Goal: Task Accomplishment & Management: Manage account settings

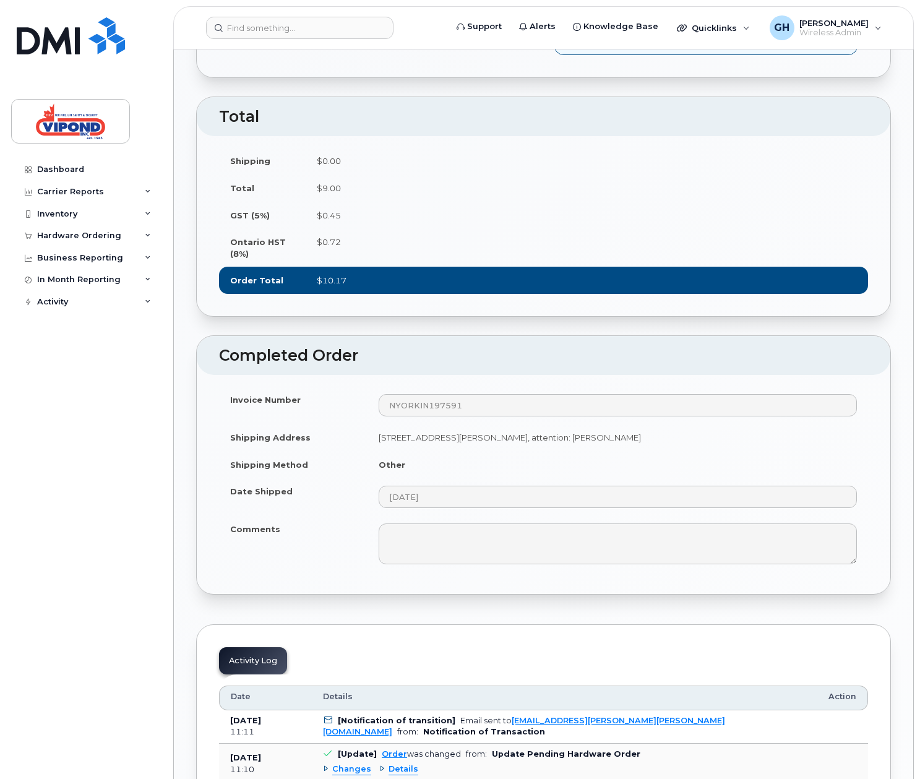
scroll to position [1320, 0]
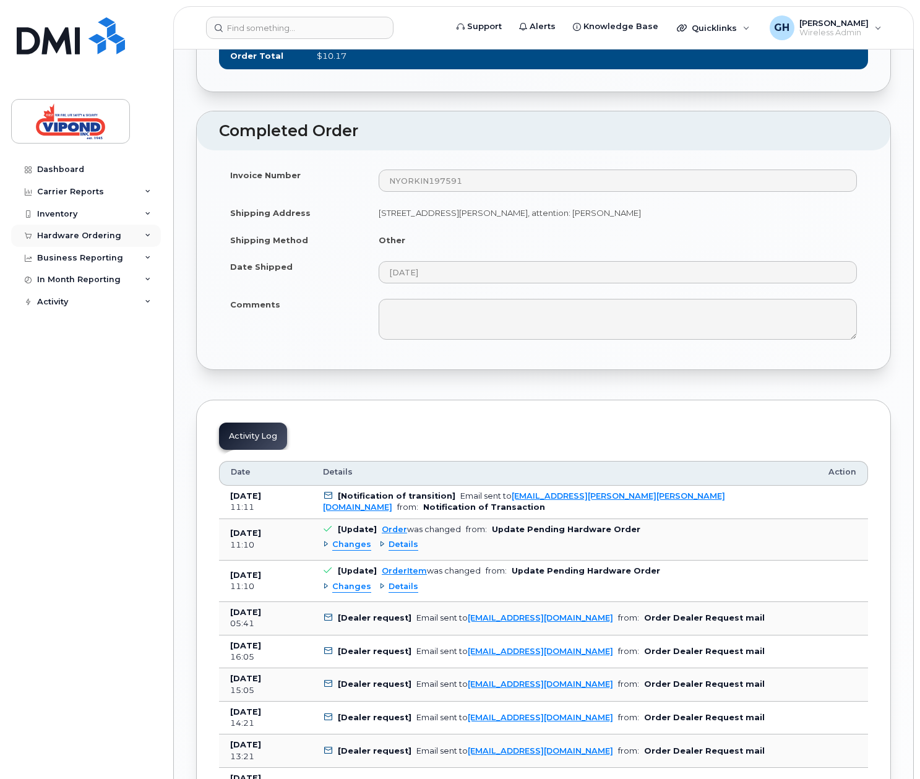
click at [55, 236] on div "Hardware Ordering" at bounding box center [79, 236] width 84 height 10
click at [67, 282] on div "Orders" at bounding box center [58, 282] width 30 height 11
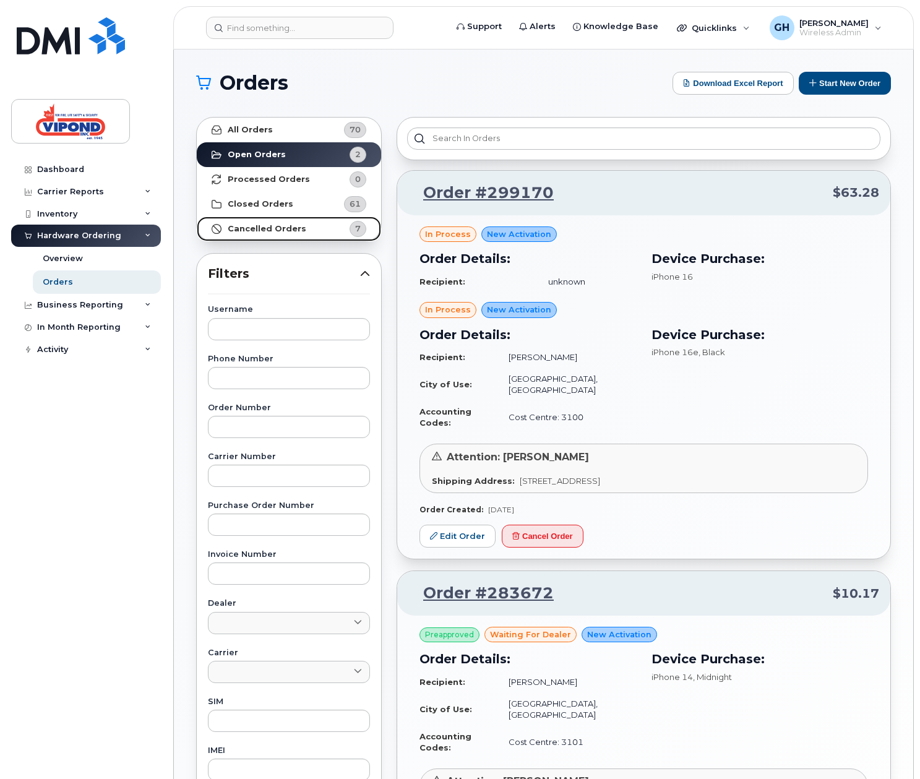
click at [270, 236] on link "Cancelled Orders 7" at bounding box center [289, 229] width 184 height 25
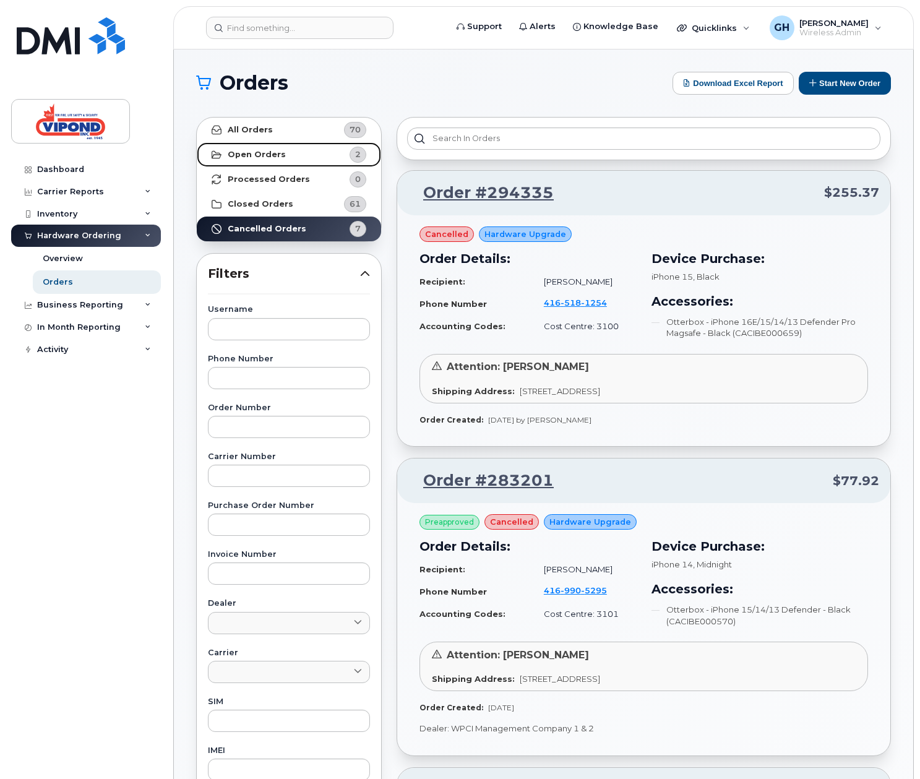
click at [262, 160] on link "Open Orders 2" at bounding box center [289, 154] width 184 height 25
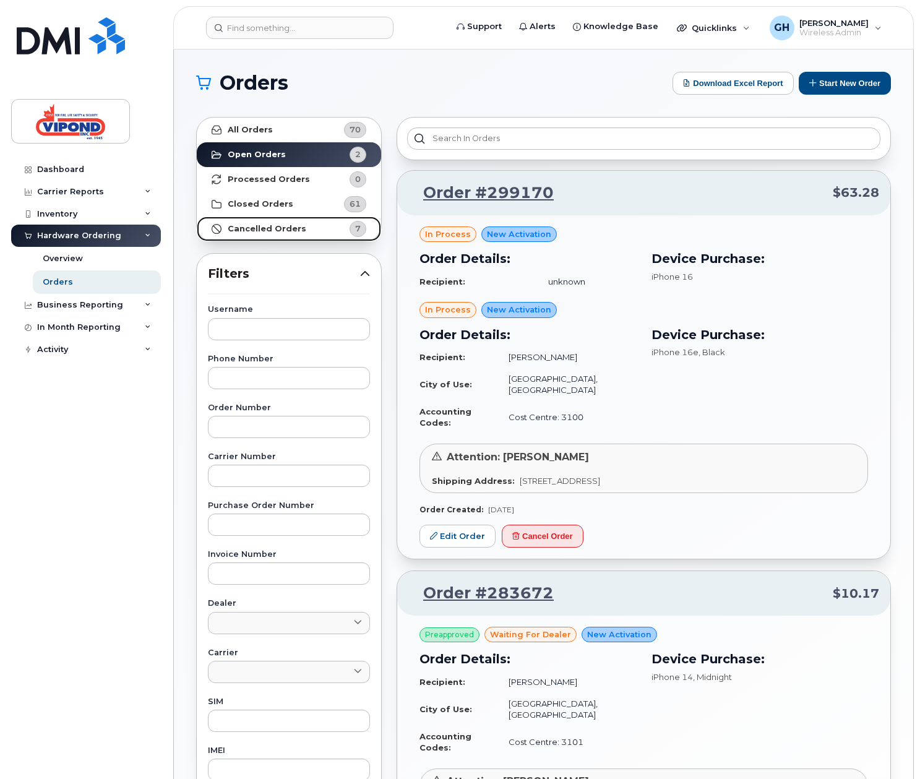
click at [255, 226] on strong "Cancelled Orders" at bounding box center [267, 229] width 79 height 10
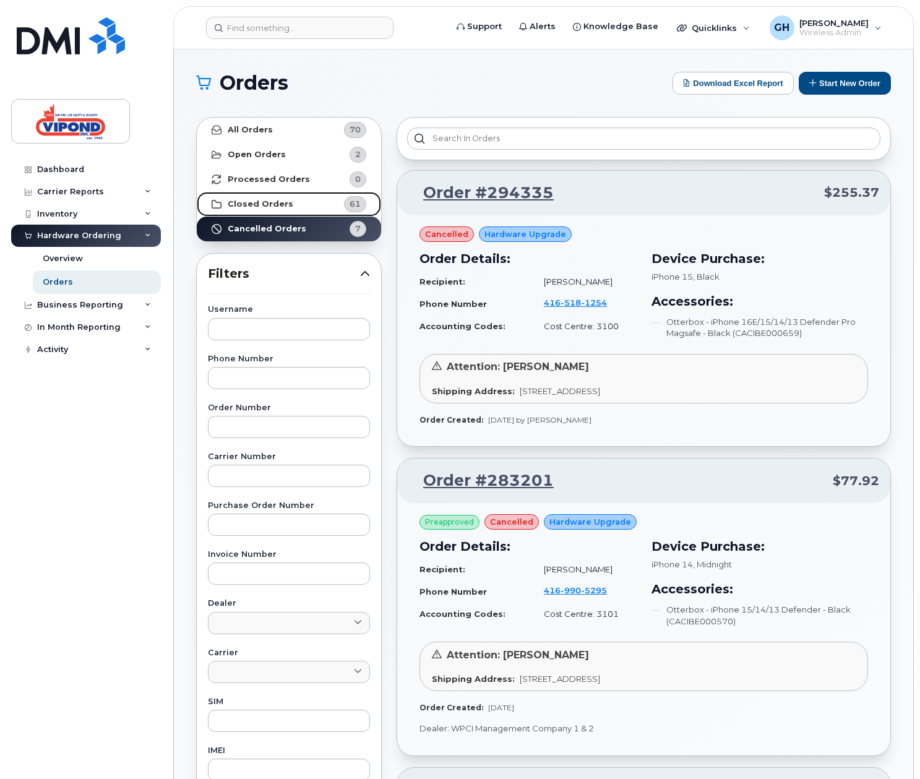
click at [245, 203] on strong "Closed Orders" at bounding box center [261, 204] width 66 height 10
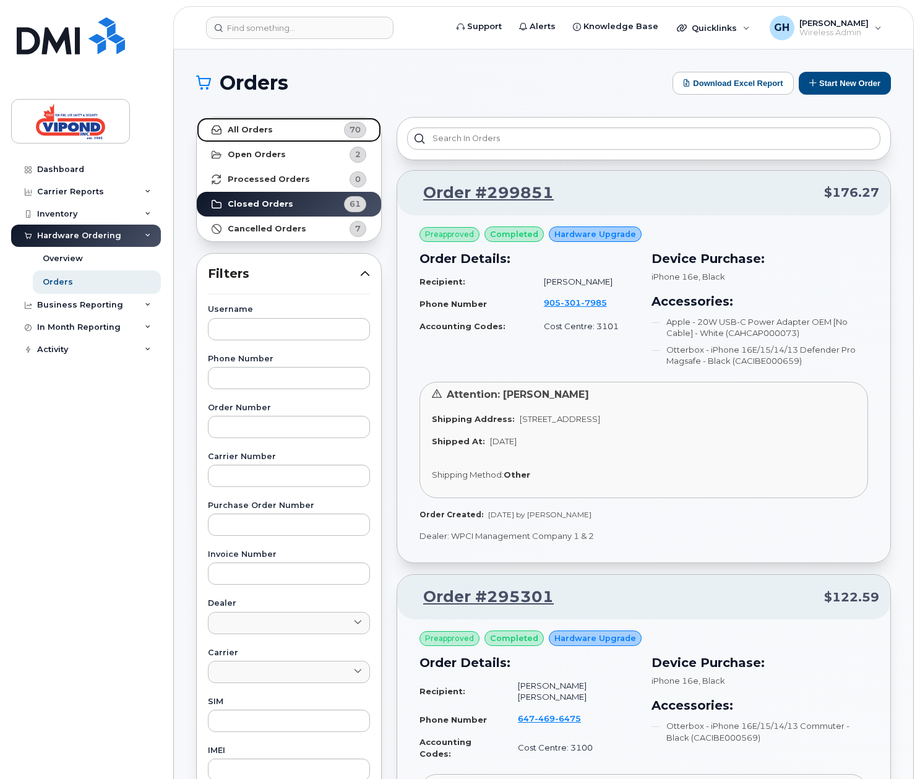
click at [254, 135] on link "All Orders 70" at bounding box center [289, 130] width 184 height 25
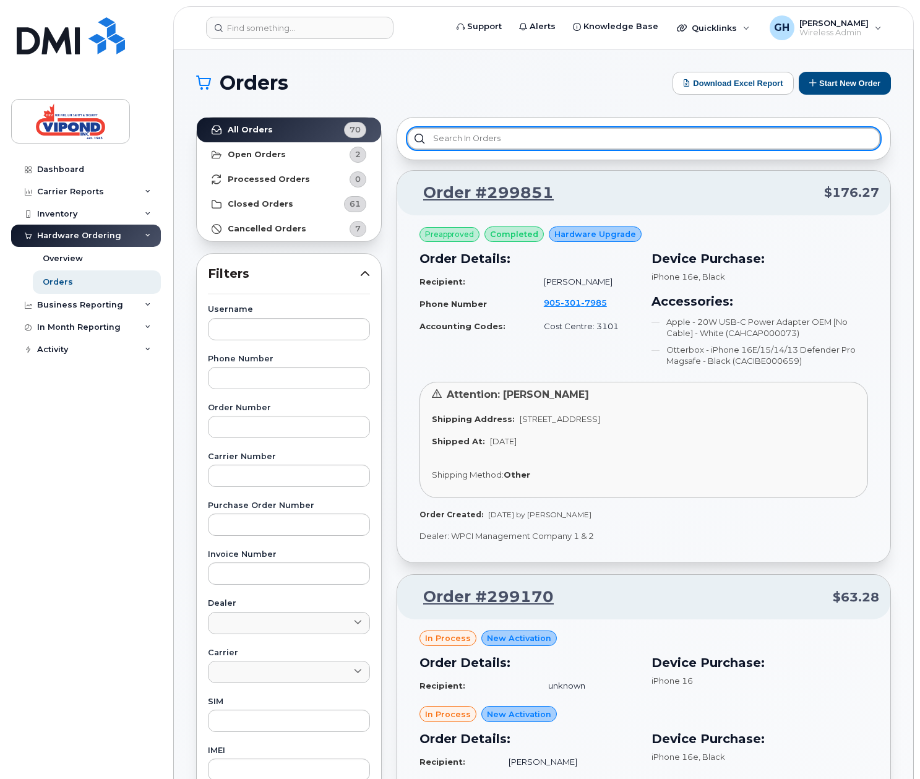
click at [556, 139] on input "text" at bounding box center [643, 138] width 473 height 22
type input "m"
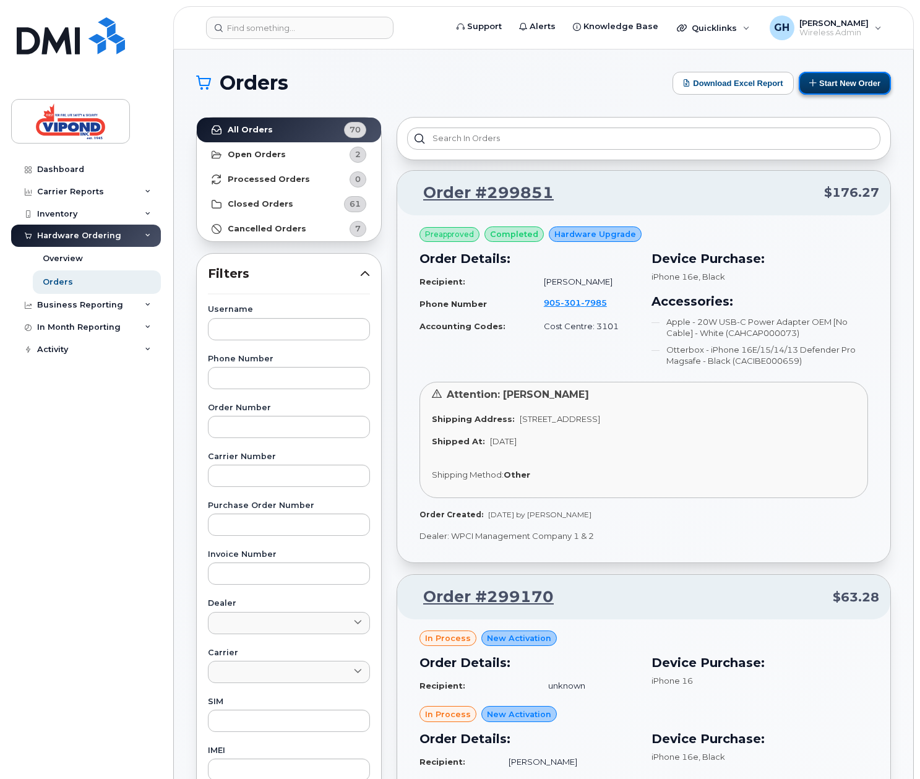
click at [817, 84] on button "Start New Order" at bounding box center [845, 83] width 92 height 23
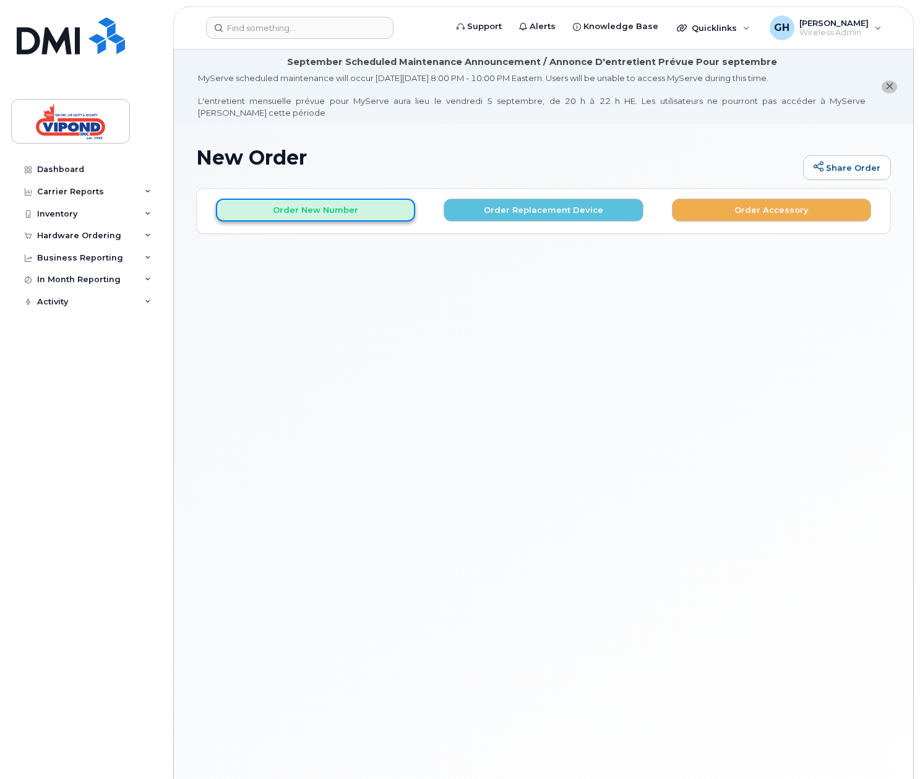
click at [307, 212] on button "Order New Number" at bounding box center [315, 210] width 199 height 23
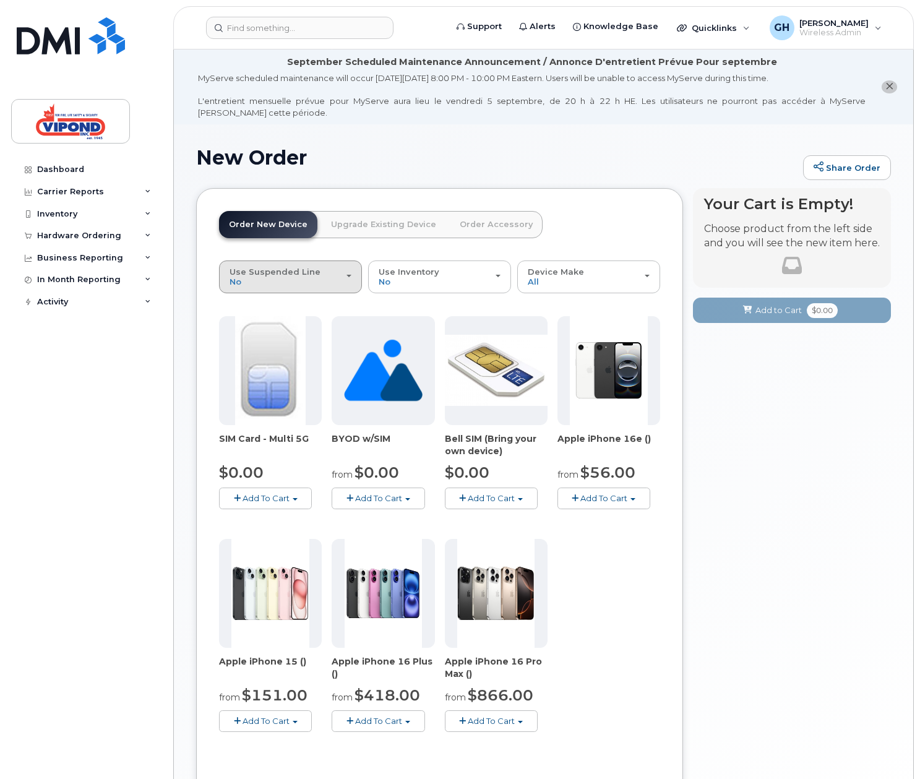
click at [330, 281] on div "Use Suspended Line No" at bounding box center [291, 276] width 122 height 19
click at [272, 324] on div "change Yes" at bounding box center [290, 326] width 137 height 15
click at [278, 277] on div "Use Suspended Line No" at bounding box center [291, 276] width 122 height 19
click at [253, 327] on div "change Yes" at bounding box center [290, 326] width 137 height 15
click at [346, 281] on div "Use Suspended Line No" at bounding box center [291, 276] width 122 height 19
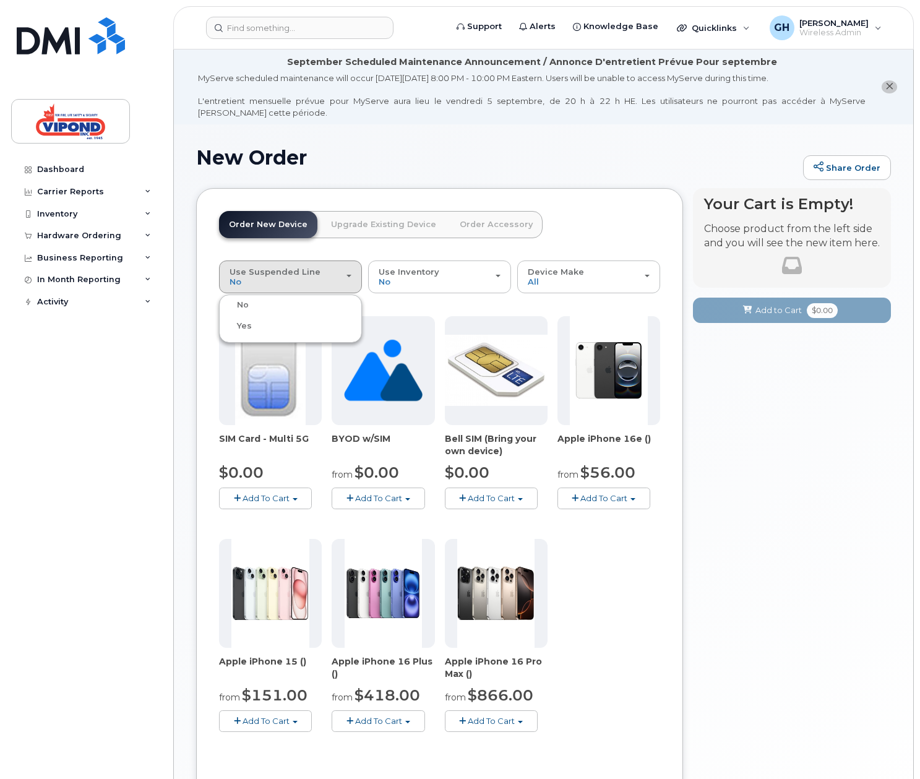
click at [247, 332] on label "change Yes" at bounding box center [237, 326] width 30 height 15
click at [0, 0] on input "change Yes" at bounding box center [0, 0] width 0 height 0
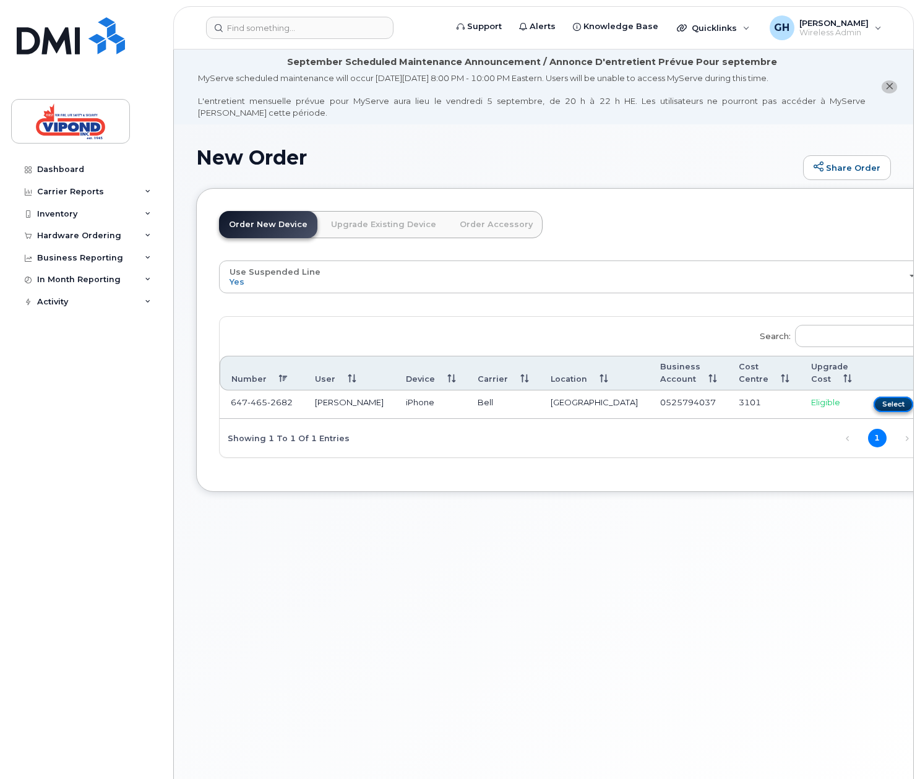
click at [873, 406] on button "Select" at bounding box center [893, 404] width 40 height 15
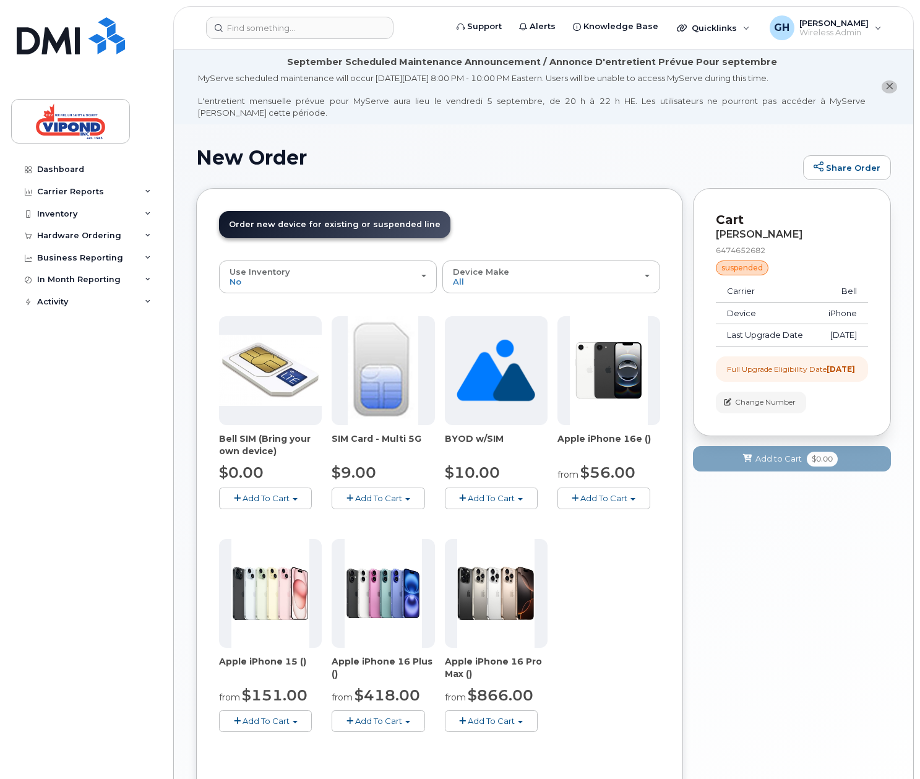
click at [616, 388] on img at bounding box center [609, 370] width 78 height 109
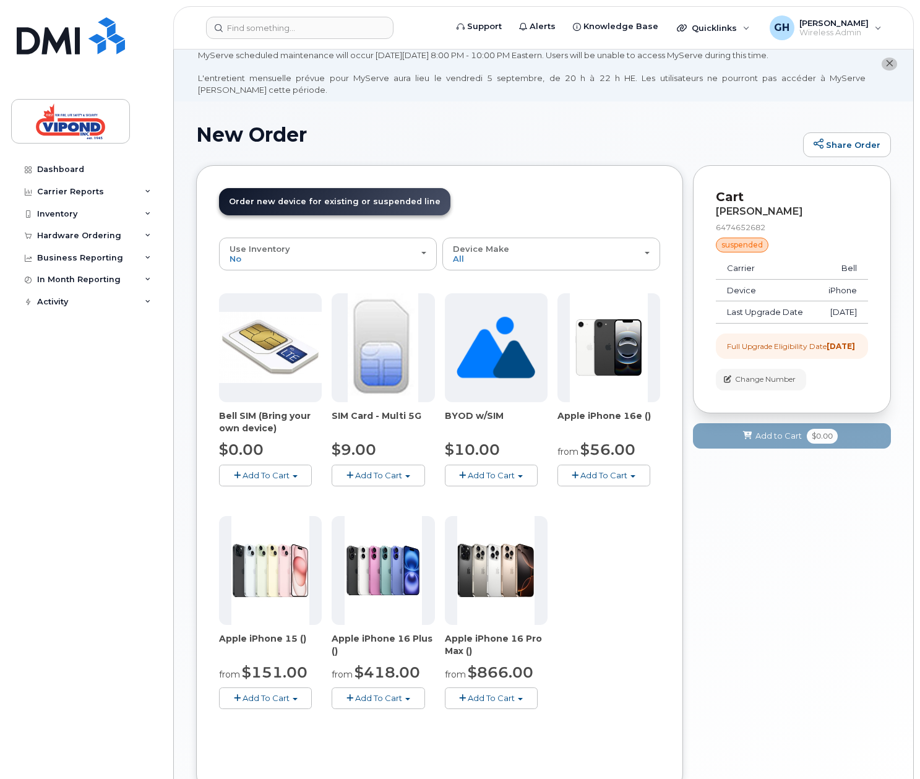
scroll to position [31, 0]
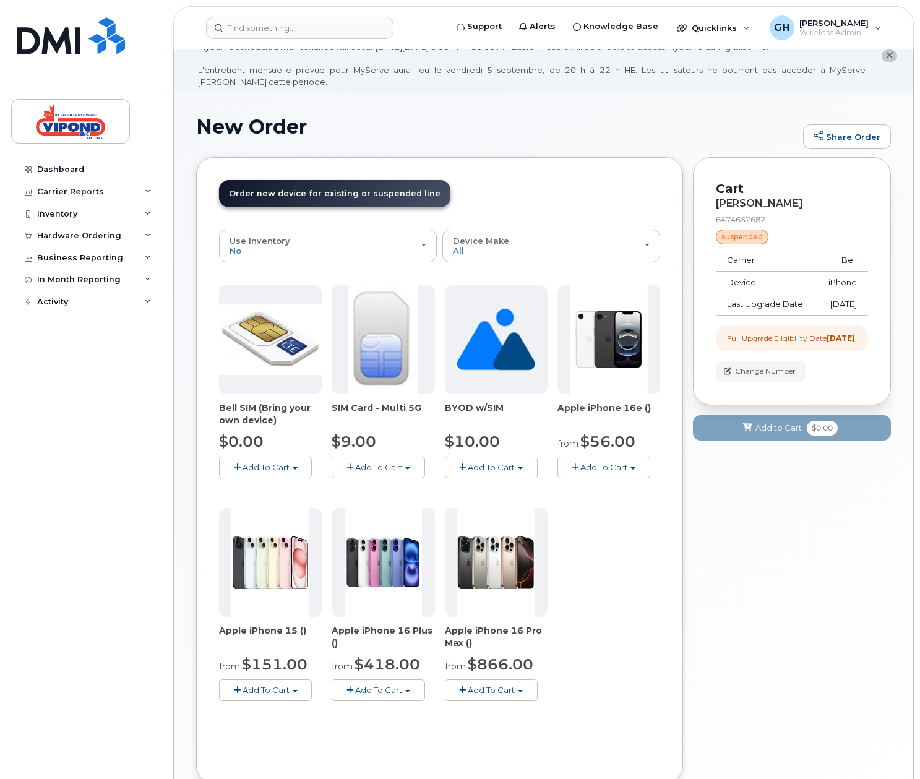
click at [613, 353] on img at bounding box center [609, 339] width 78 height 109
click at [594, 477] on button "Add To Cart" at bounding box center [603, 468] width 93 height 22
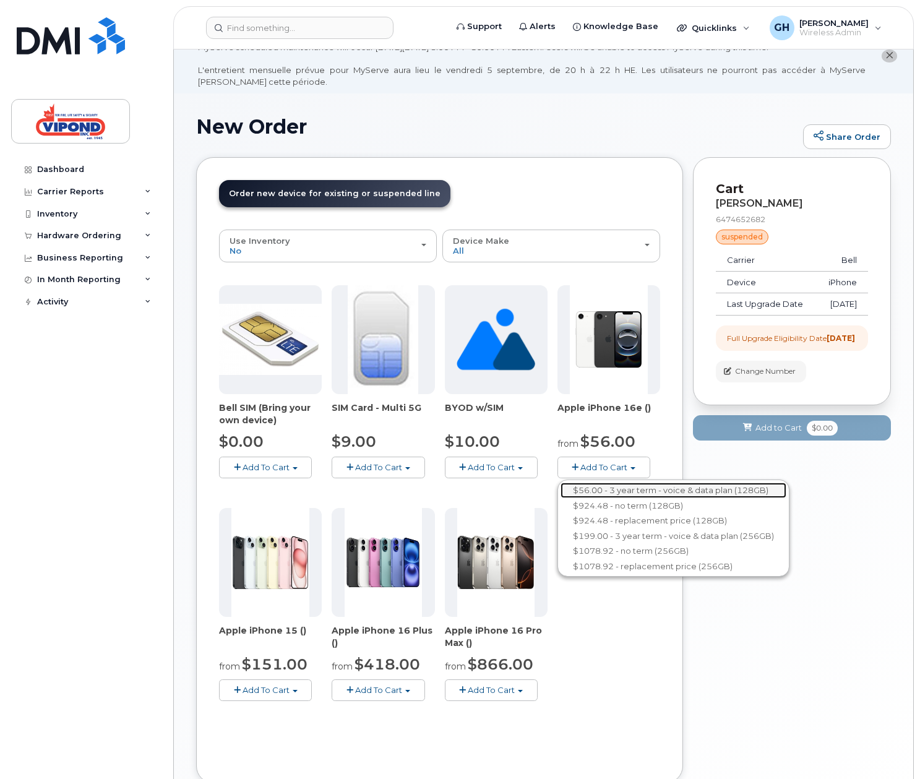
click at [599, 491] on link "$56.00 - 3 year term - voice & data plan (128GB)" at bounding box center [673, 490] width 226 height 15
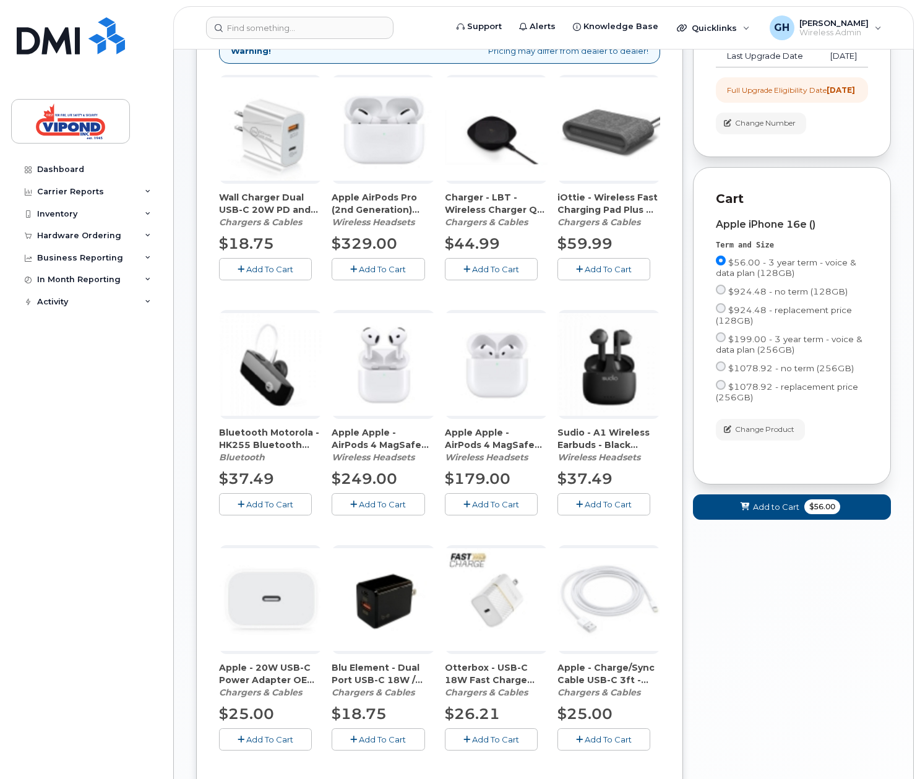
scroll to position [343, 0]
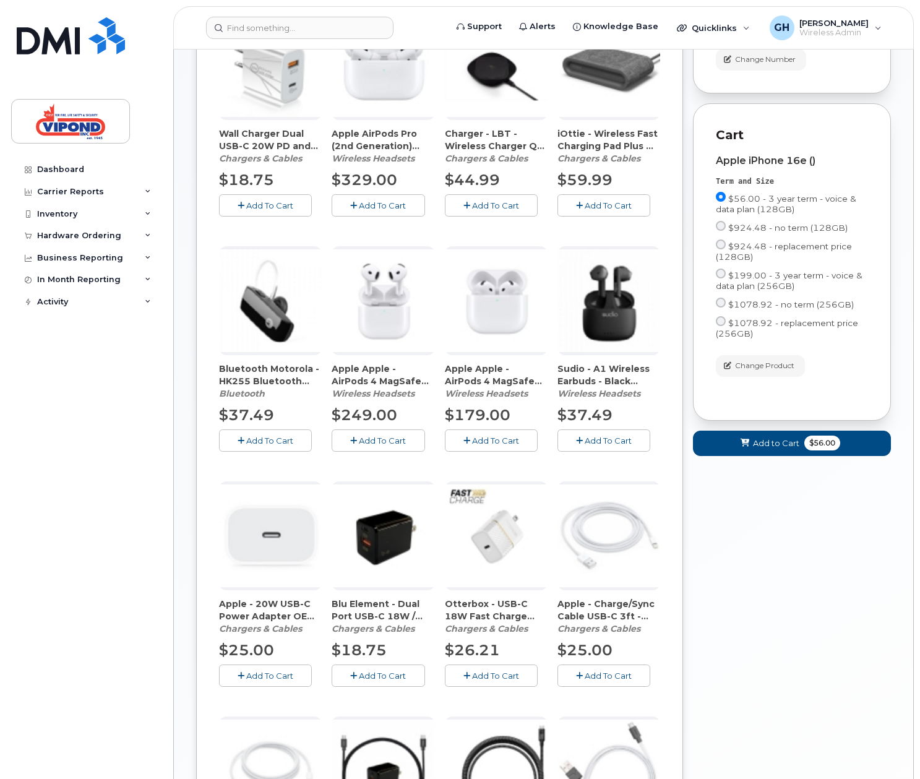
click at [260, 538] on img at bounding box center [270, 535] width 103 height 103
click at [257, 677] on span "Add To Cart" at bounding box center [269, 676] width 47 height 10
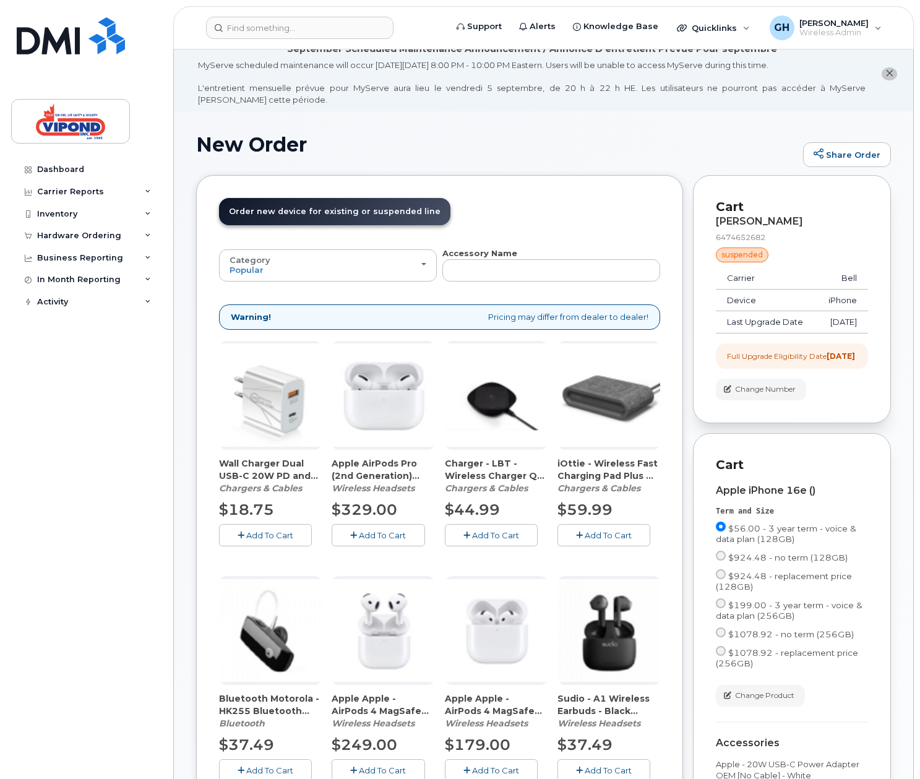
scroll to position [5, 0]
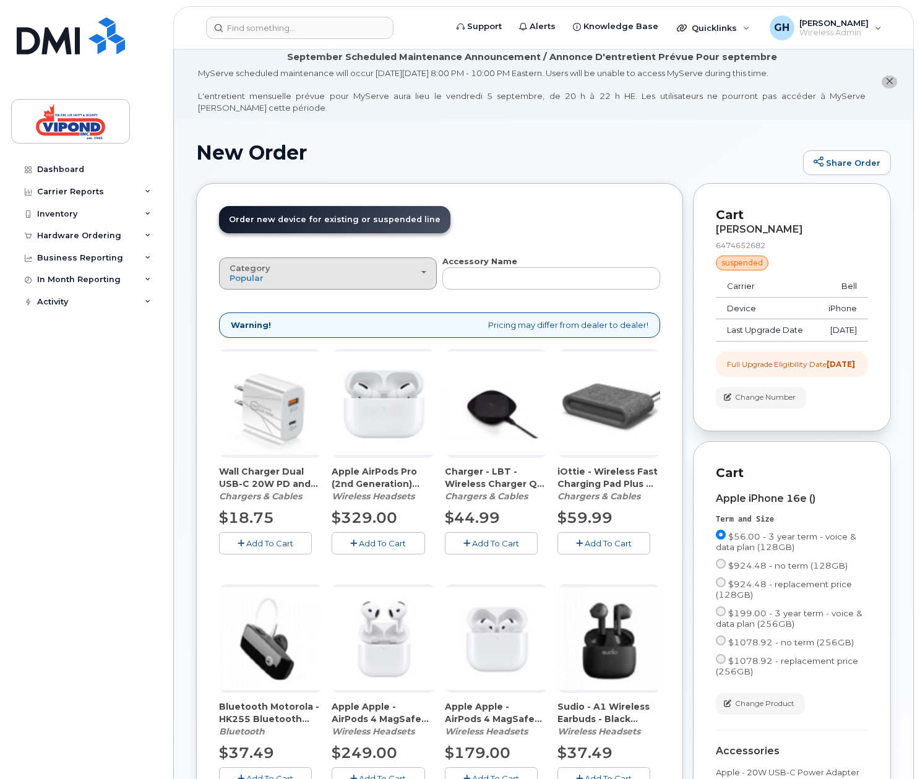
click at [423, 277] on div "Category Popular" at bounding box center [328, 273] width 197 height 19
click at [306, 304] on div "All" at bounding box center [328, 301] width 212 height 15
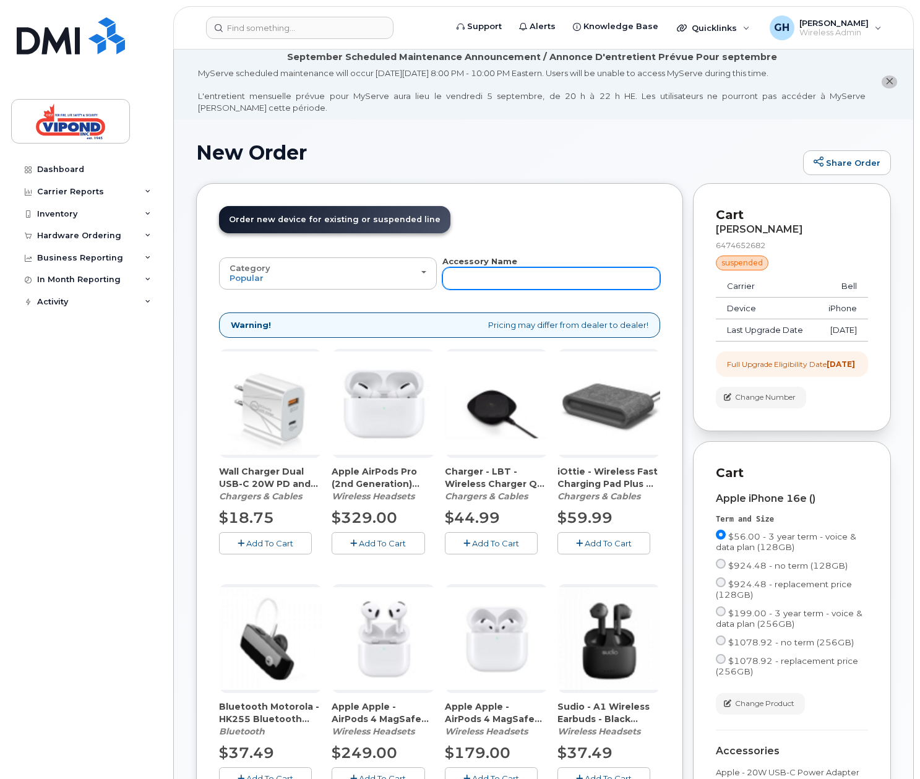
click at [521, 281] on input "text" at bounding box center [551, 278] width 218 height 22
type input "case"
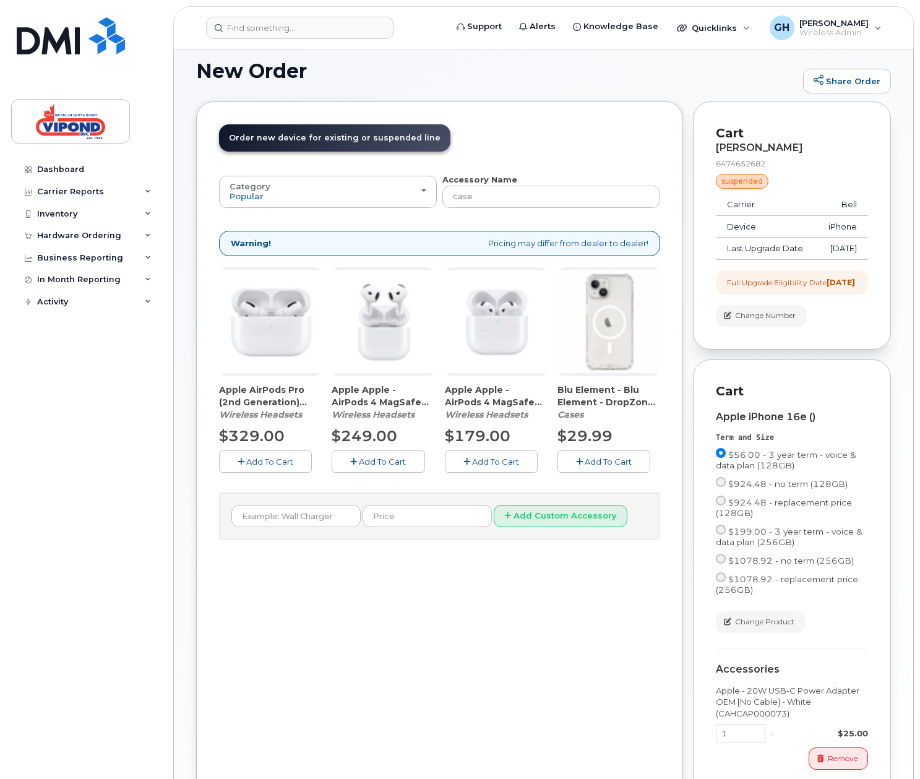
scroll to position [0, 0]
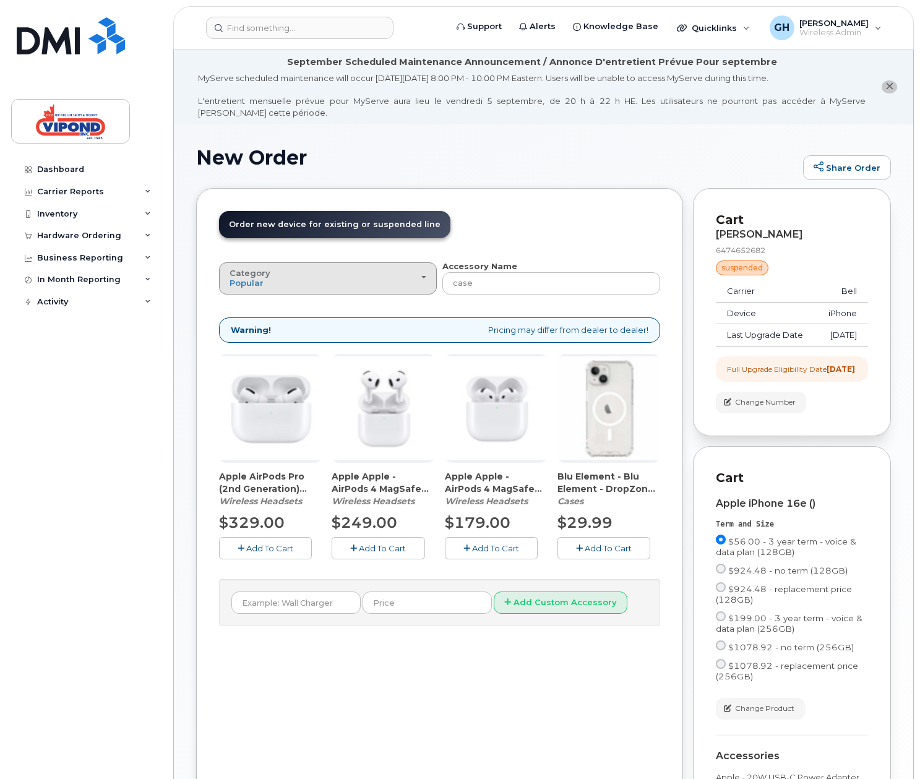
click at [371, 282] on div "Category Popular" at bounding box center [328, 277] width 197 height 19
click at [241, 310] on label "All" at bounding box center [235, 306] width 26 height 15
click at [0, 0] on input "All" at bounding box center [0, 0] width 0 height 0
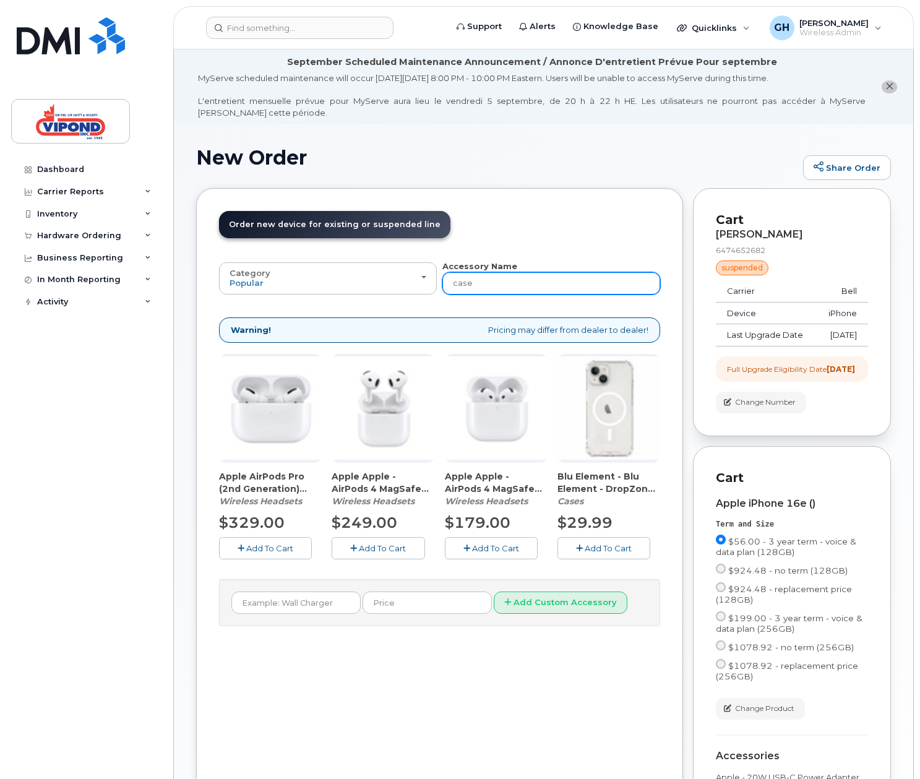
click at [483, 286] on input "case" at bounding box center [551, 283] width 218 height 22
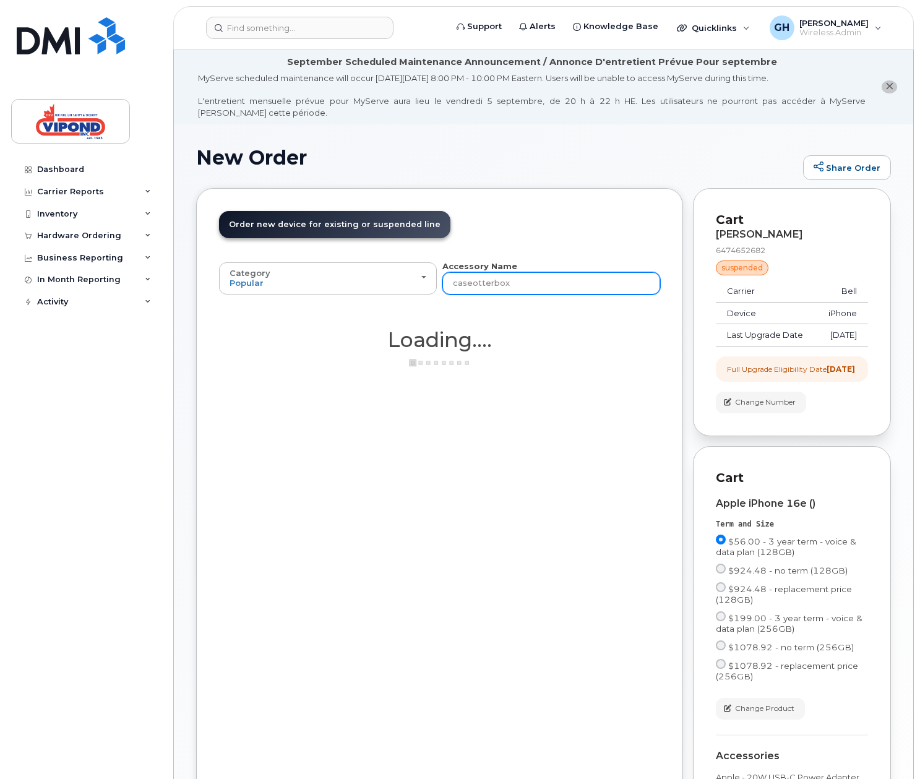
type input "caseotterbox"
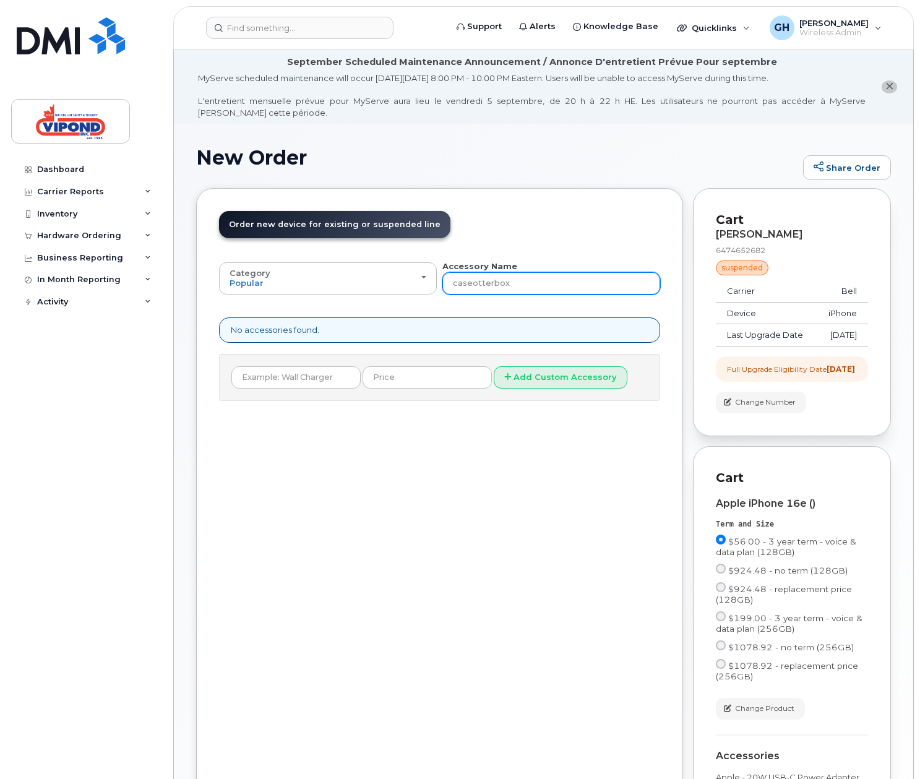
click at [474, 285] on input "caseotterbox" at bounding box center [551, 283] width 218 height 22
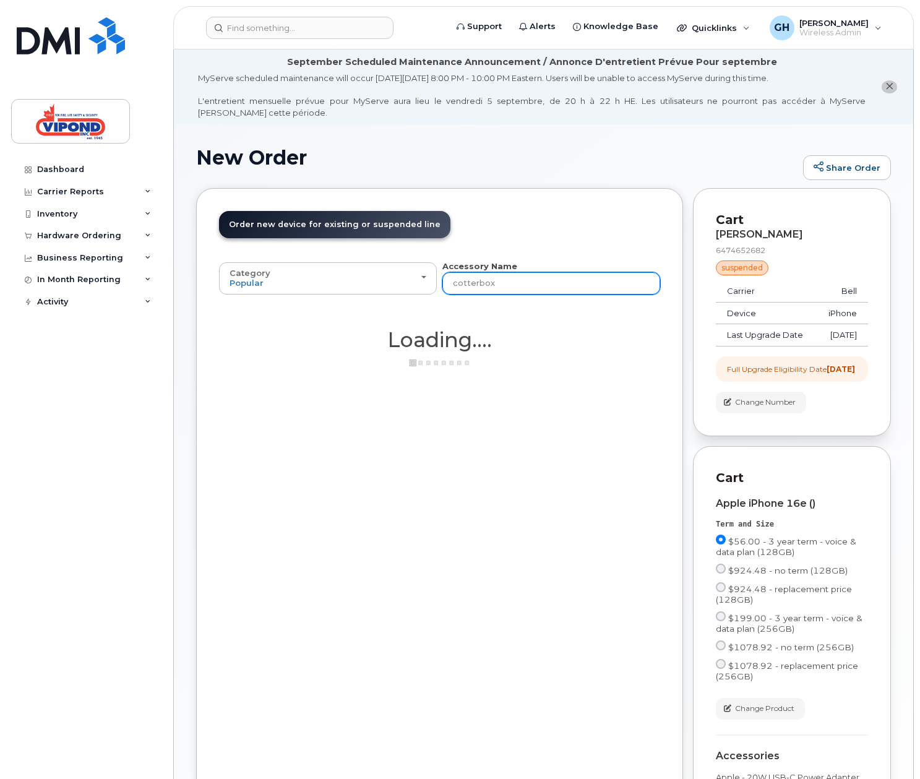
type input "otterbox"
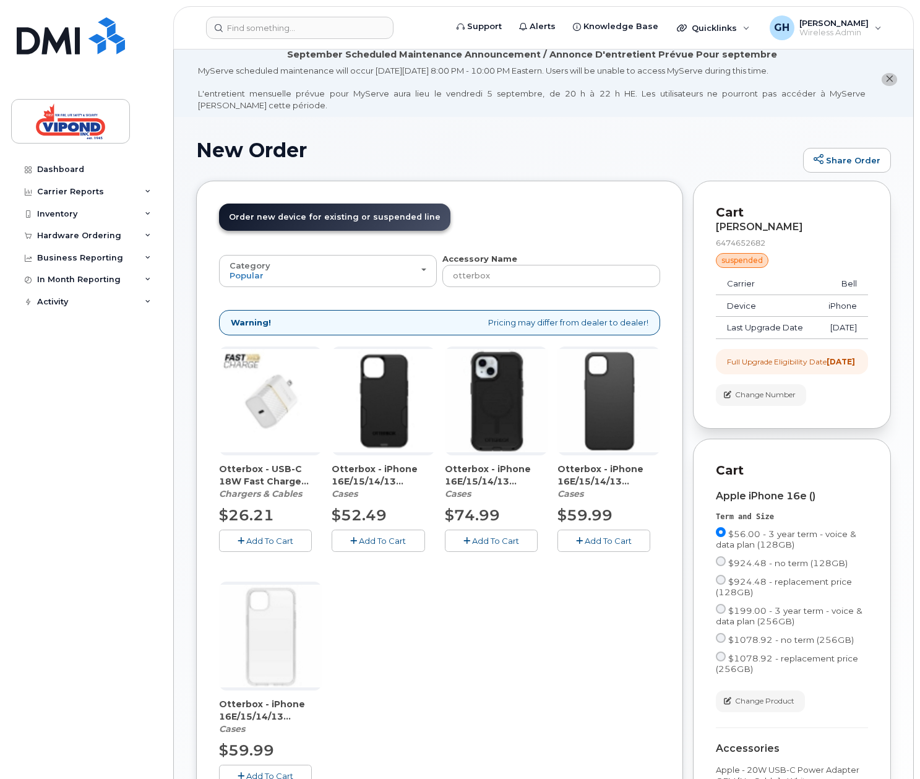
scroll to position [15, 0]
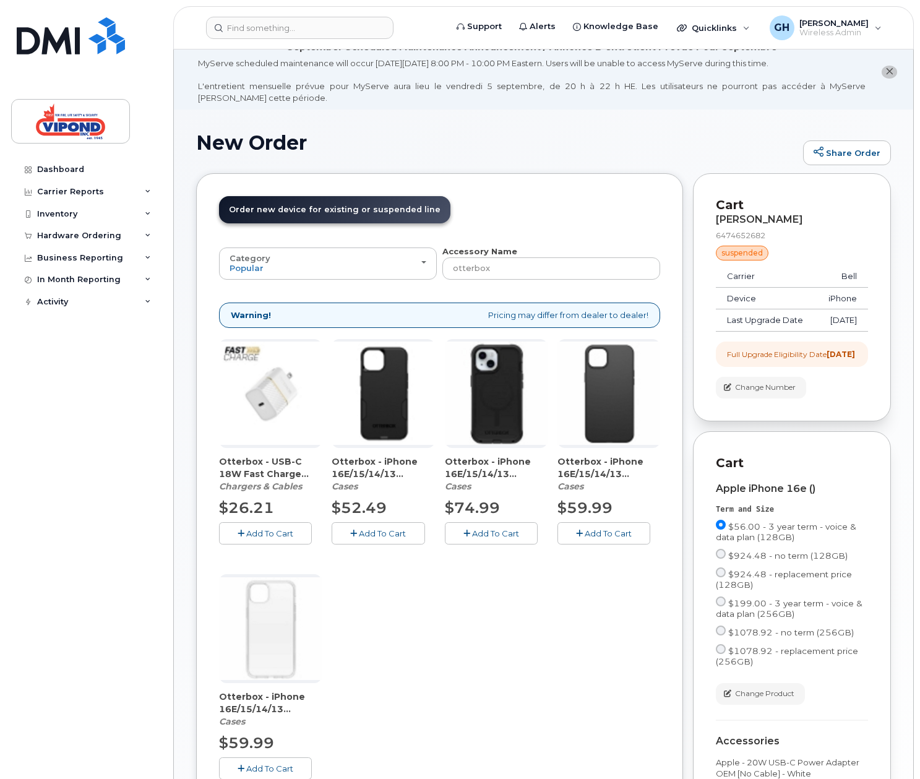
click at [619, 420] on img at bounding box center [608, 392] width 103 height 103
click at [488, 412] on img at bounding box center [496, 392] width 103 height 103
click at [480, 534] on span "Add To Cart" at bounding box center [495, 533] width 47 height 10
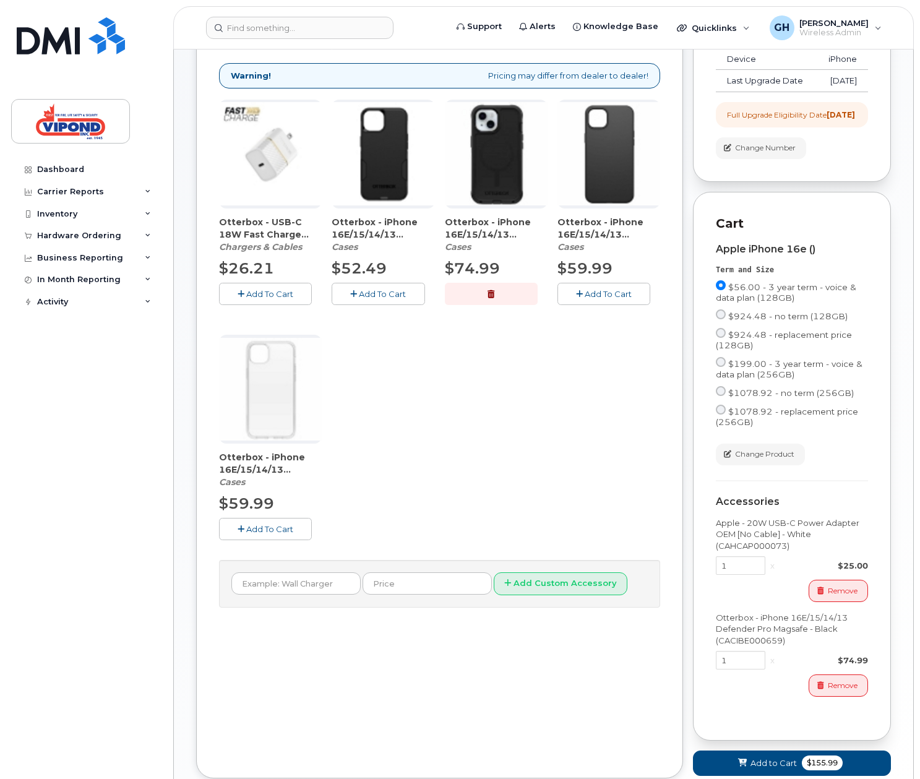
scroll to position [356, 0]
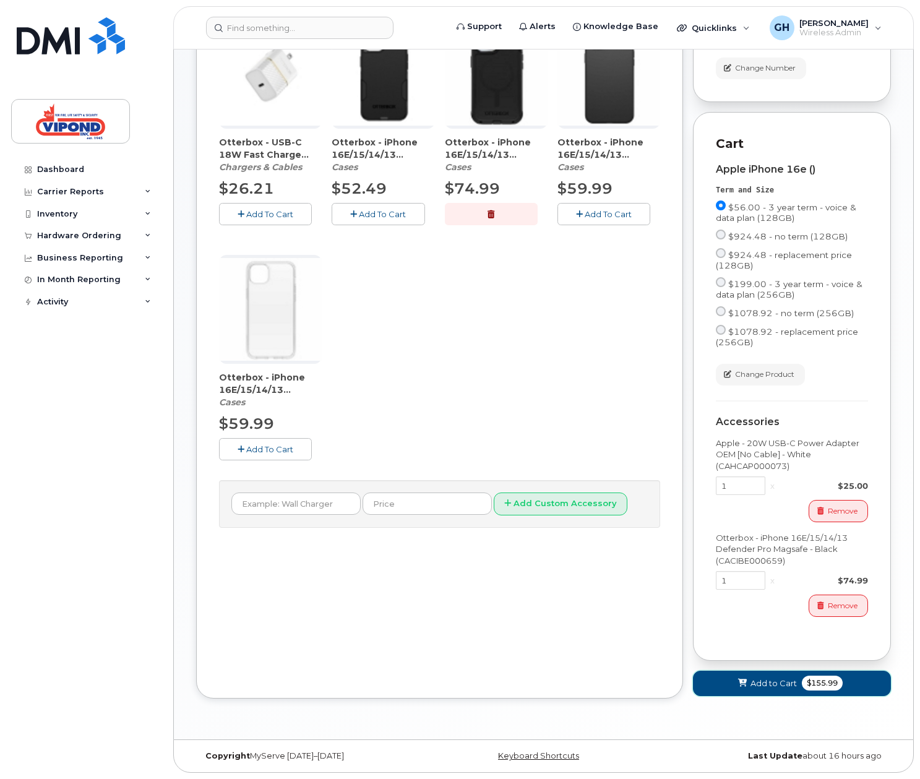
click at [775, 684] on span "Add to Cart" at bounding box center [773, 683] width 46 height 12
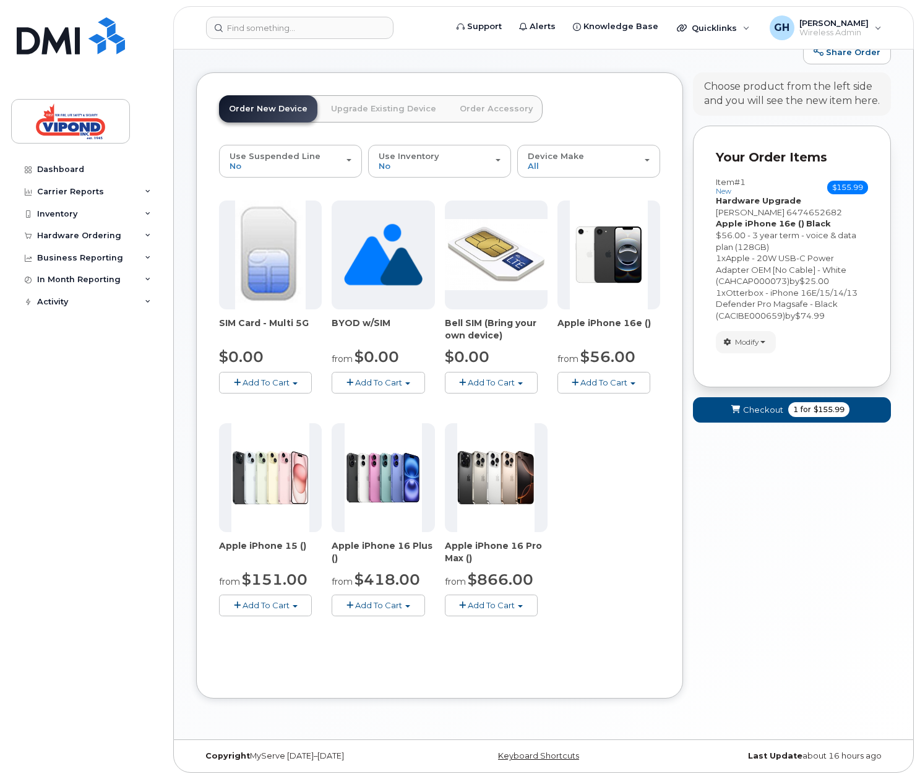
scroll to position [116, 0]
click at [791, 408] on span "1 for $155.99" at bounding box center [818, 409] width 61 height 15
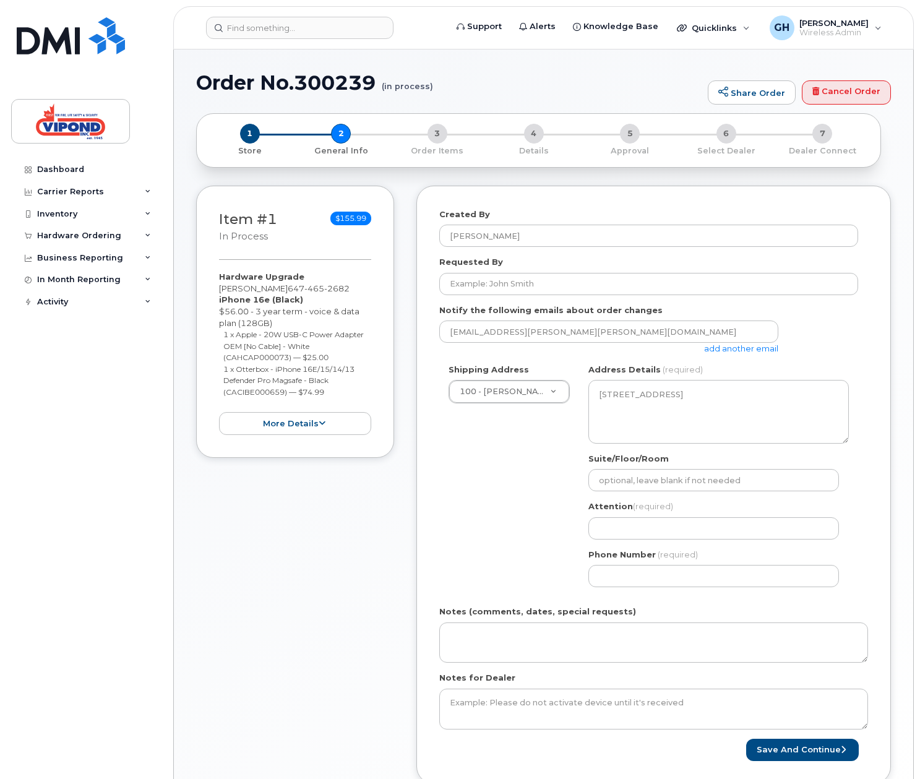
select select
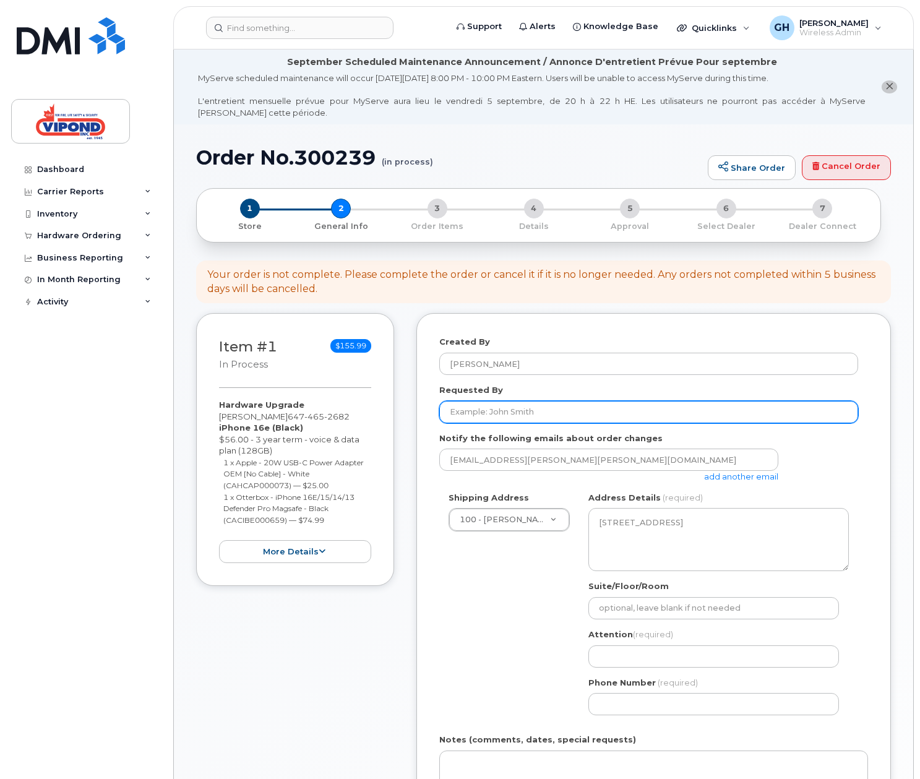
click at [534, 416] on input "Requested By" at bounding box center [648, 412] width 419 height 22
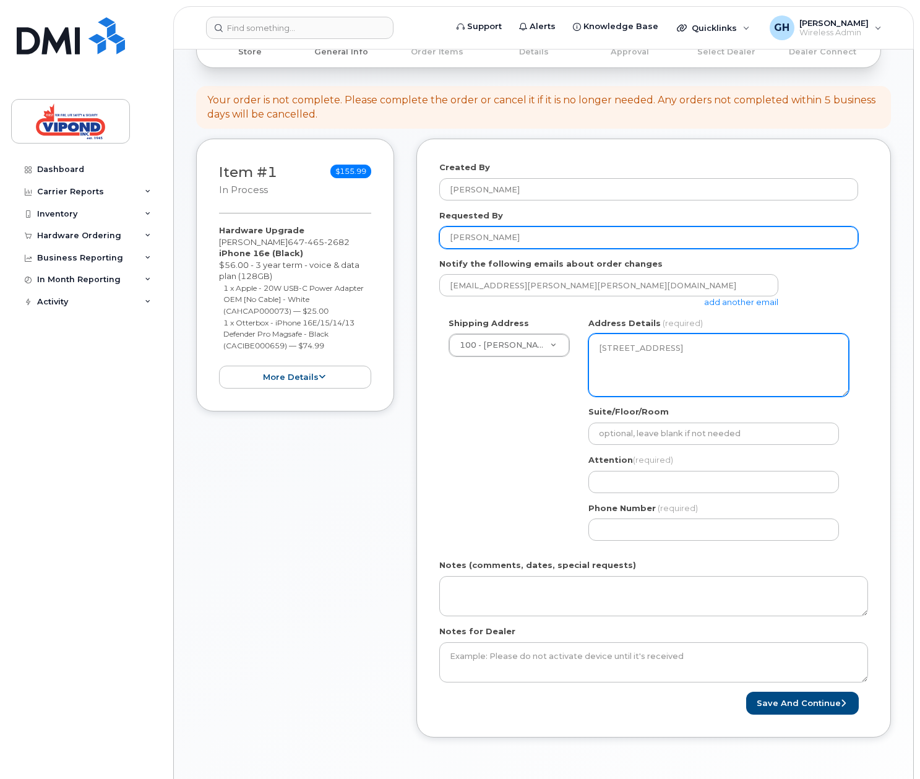
scroll to position [191, 0]
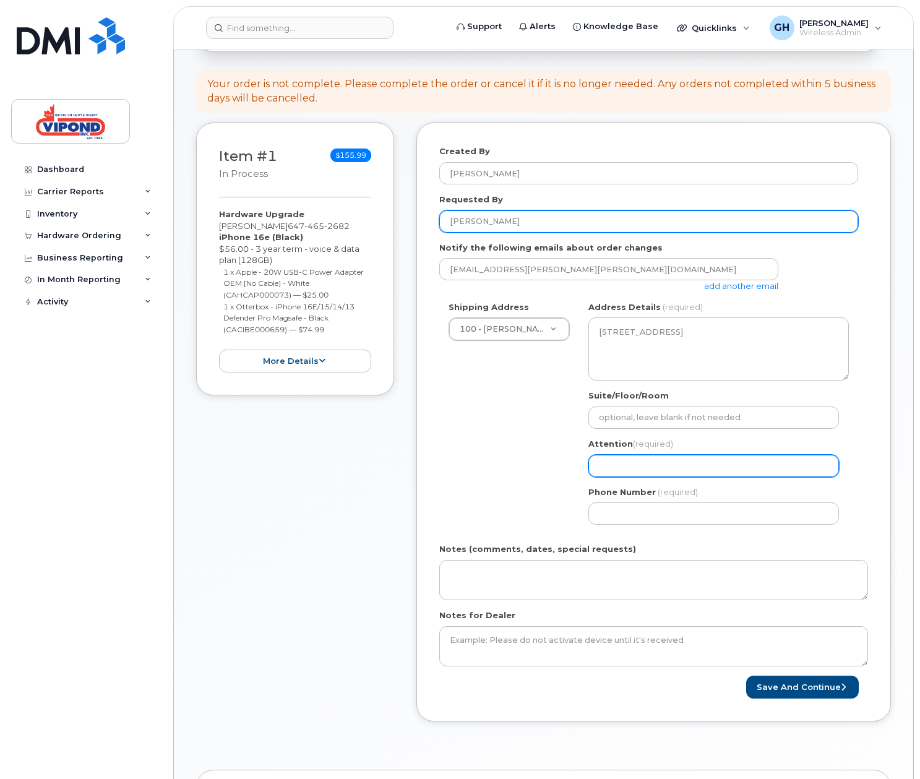
type input "[PERSON_NAME]"
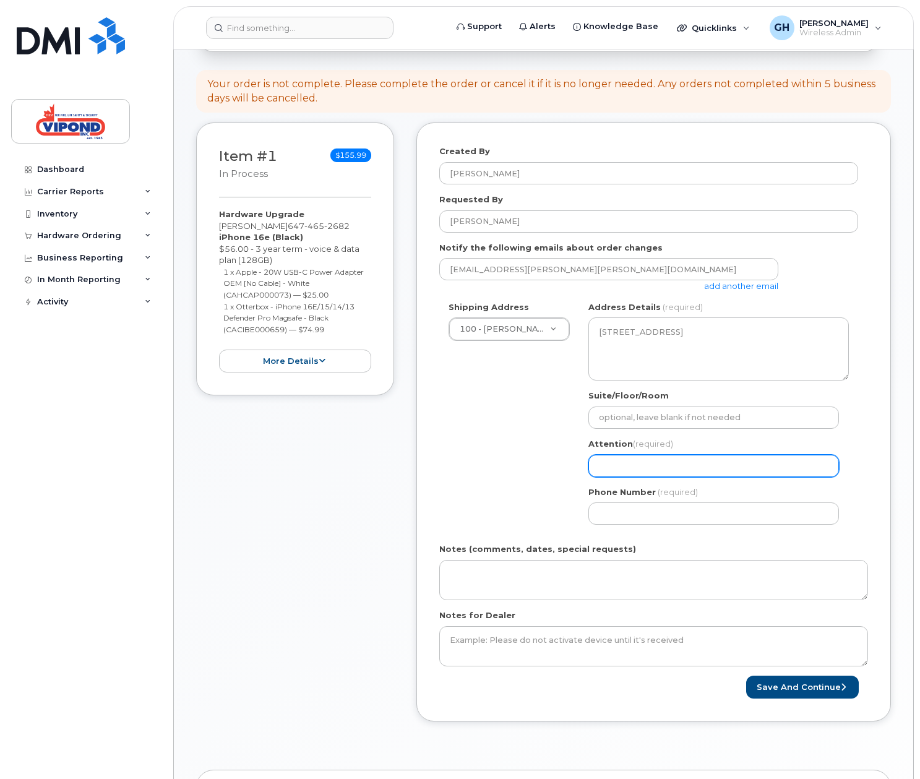
click at [651, 467] on input "Attention (required)" at bounding box center [713, 466] width 251 height 22
select select
type input "G"
select select
type input "Gr"
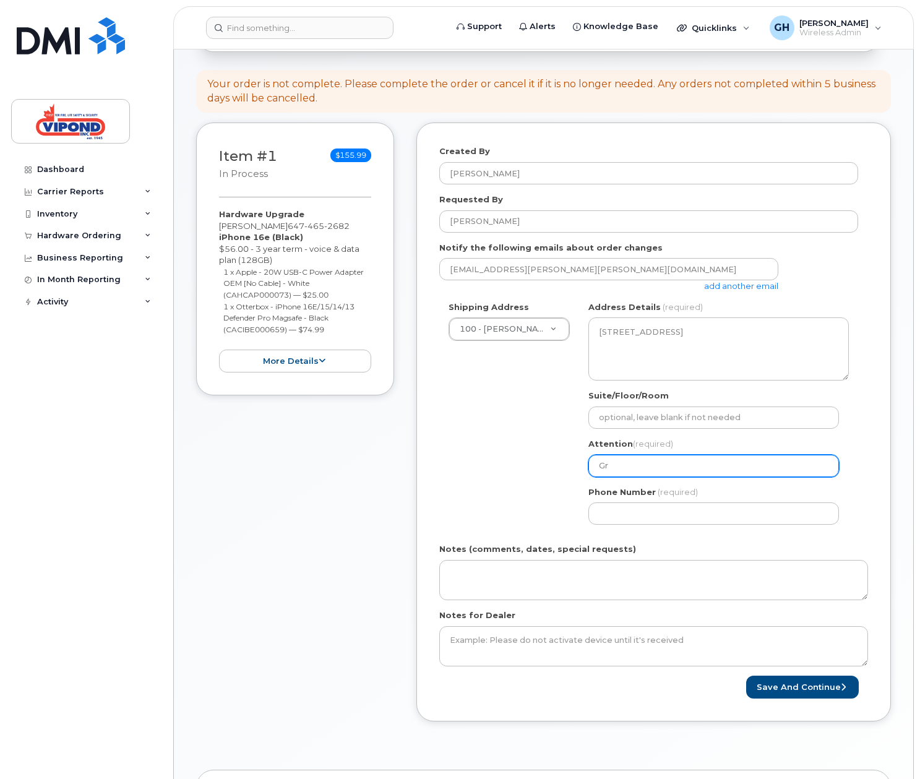
select select
type input "Gra"
select select
type input "Gran"
select select
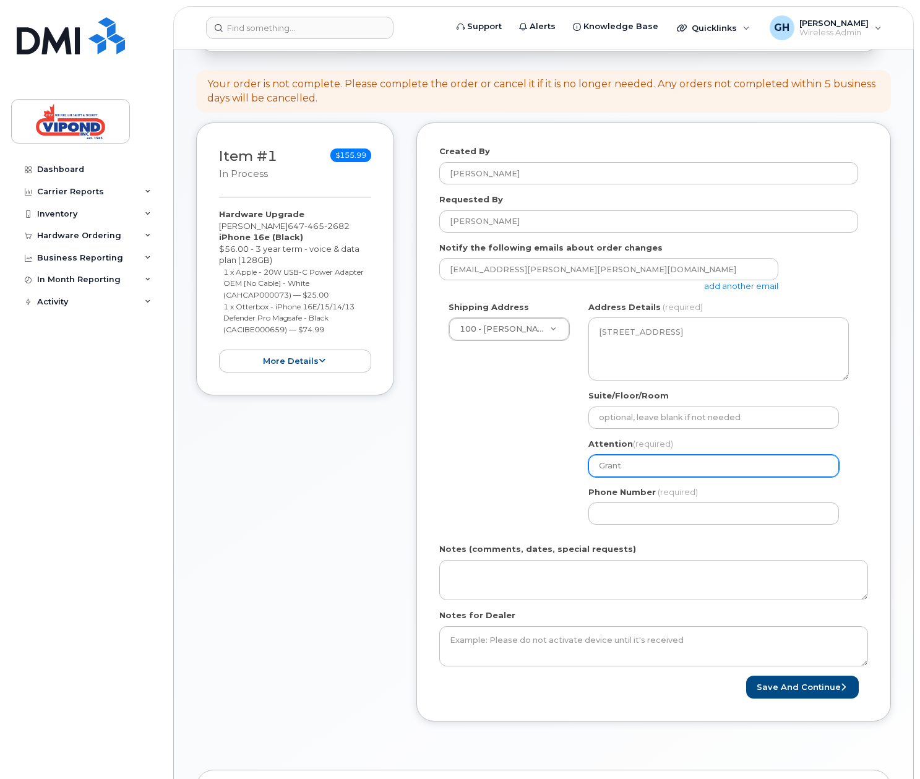
type input "Grant"
select select
type input "Grant H"
select select
type input "Grant He"
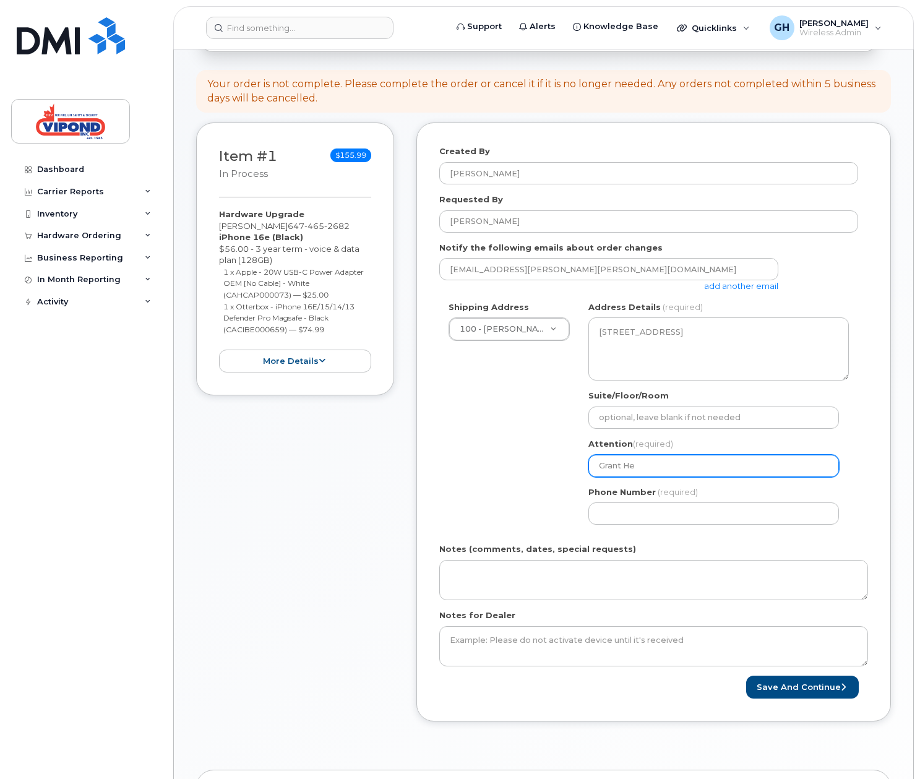
select select
type input "Grant Hea"
select select
type input "Grant Heal"
select select
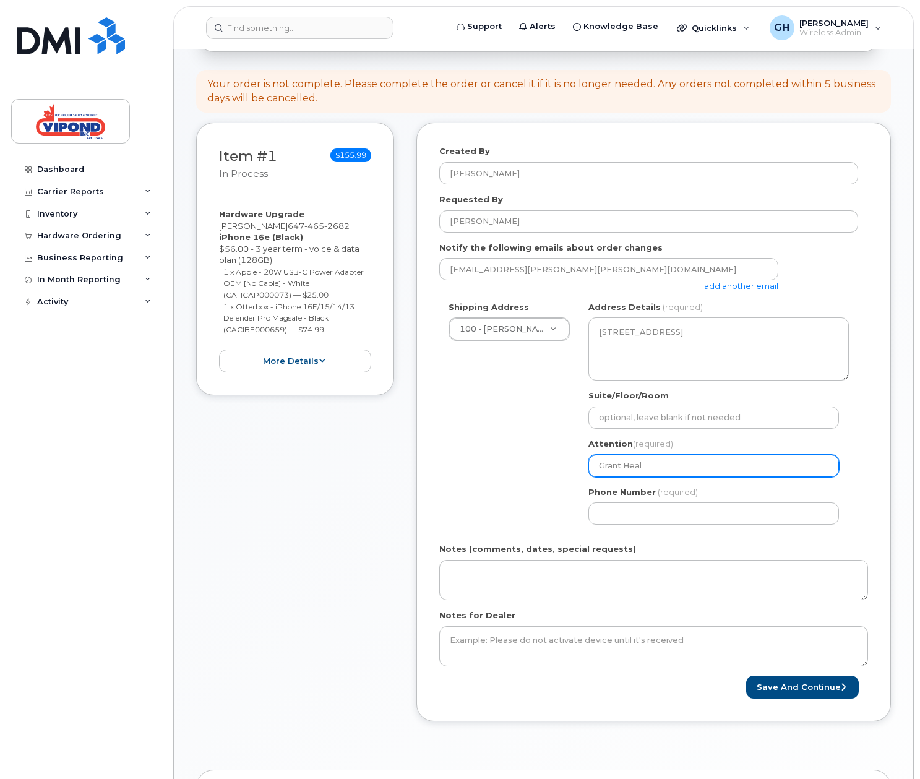
type input "Grant Heale"
select select
type input "[PERSON_NAME]"
select select
type input "Grant Heale"
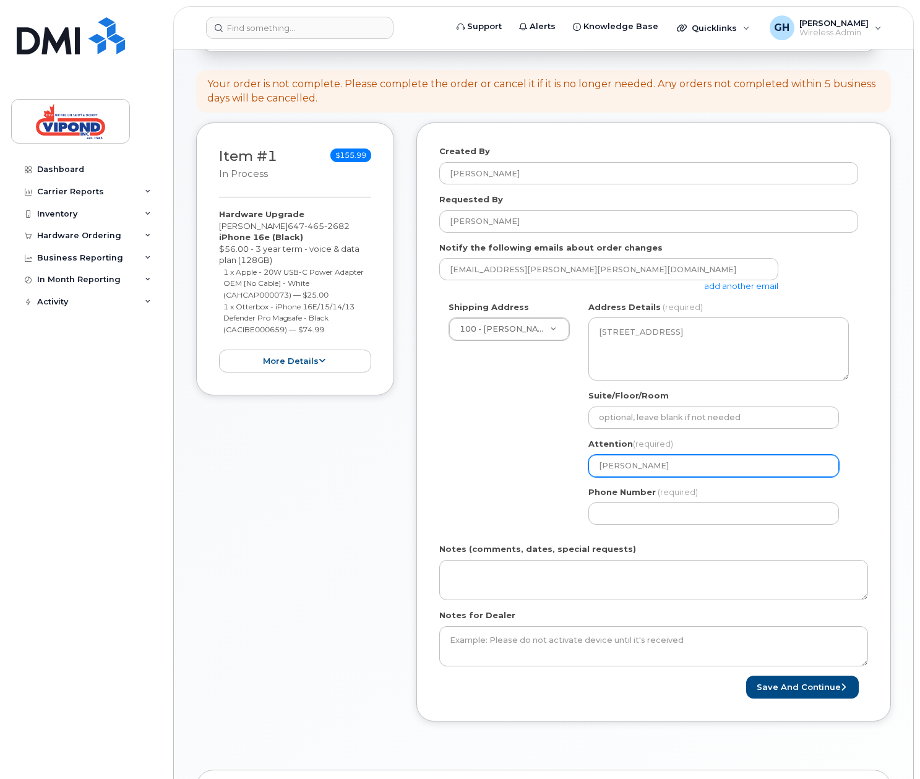
select select
type input "Grant Heal"
select select
type input "Grant Hea"
select select
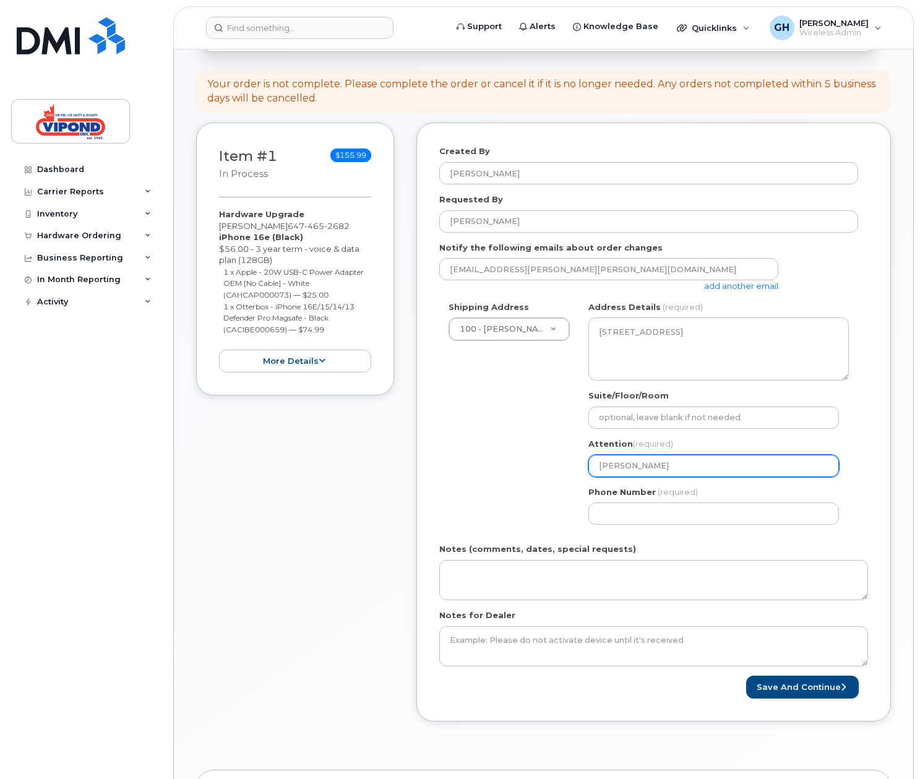
type input "Grant He"
select select
type input "Grant H"
select select
type input "Grant"
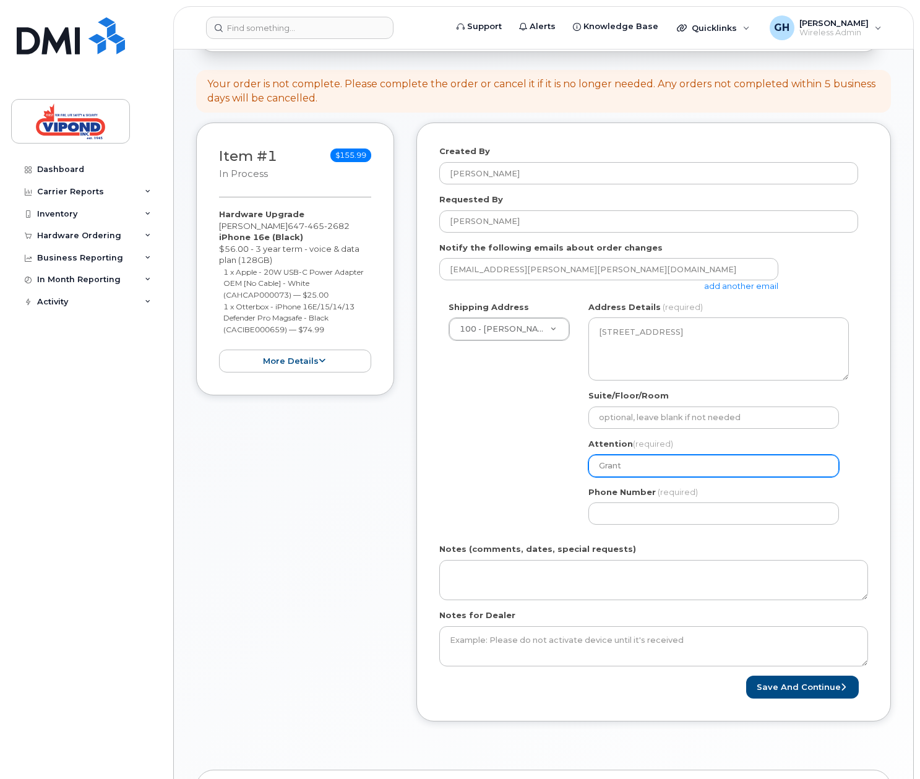
select select
type input "Gran"
select select
type input "Gra"
select select
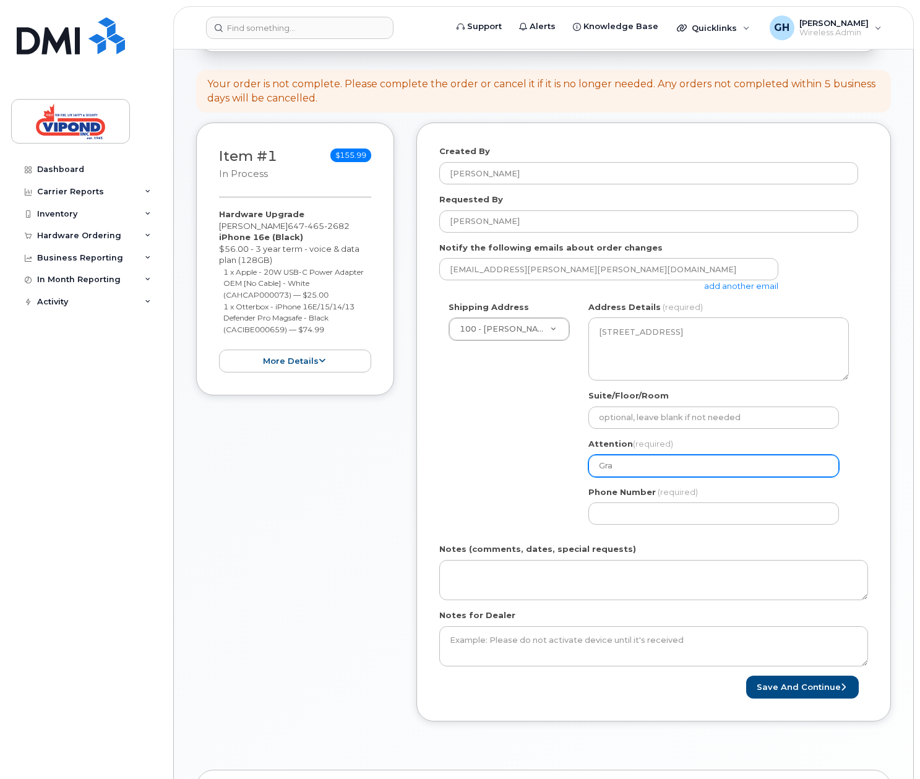
type input "Gr"
select select
type input "G"
select select
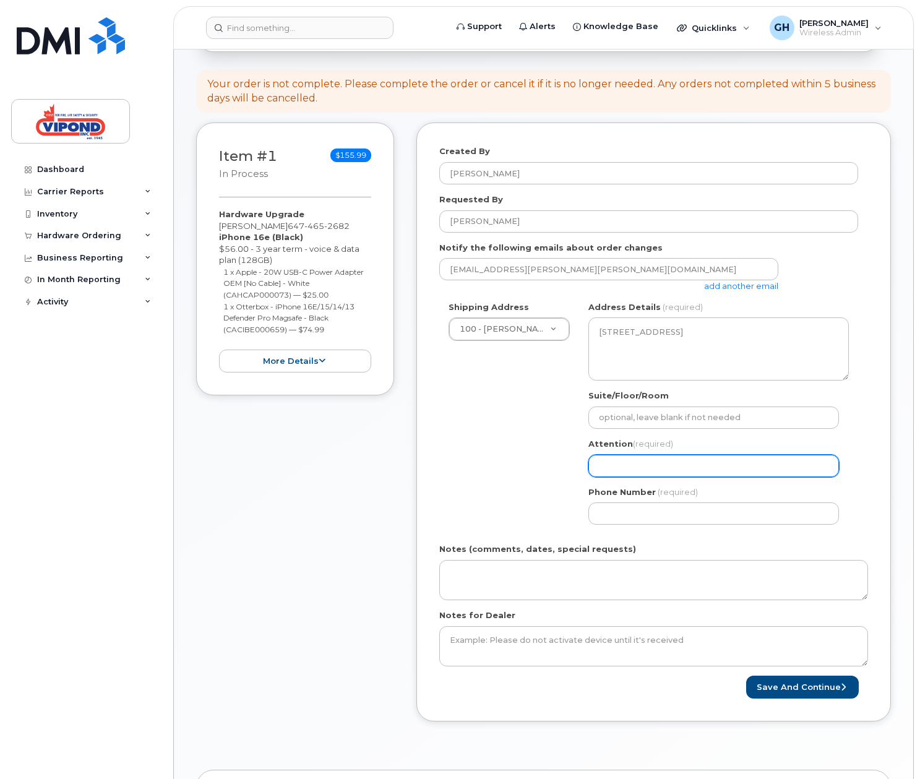
type input "T"
select select
type input "Ti"
select select
type input "Tim"
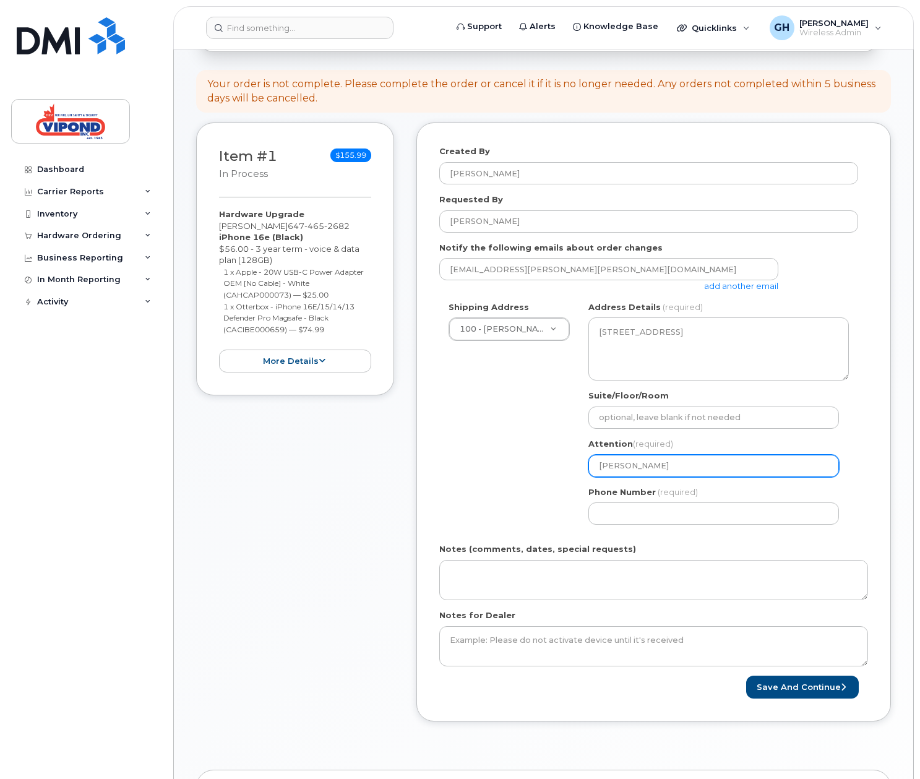
select select
type input "Tim L"
select select
type input "Tim La"
select select
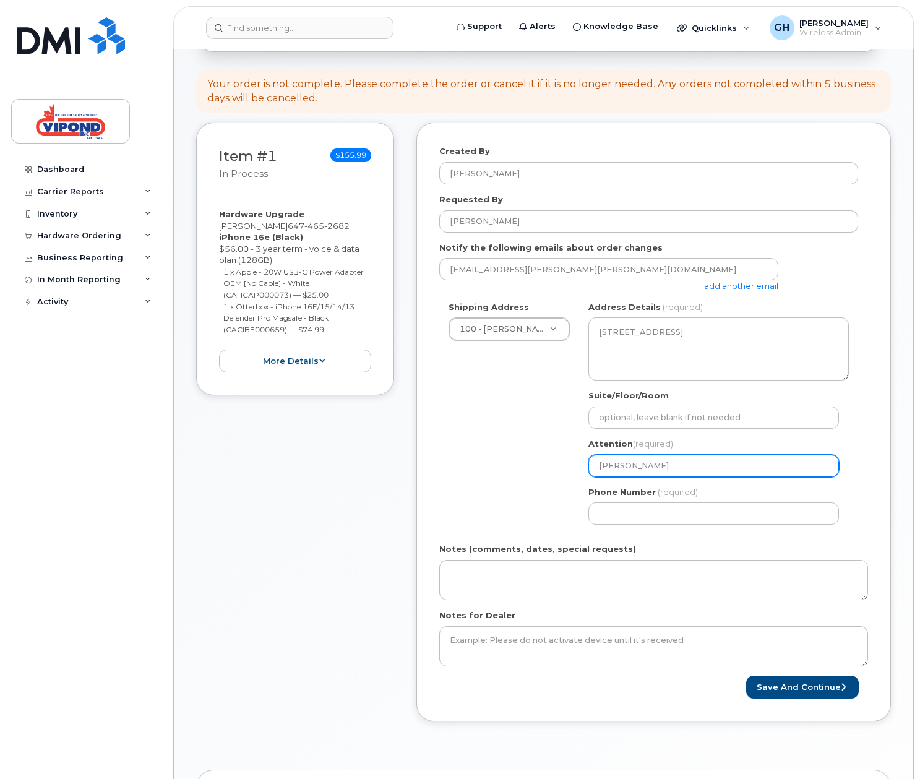
type input "Tim Lar"
select select
type input "Tim Lark"
select select
type input "Tim Larki"
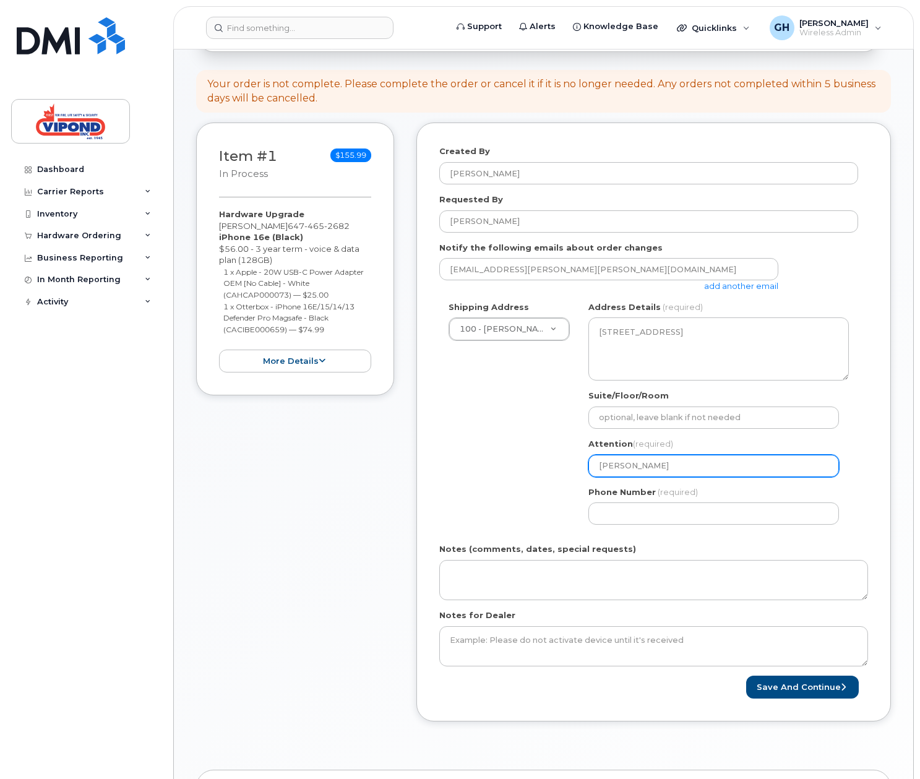
select select
type input "Tim Larkin"
select select
type input "Tim Larkin /"
select select
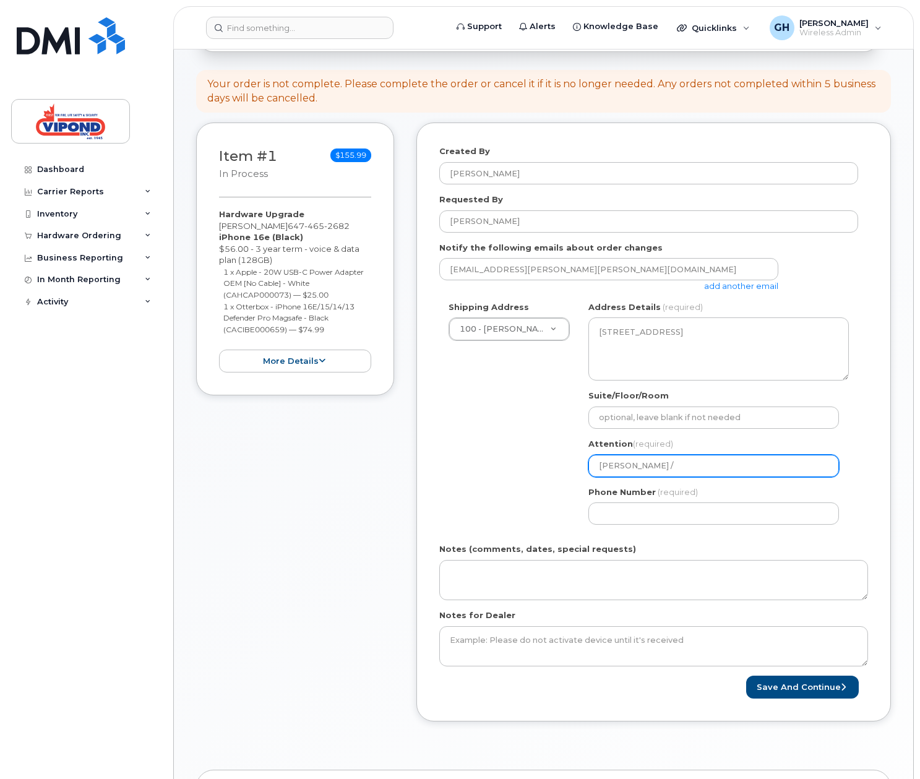
type input "Tim Larkin / t"
select select
type input "Tim Larkin / to"
select select
type input "Tim Larkin / tom"
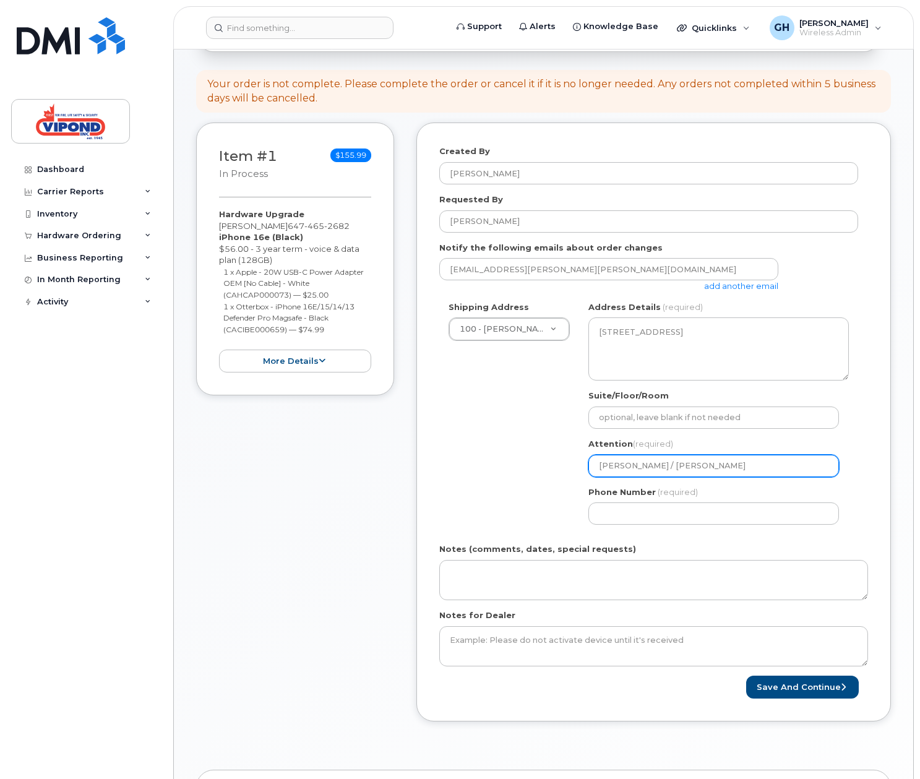
select select
type input "Tim Larkin / tom F"
select select
type input "Tim Larkin / tom Fo"
select select
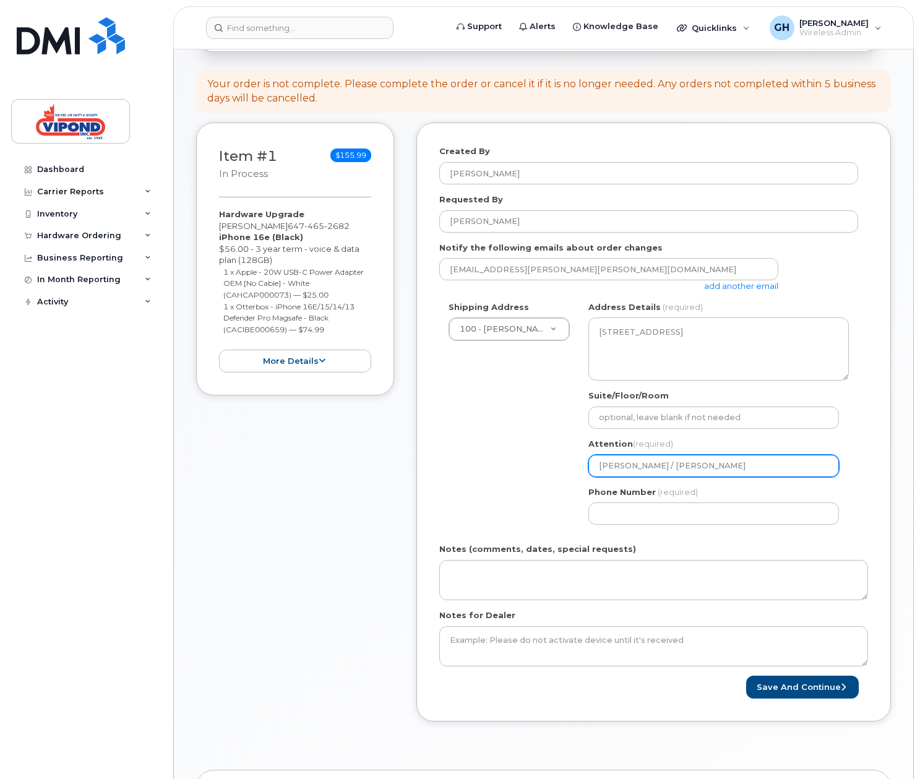
type input "Tim Larkin / tom For"
select select
type input "Tim Larkin / tom Forr"
select select
type input "Tim Larkin / tom Forre"
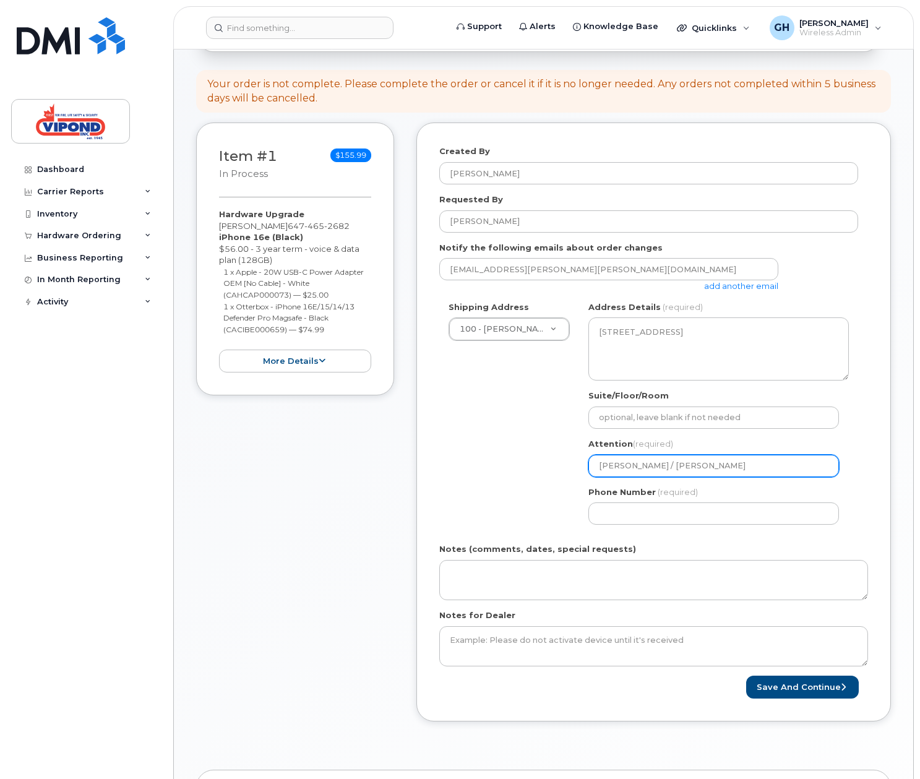
select select
type input "Tim Larkin / tom Forres"
select select
type input "Tim Larkin / tom Forrest"
click at [701, 516] on input "Phone Number" at bounding box center [713, 513] width 251 height 22
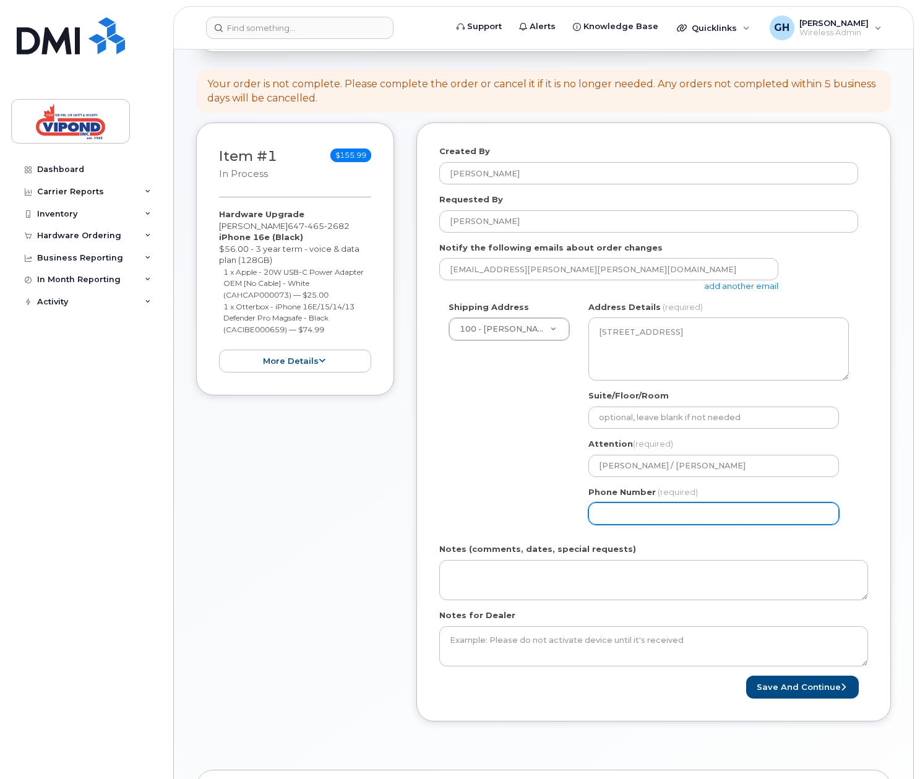
select select
type input "416951019"
select select
type input "4169510192"
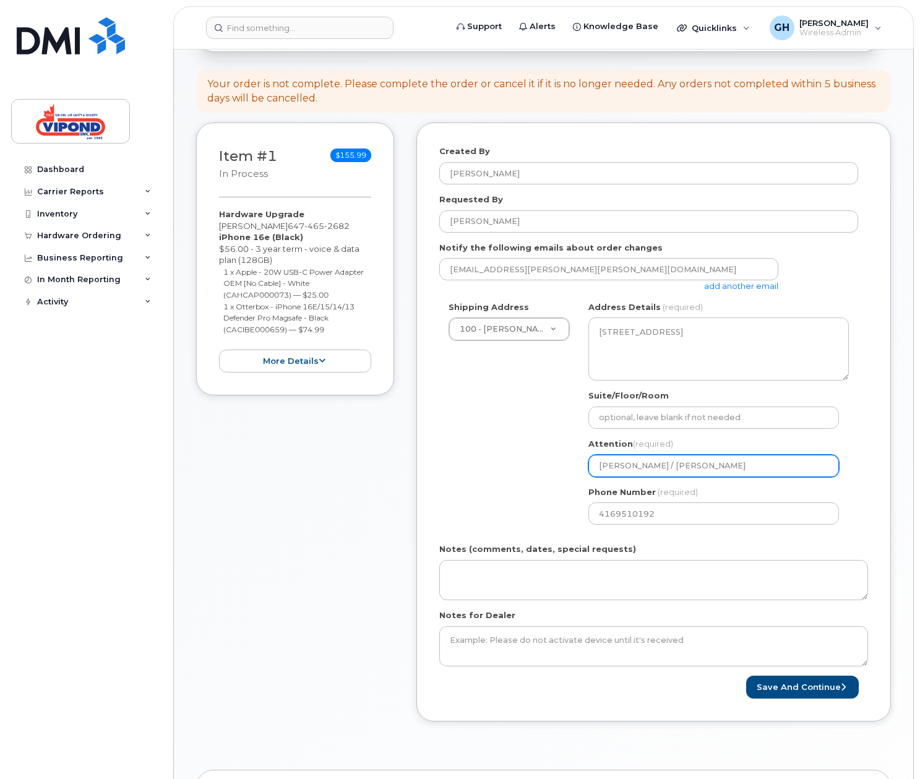
drag, startPoint x: 741, startPoint y: 465, endPoint x: 552, endPoint y: 472, distance: 188.8
click at [552, 472] on div "Shipping Address 100 - VIPOND INC. - HEAD OFFICE 100 - VIPOND INC. - HEAD OFFIC…" at bounding box center [648, 417] width 419 height 233
drag, startPoint x: 715, startPoint y: 470, endPoint x: 583, endPoint y: 463, distance: 131.3
click at [583, 463] on div "ON Mississauga Search your address... Manually edit your address Click to searc…" at bounding box center [718, 417] width 279 height 233
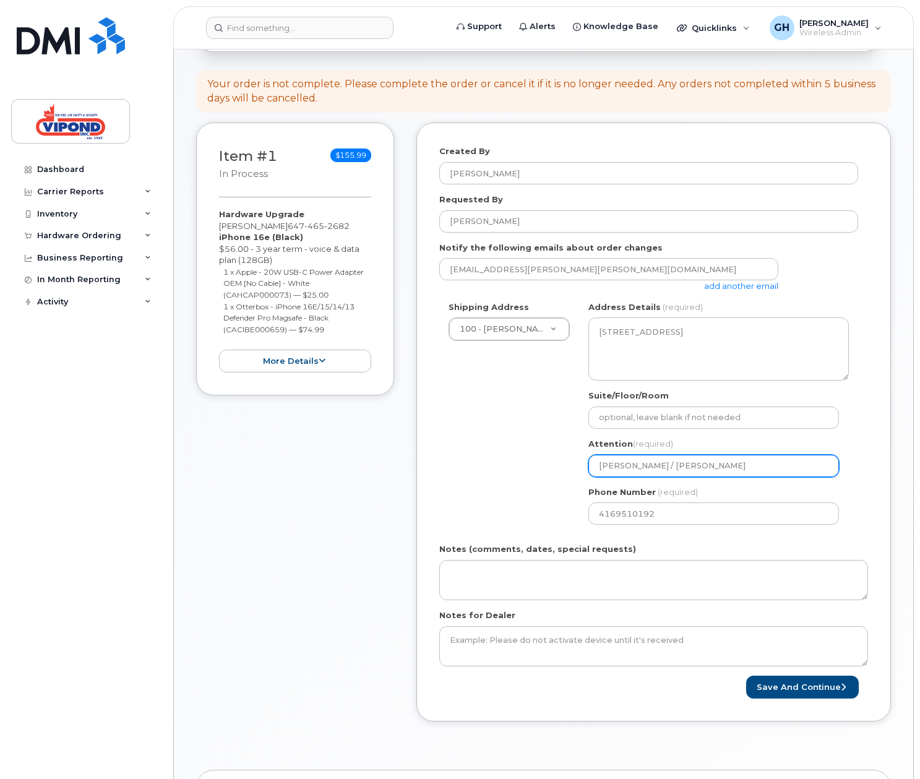
select select
type input "G"
select select
type input "Gr"
select select
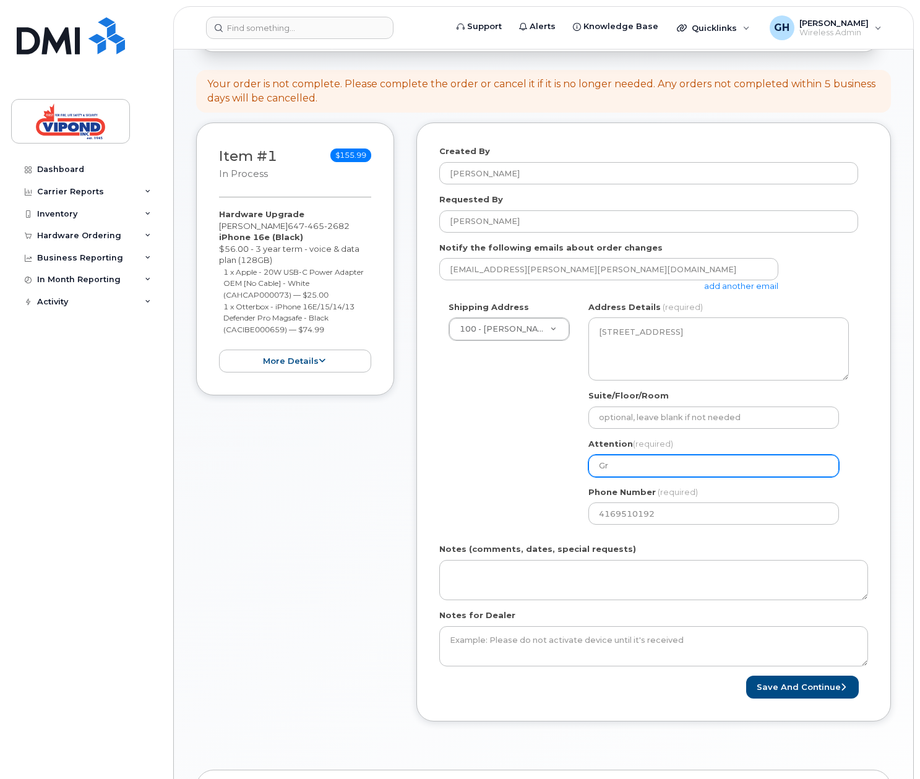
type input "Gra"
select select
type input "Gran"
select select
type input "Grant"
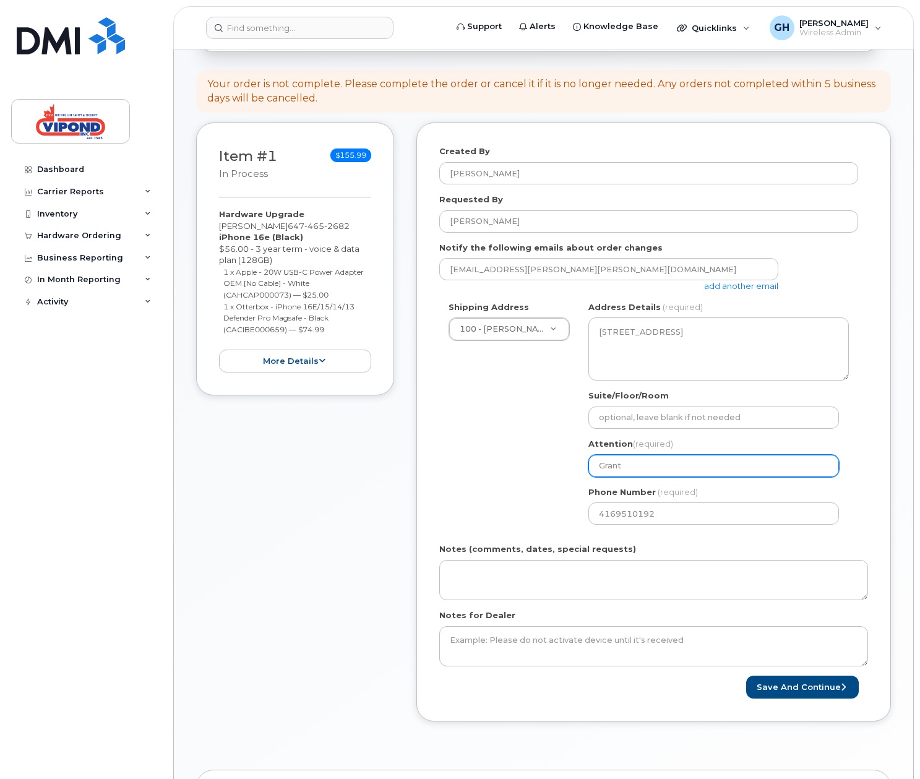
select select
type input "Grant H"
select select
type input "Grant He"
select select
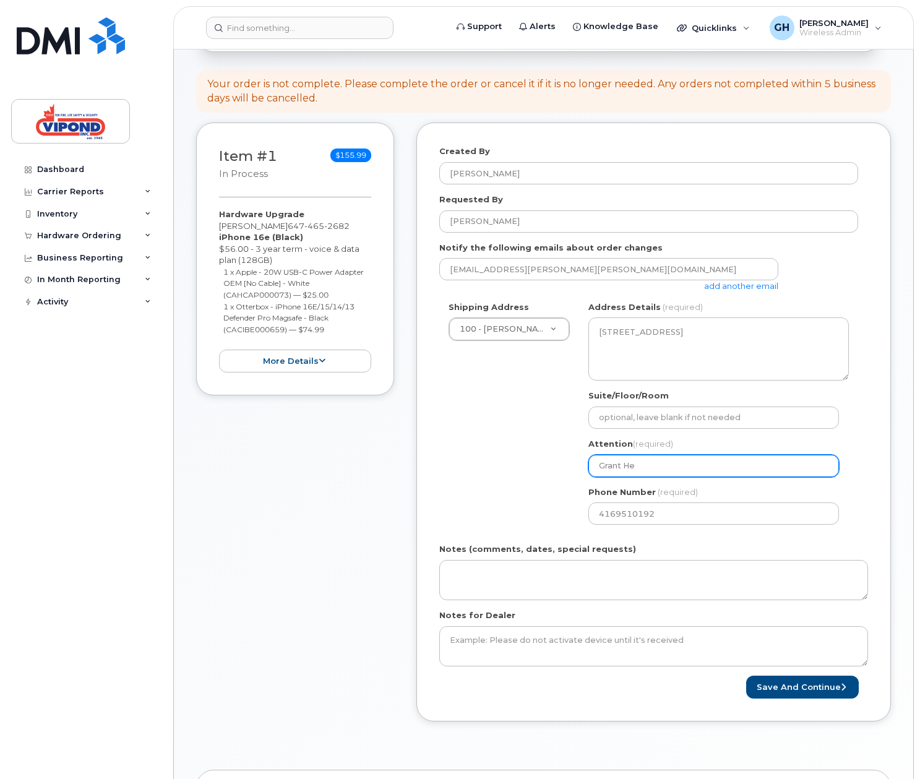
type input "Grant Hea"
select select
type input "Grant Heal"
select select
type input "Grant Heale"
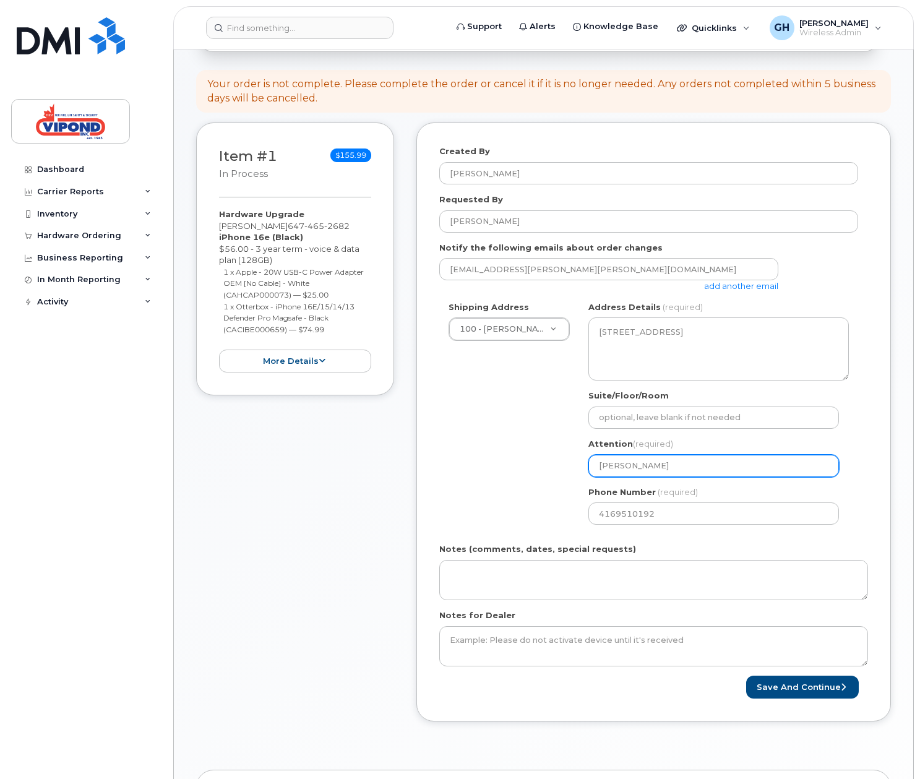
select select
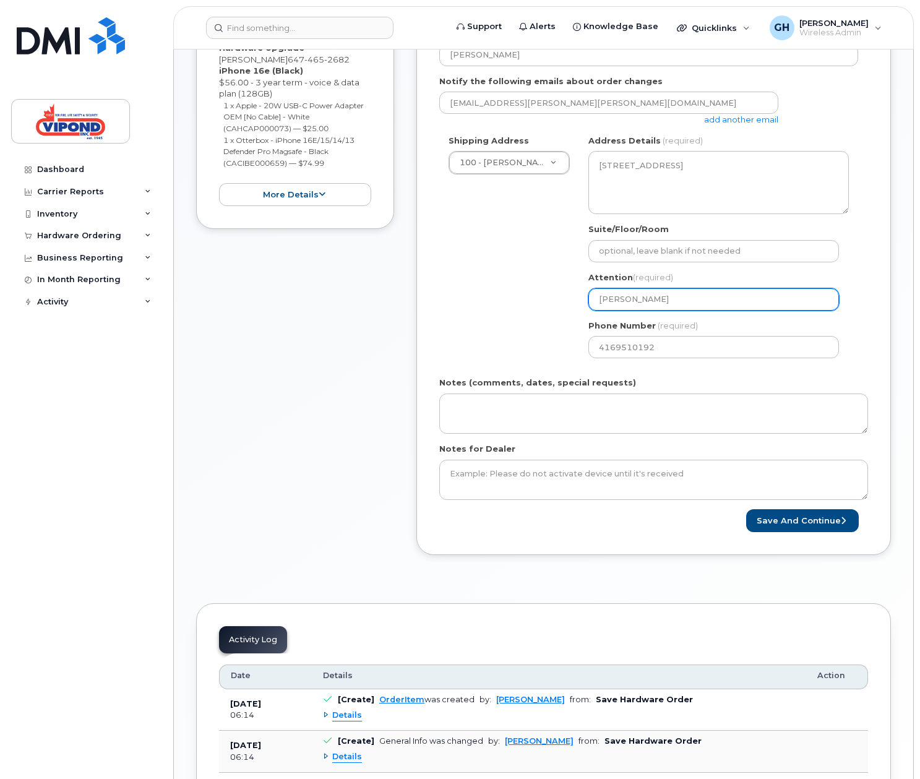
scroll to position [373, 0]
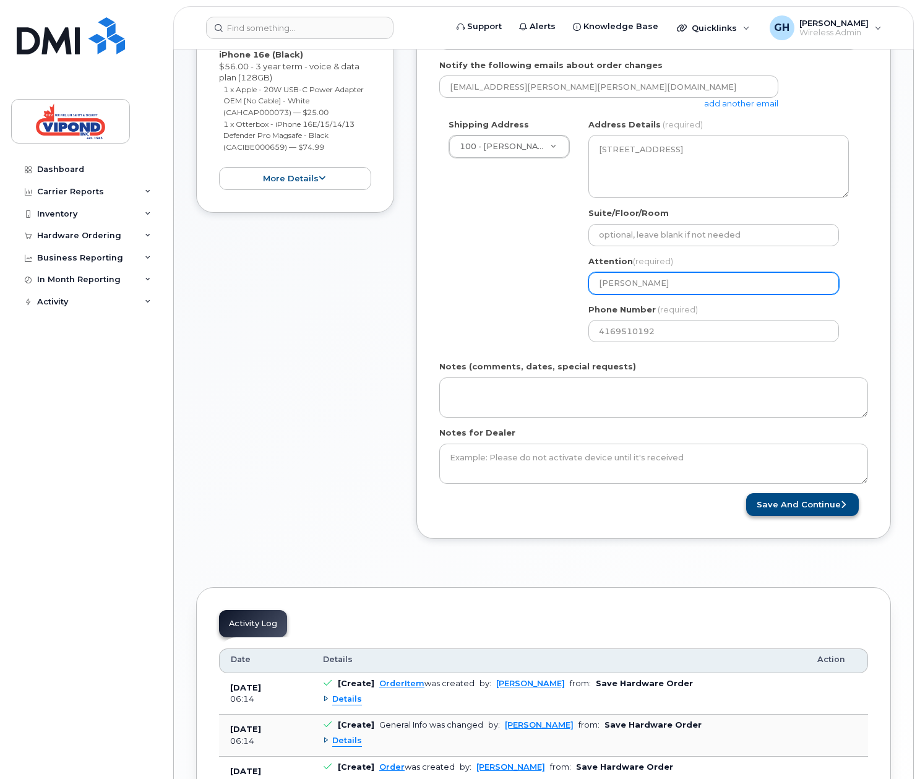
type input "[PERSON_NAME]"
click at [810, 508] on button "Save and Continue" at bounding box center [802, 504] width 113 height 23
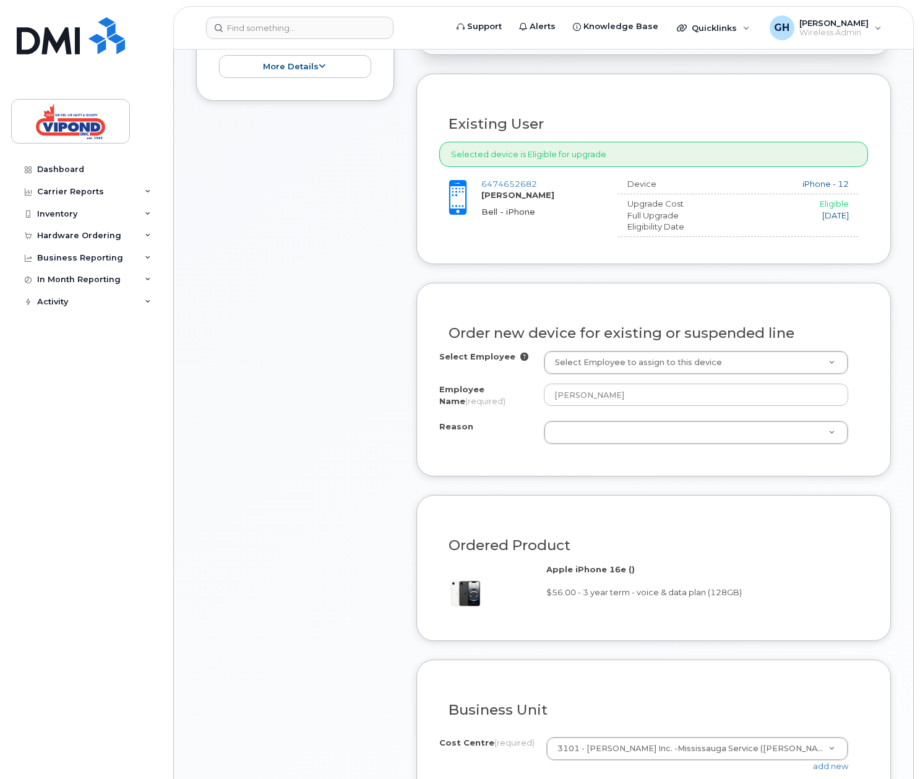
scroll to position [493, 0]
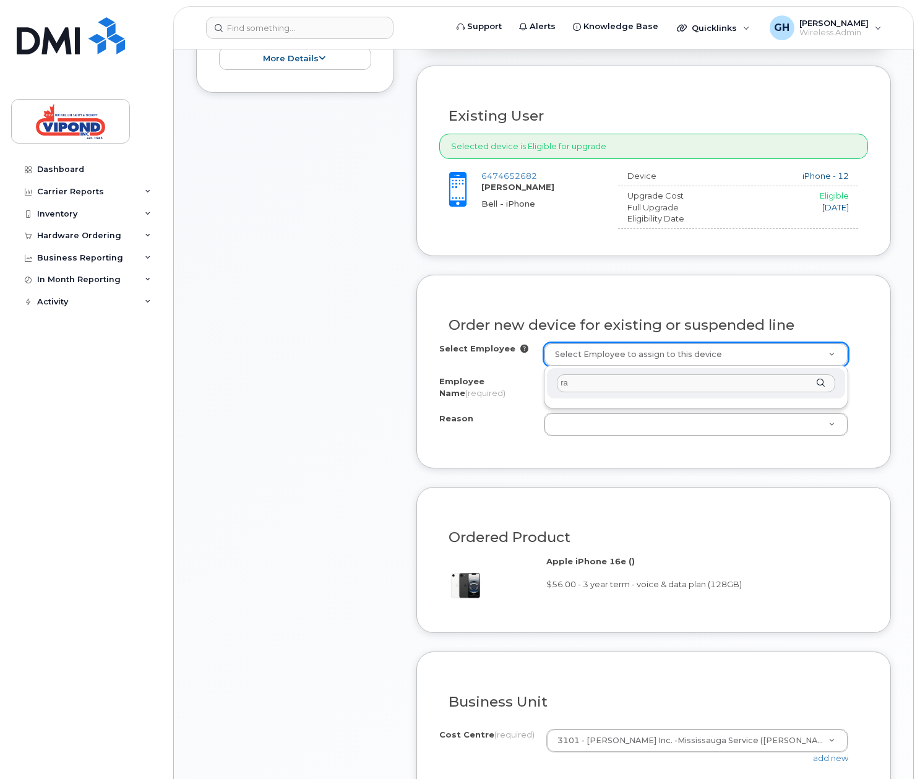
type input "r"
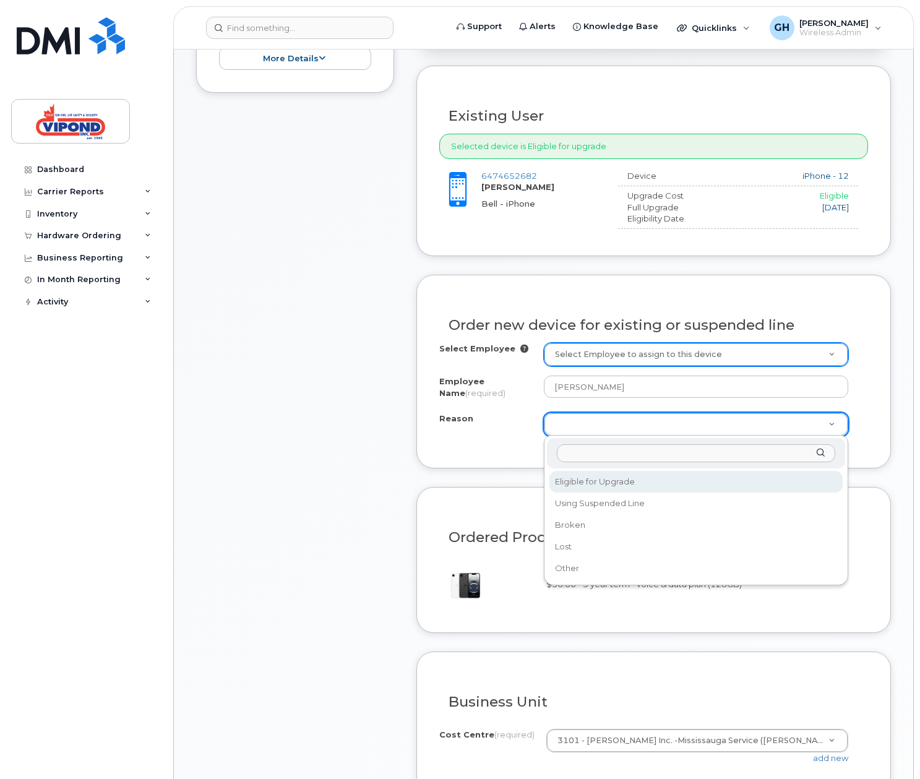
select select "eligible_for_upgrade"
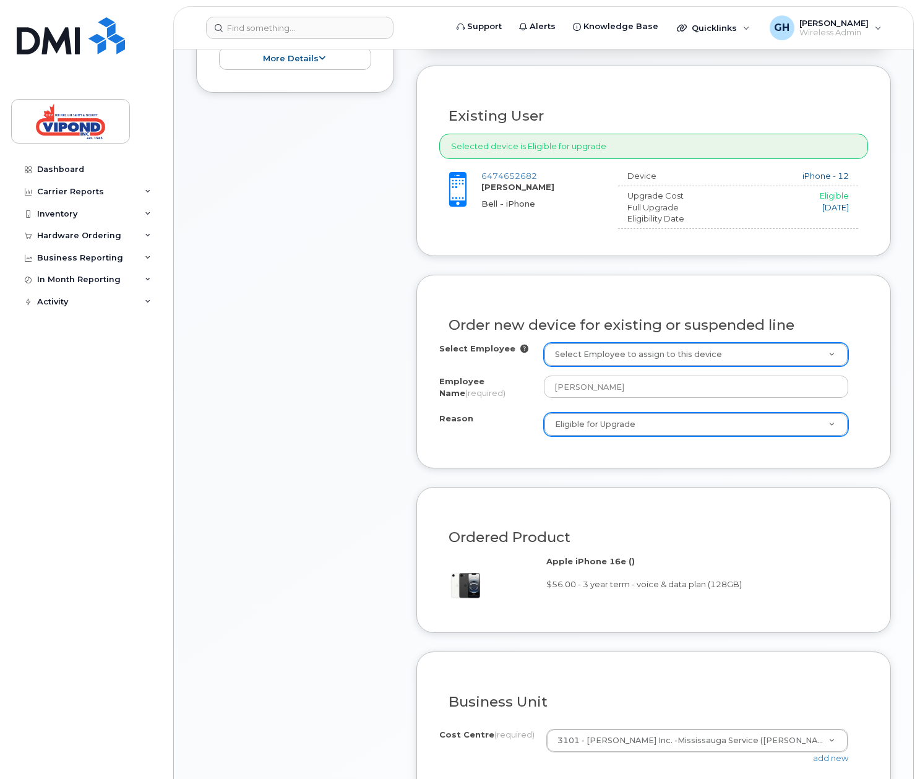
click at [599, 499] on div "Ordered Product Apple iPhone 16e () $56.00 - 3 year term - voice & data plan (1…" at bounding box center [653, 559] width 474 height 145
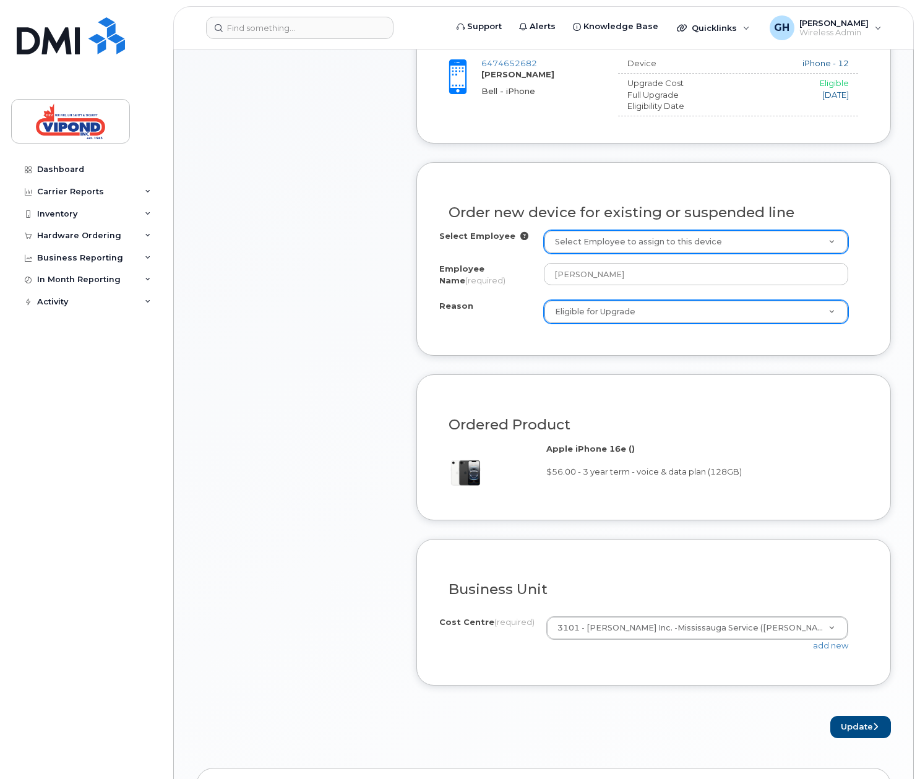
scroll to position [754, 0]
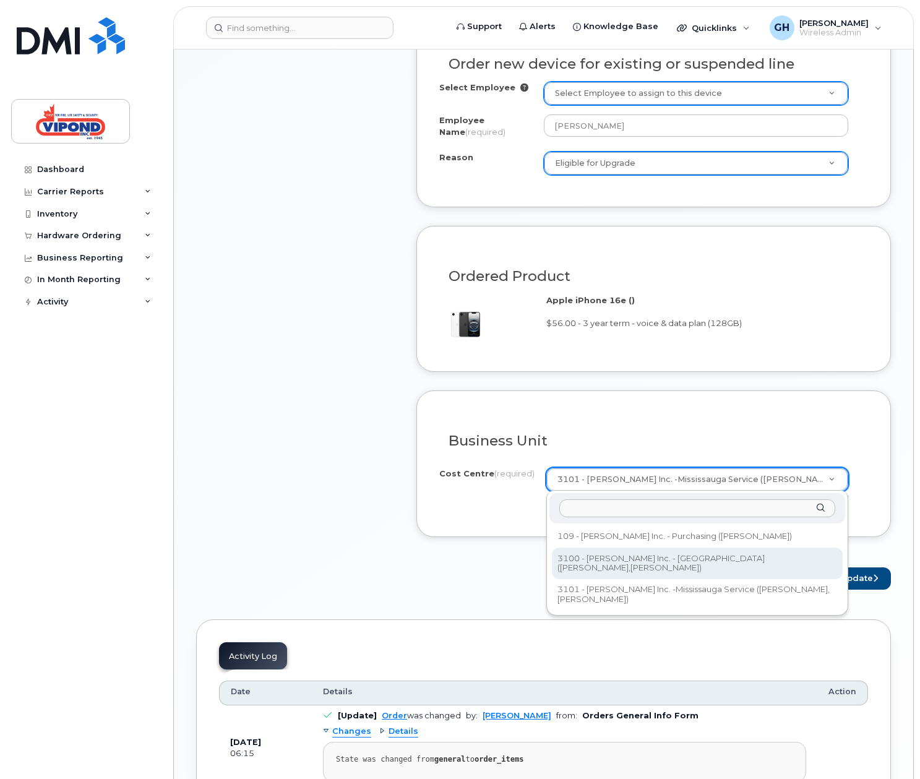
select select "3100"
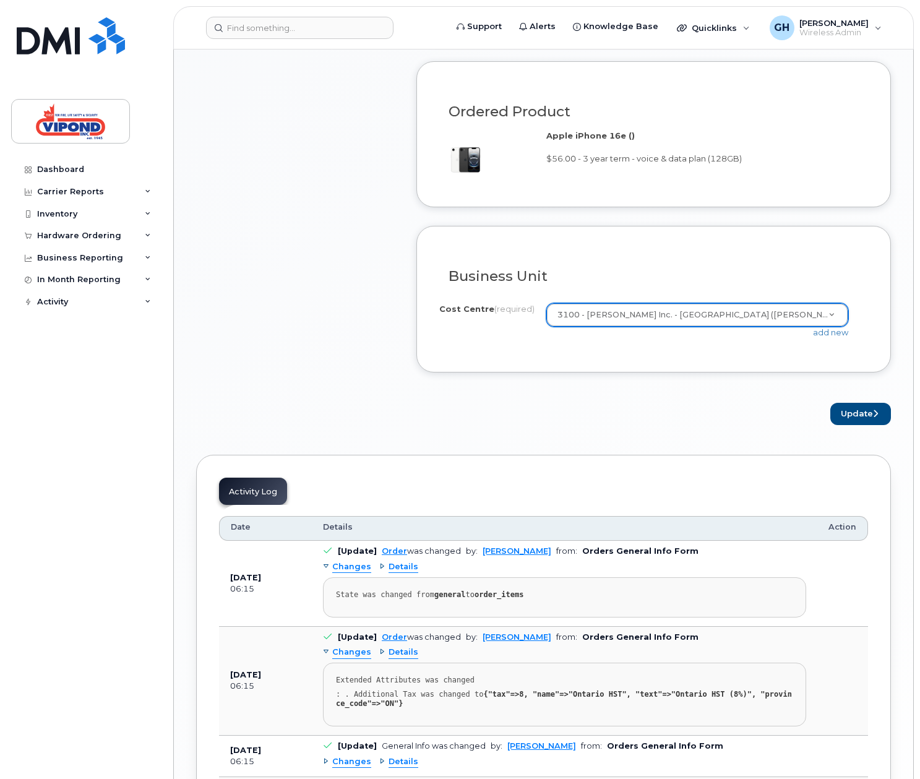
scroll to position [1117, 0]
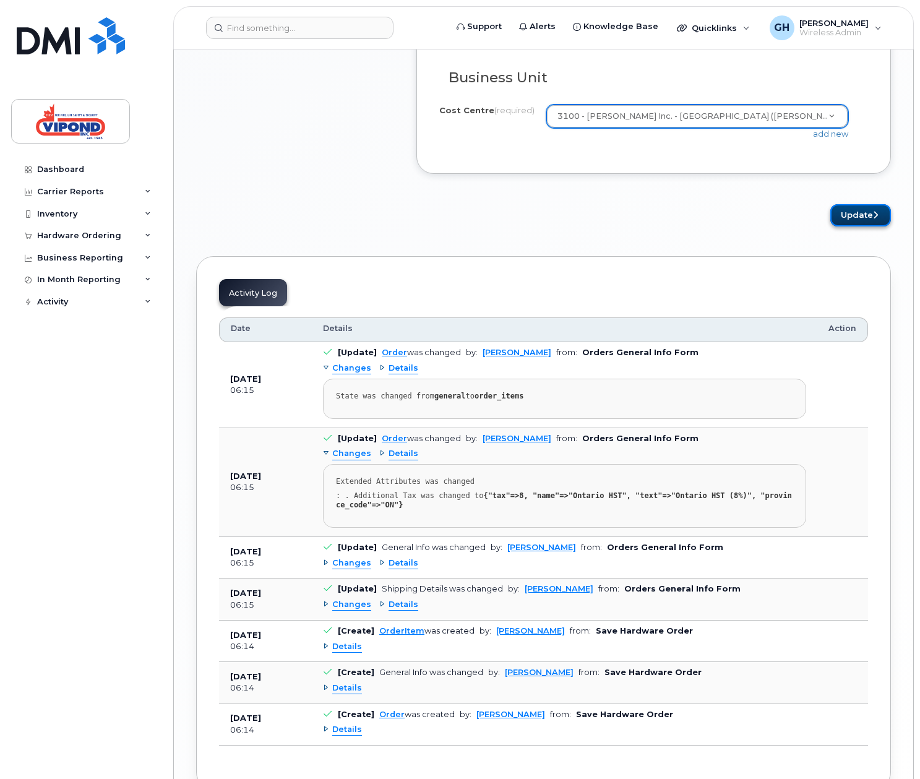
click at [876, 217] on icon "submit" at bounding box center [875, 215] width 5 height 8
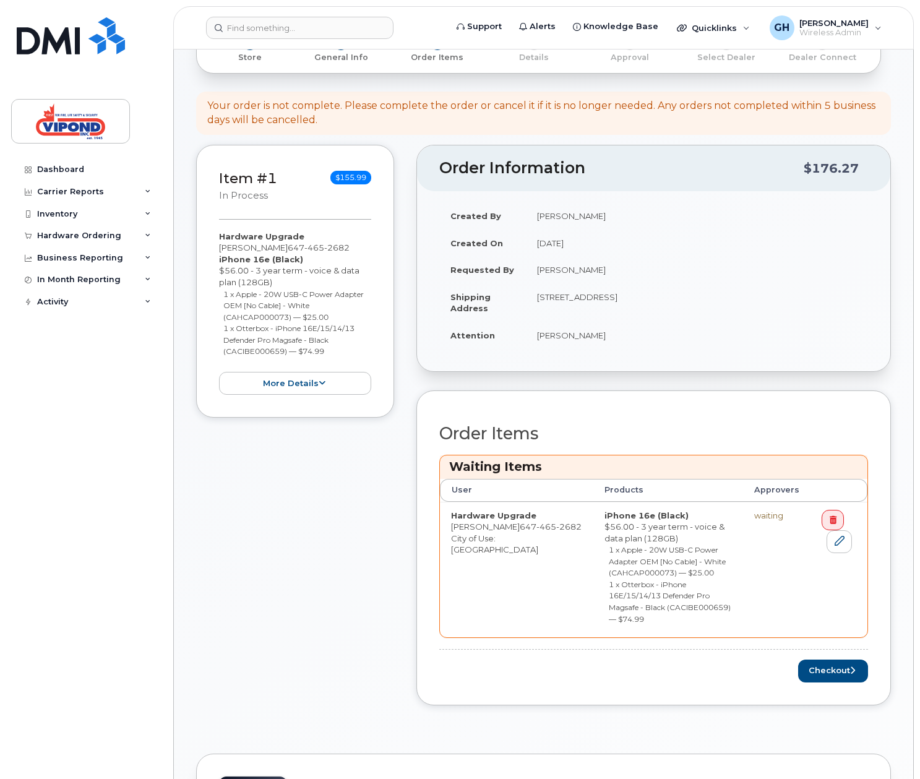
scroll to position [285, 0]
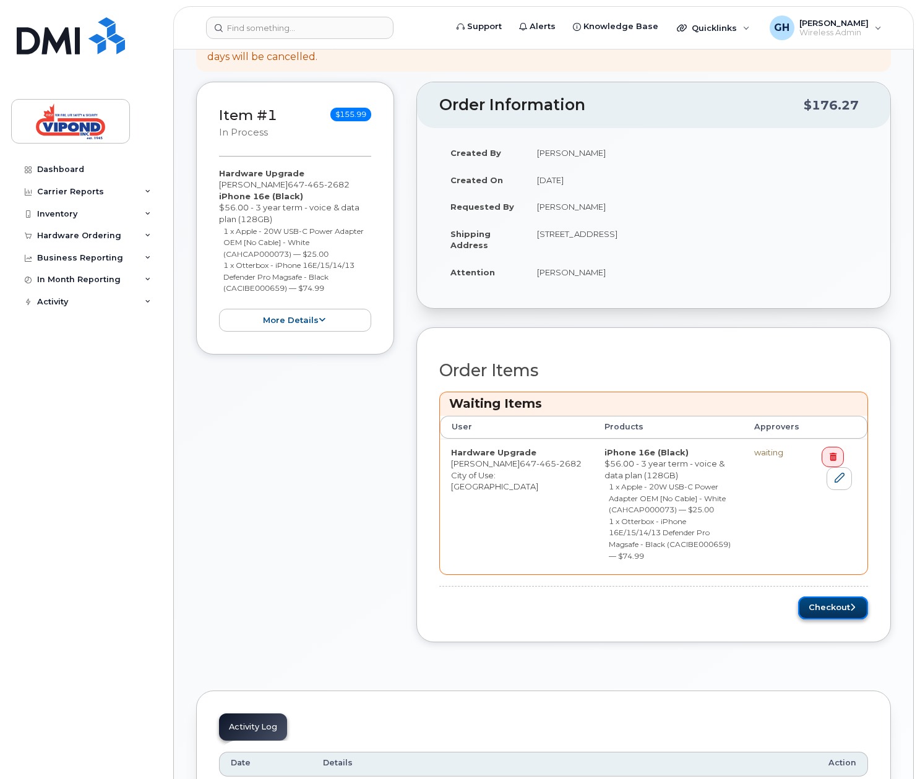
click at [825, 602] on button "Checkout" at bounding box center [833, 607] width 70 height 23
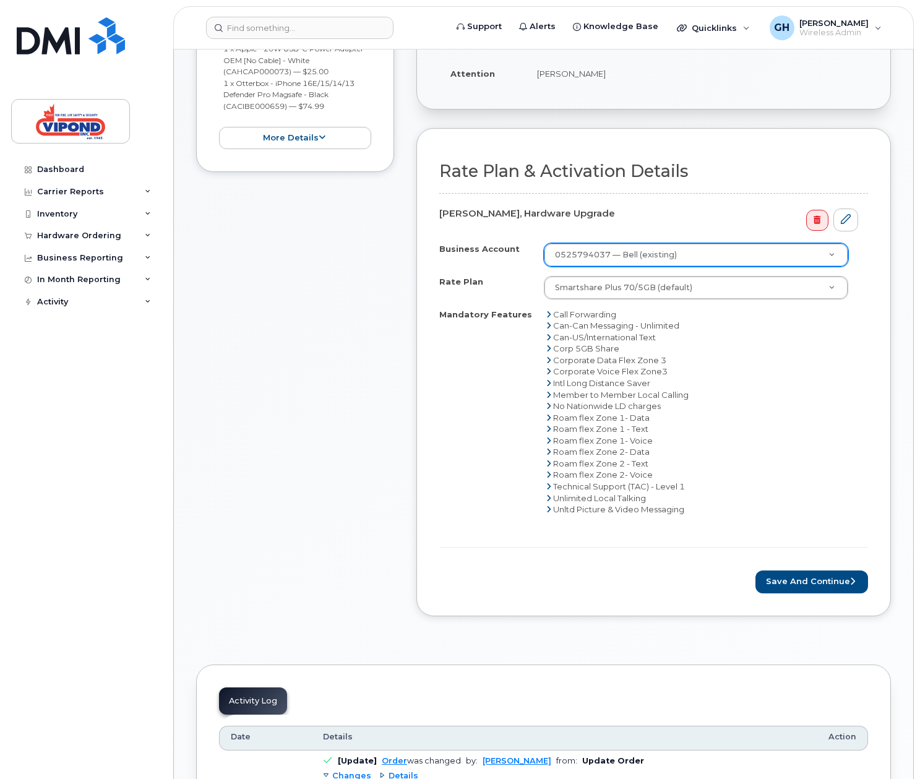
scroll to position [576, 0]
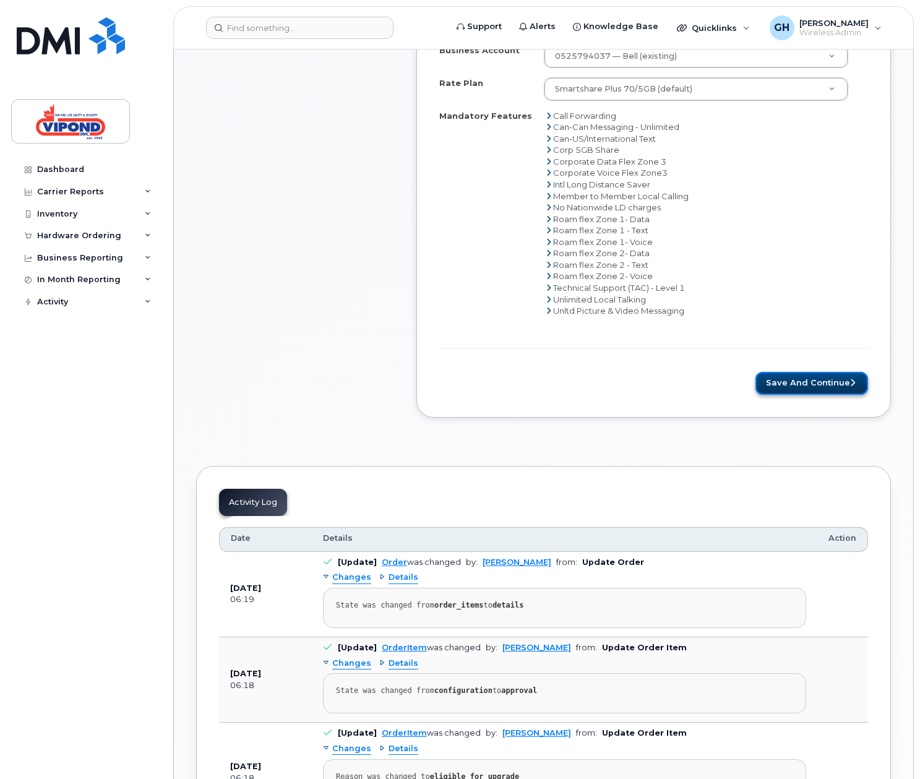
click at [814, 384] on button "Save and Continue" at bounding box center [811, 383] width 113 height 23
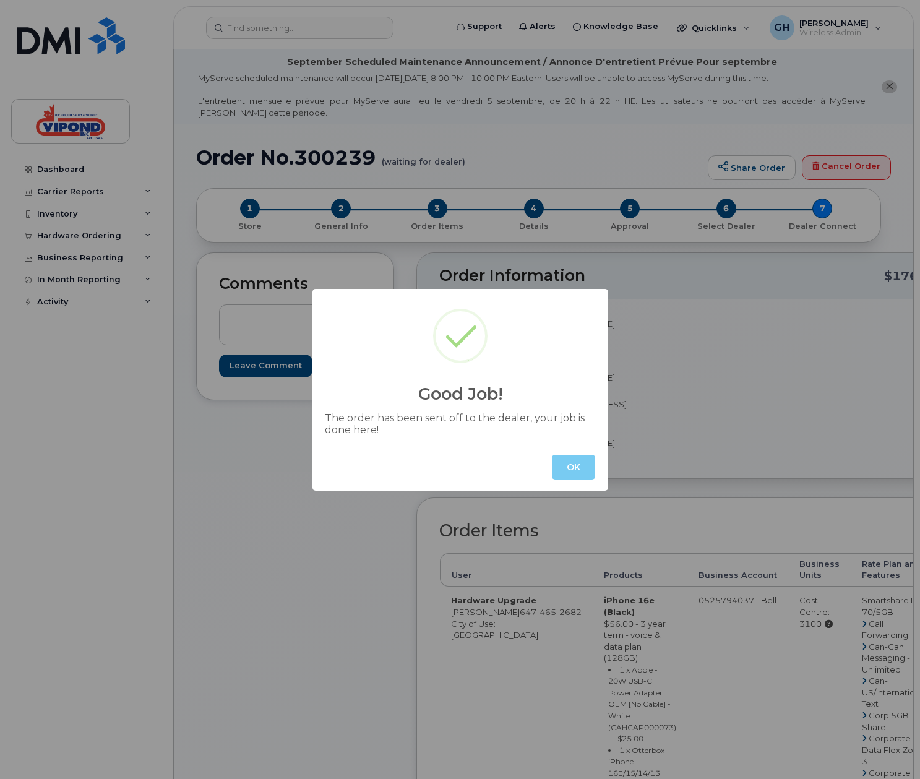
click at [578, 469] on button "OK" at bounding box center [573, 467] width 43 height 25
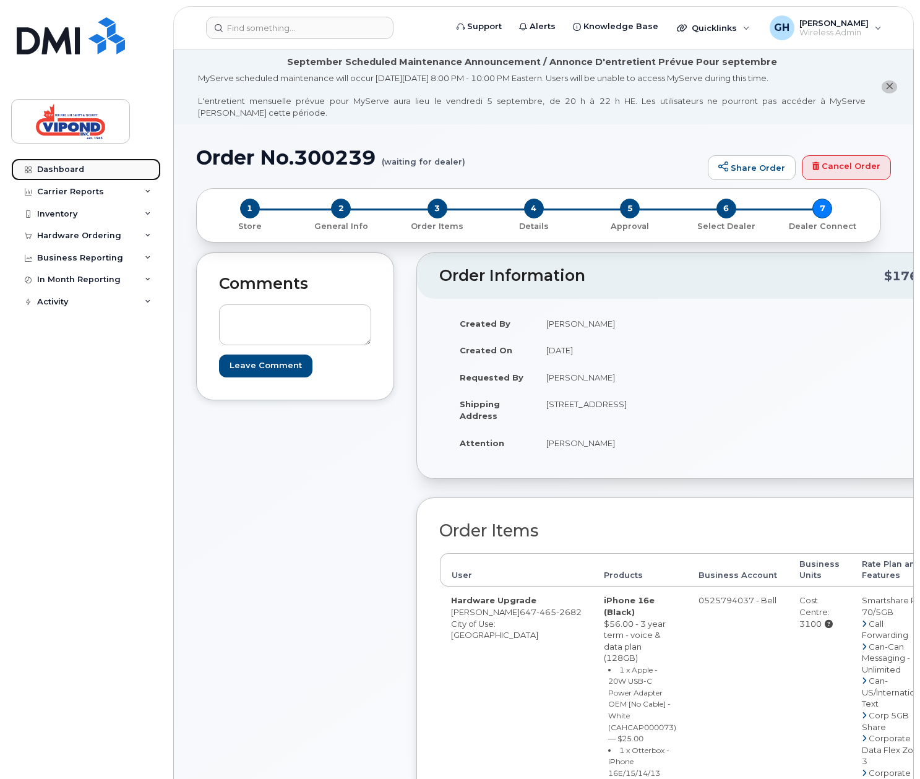
click at [48, 168] on div "Dashboard" at bounding box center [60, 170] width 47 height 10
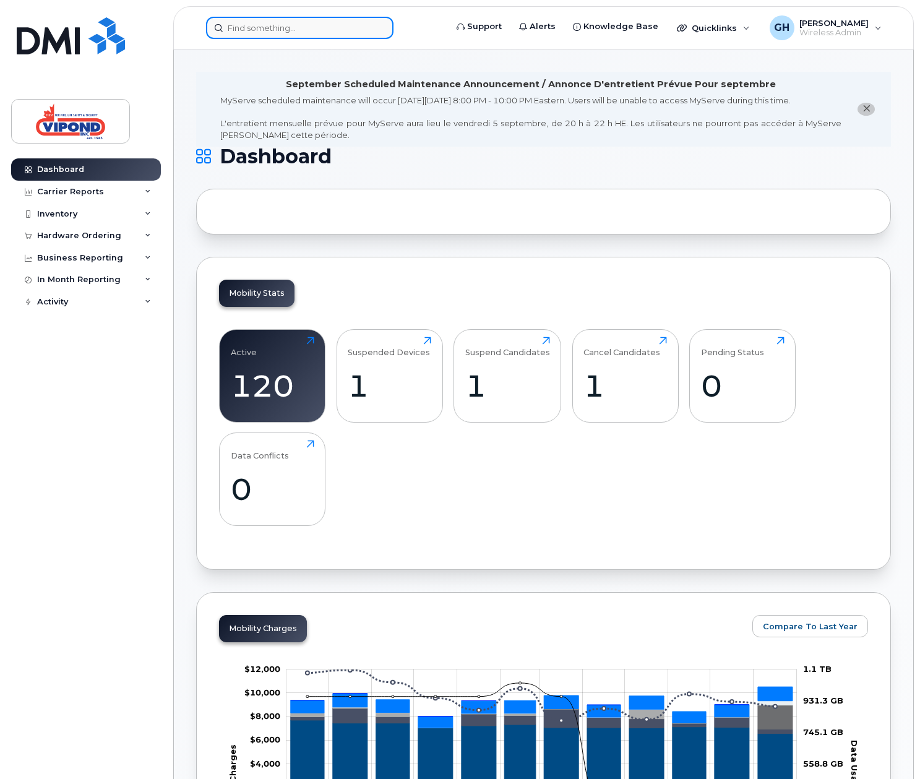
click at [328, 29] on input at bounding box center [299, 28] width 187 height 22
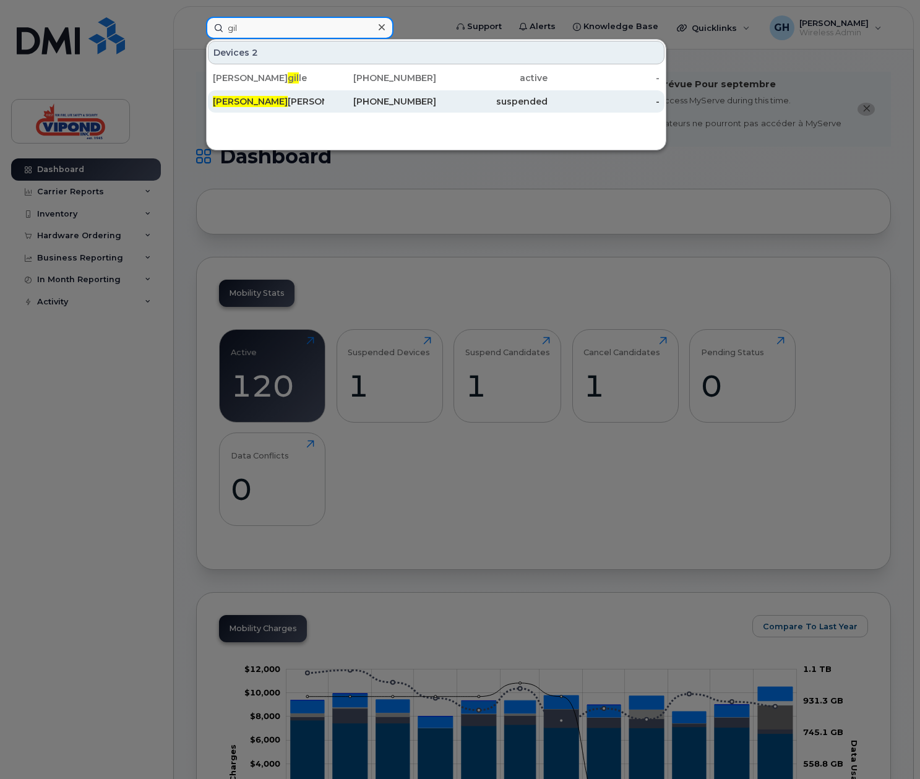
type input "gil"
click at [251, 101] on div "Gil bert Ferreira" at bounding box center [268, 101] width 111 height 12
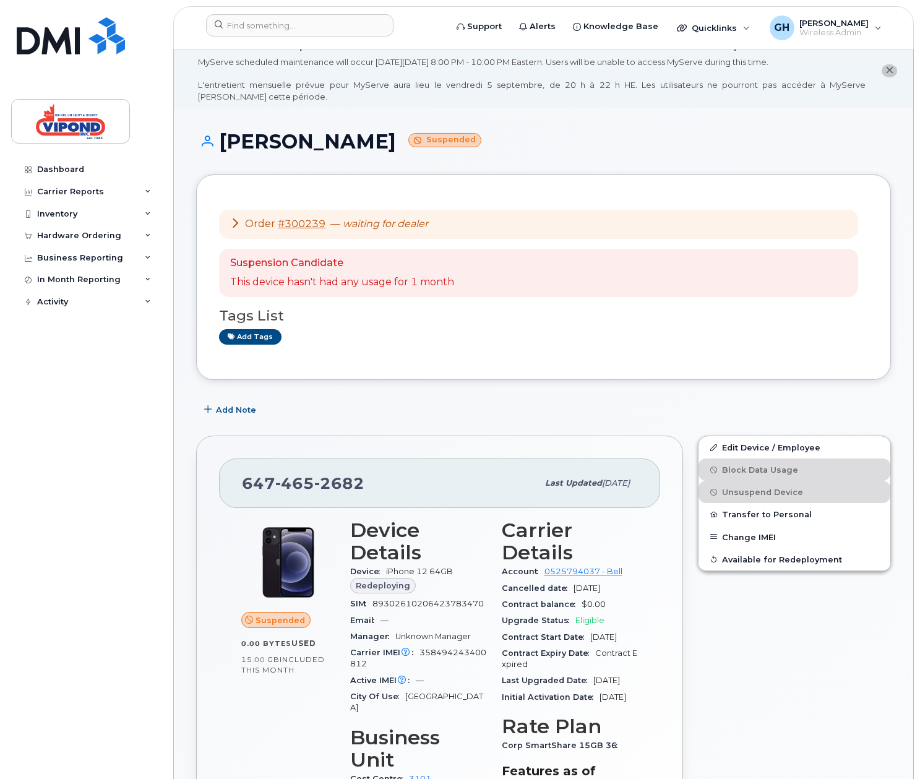
scroll to position [127, 0]
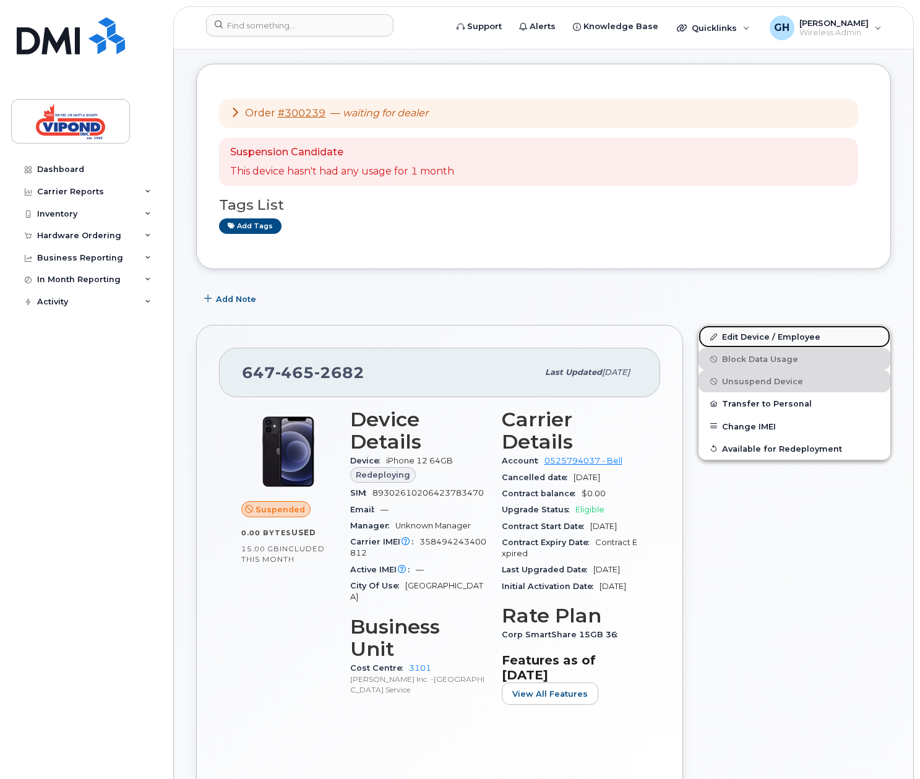
click at [752, 334] on link "Edit Device / Employee" at bounding box center [794, 336] width 192 height 22
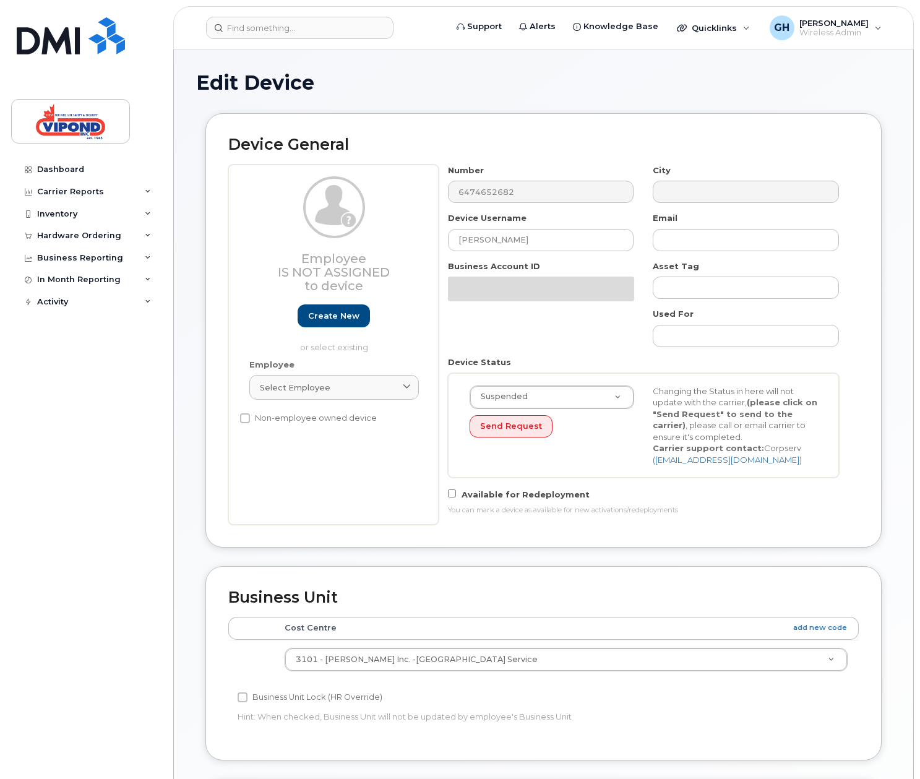
select select "378468"
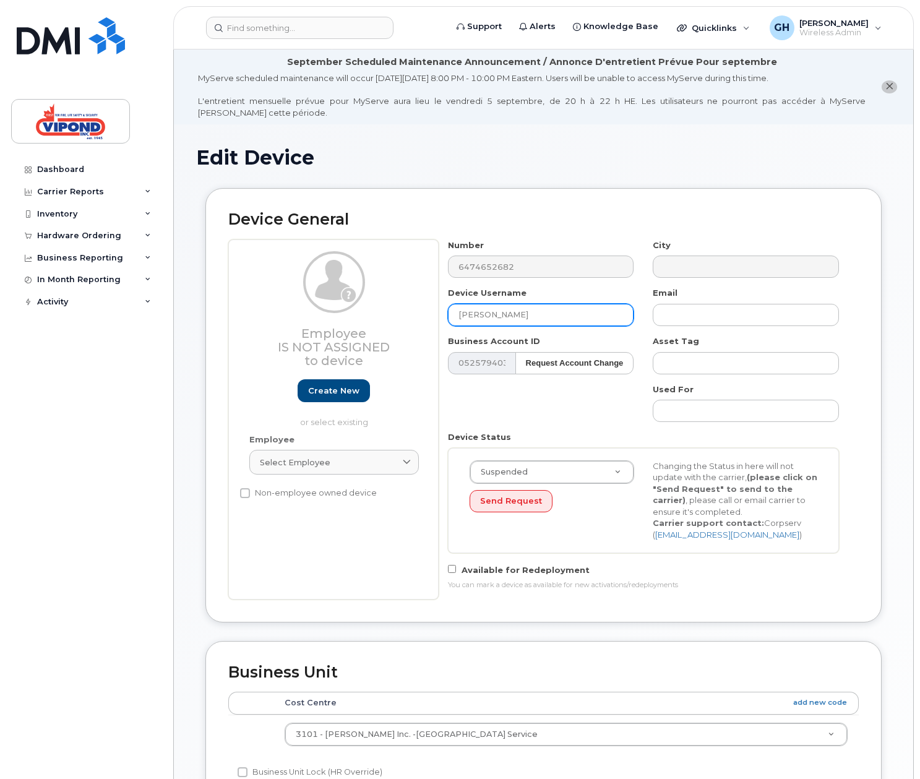
click at [524, 320] on input "[PERSON_NAME]" at bounding box center [541, 315] width 186 height 22
drag, startPoint x: 528, startPoint y: 316, endPoint x: 436, endPoint y: 306, distance: 92.2
click at [436, 306] on div "Employee Is not assigned to device Create new or select existing Employee Selec…" at bounding box center [543, 419] width 630 height 360
type input "[PERSON_NAME]"
click at [606, 421] on div "Number 6474652682 City Device Username [PERSON_NAME] Email Business Account ID …" at bounding box center [644, 419] width 410 height 360
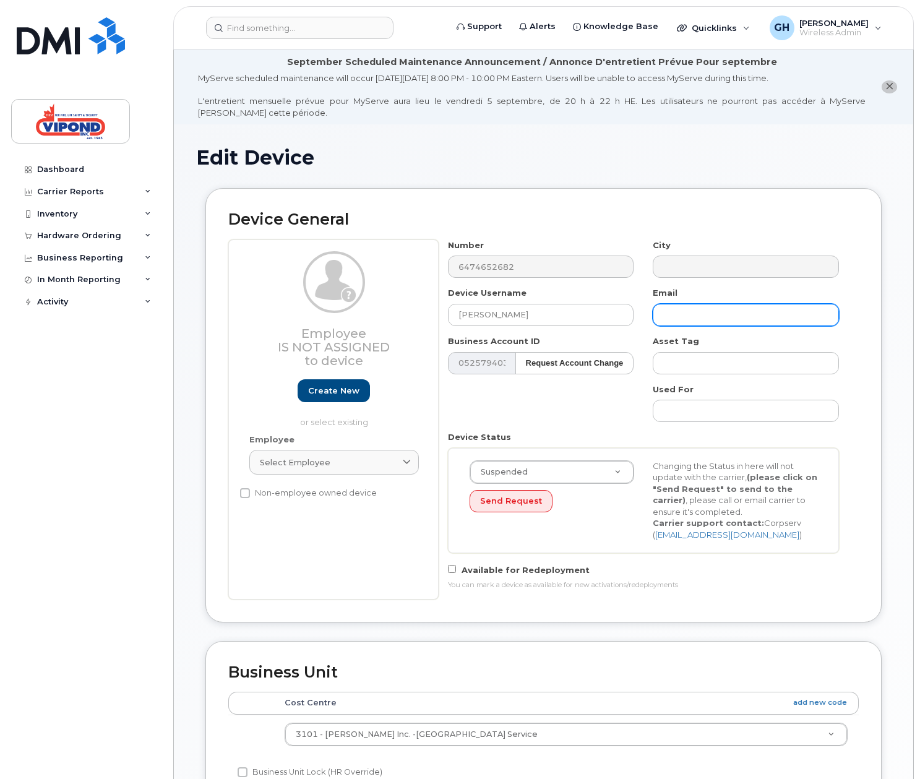
click at [686, 315] on input "text" at bounding box center [746, 315] width 186 height 22
type input "[PERSON_NAME][EMAIL_ADDRESS][PERSON_NAME][PERSON_NAME][DOMAIN_NAME]"
click at [588, 413] on div "Number 6474652682 City Device Username [PERSON_NAME] Email [PERSON_NAME][EMAIL_…" at bounding box center [644, 419] width 410 height 360
click at [511, 568] on span "Available for Redeployment" at bounding box center [525, 570] width 128 height 10
click at [456, 568] on input "Available for Redeployment" at bounding box center [452, 569] width 8 height 8
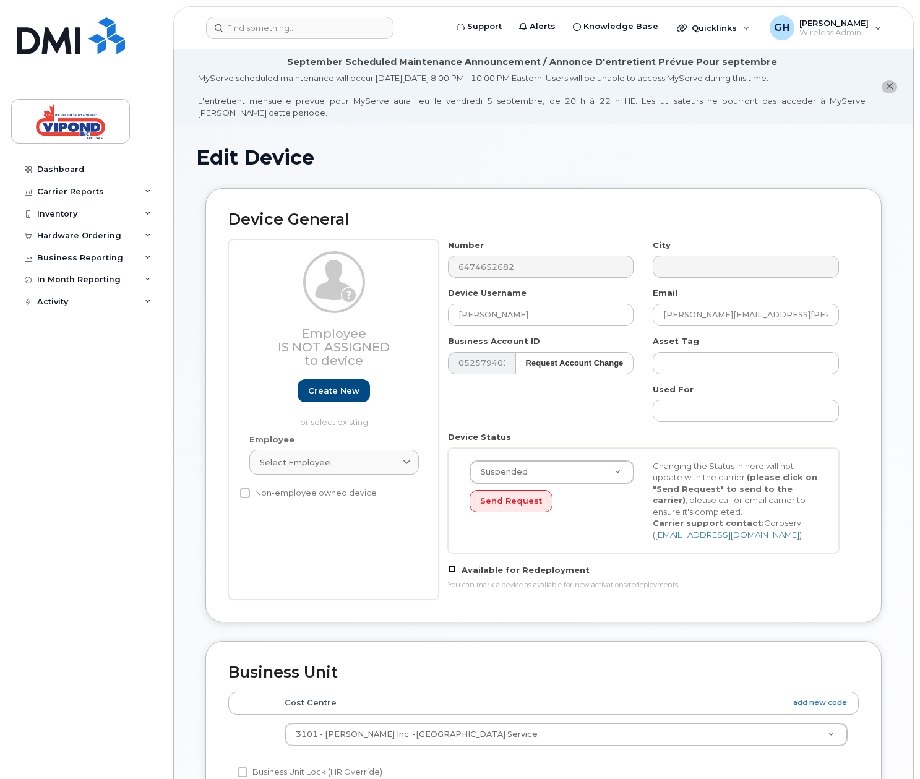
checkbox input "true"
select select "active"
click at [343, 466] on div "Select employee" at bounding box center [334, 463] width 148 height 12
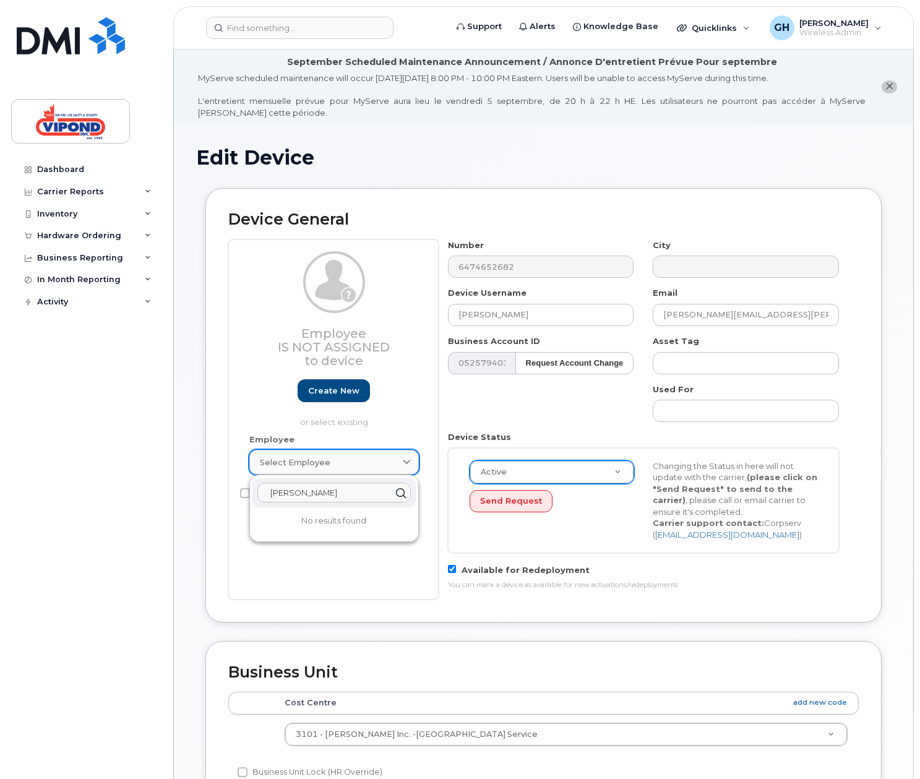
type input "raymond"
type input "Saving..."
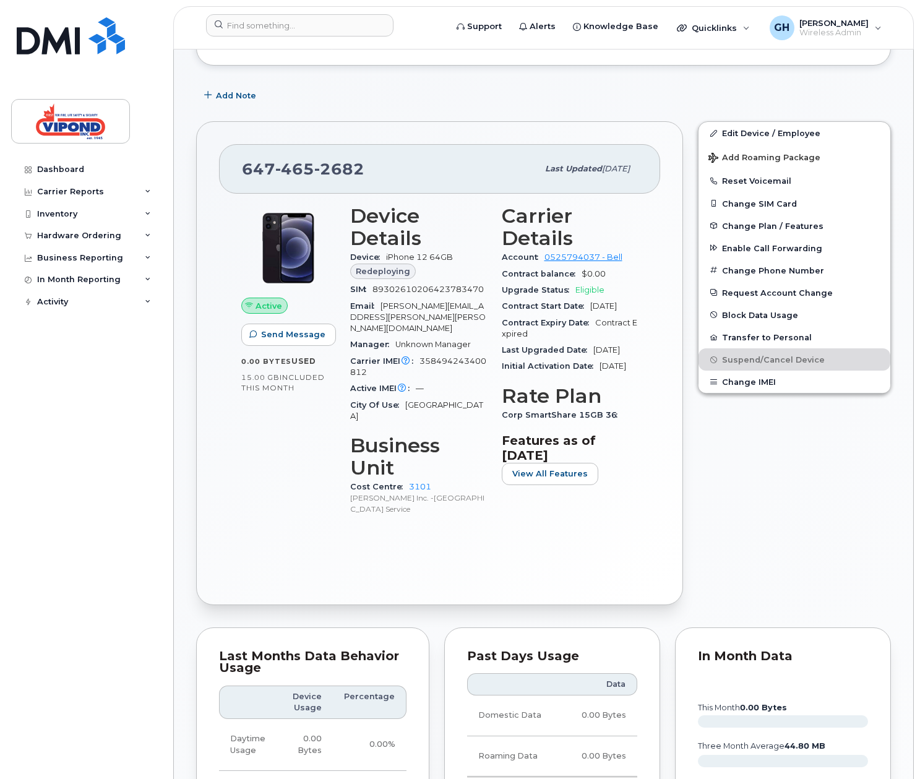
scroll to position [322, 0]
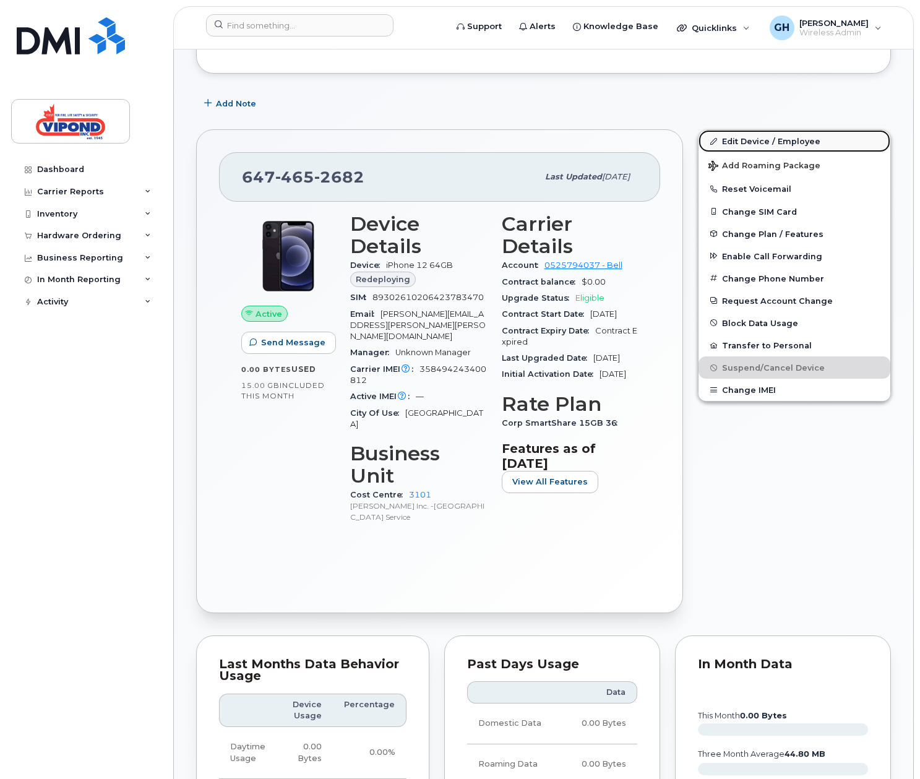
click at [747, 142] on link "Edit Device / Employee" at bounding box center [794, 141] width 192 height 22
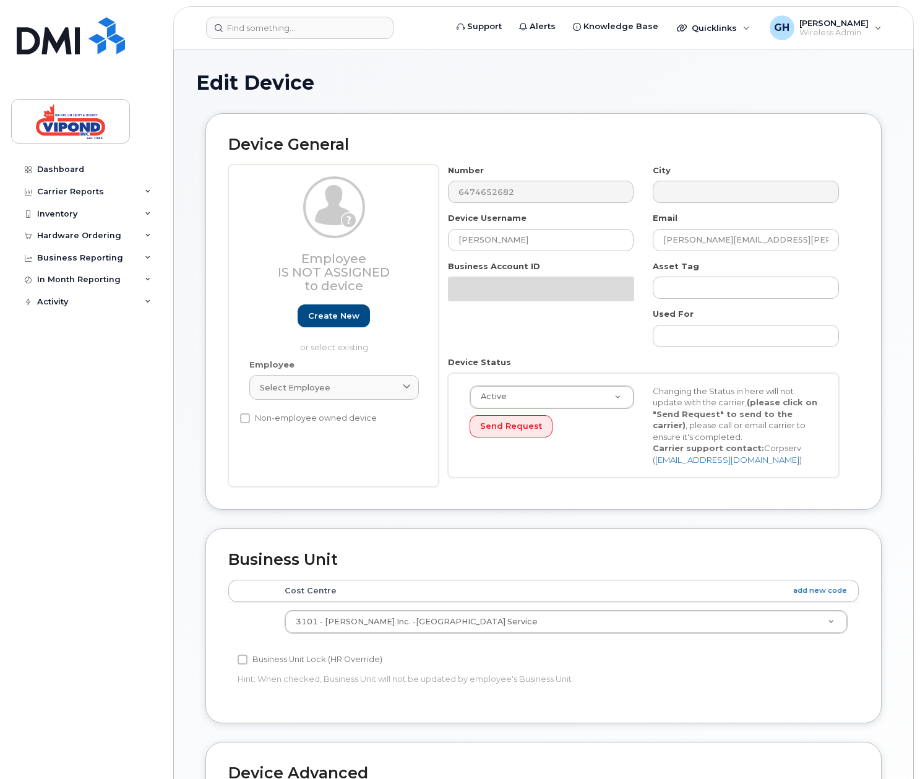
select select "378468"
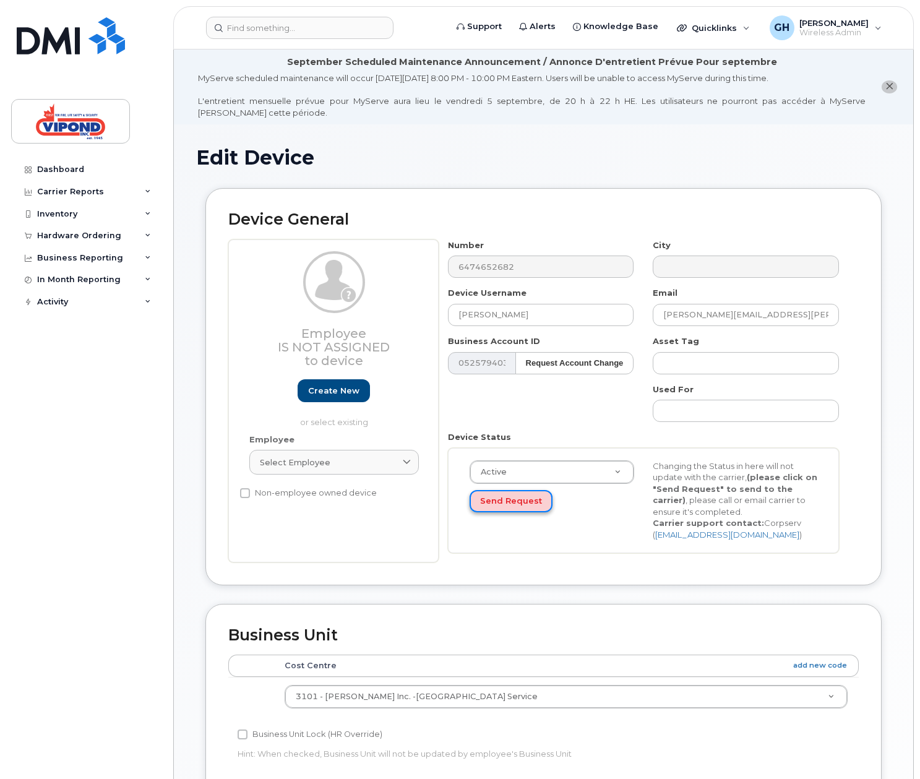
click at [527, 502] on button "Send Request" at bounding box center [511, 501] width 83 height 23
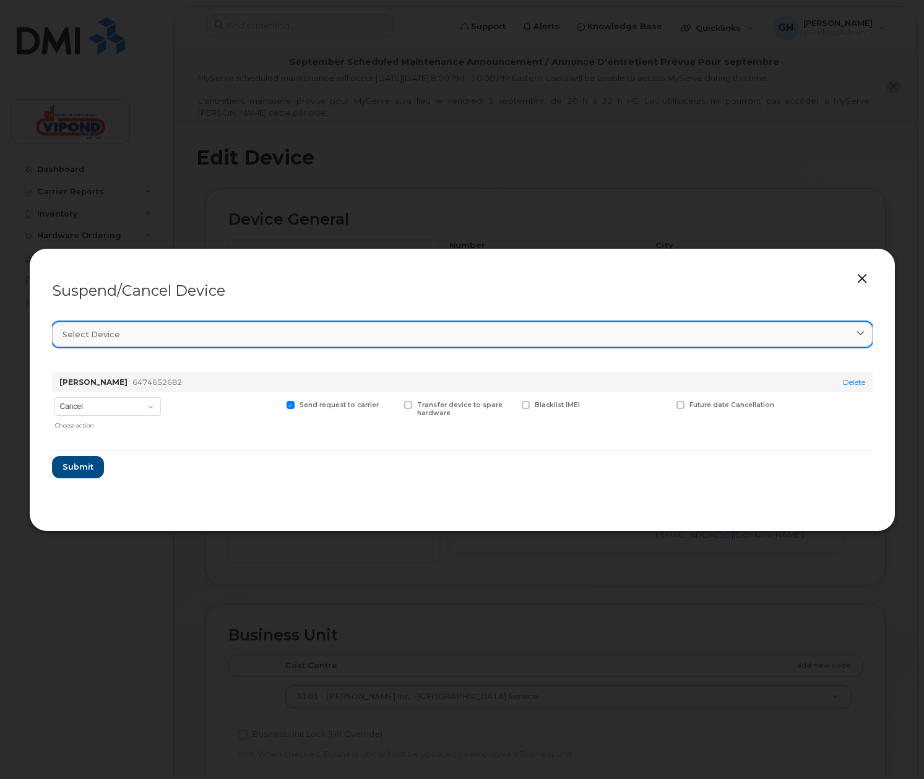
click at [101, 337] on span "Select device" at bounding box center [91, 334] width 58 height 12
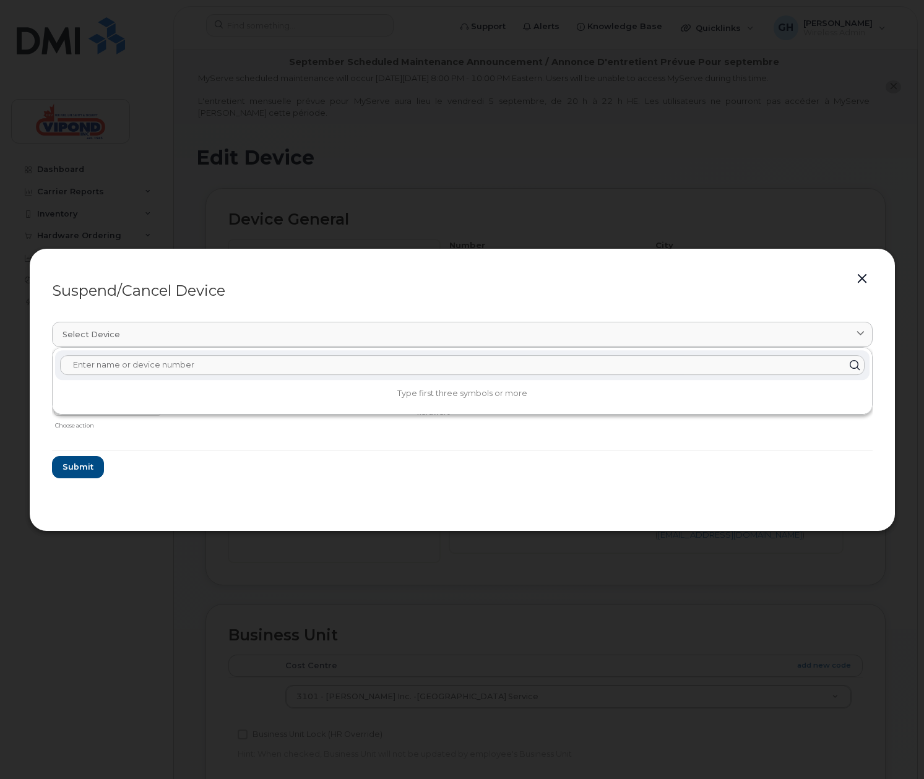
click at [134, 368] on input "text" at bounding box center [462, 365] width 804 height 20
click at [859, 278] on button "button" at bounding box center [861, 278] width 19 height 17
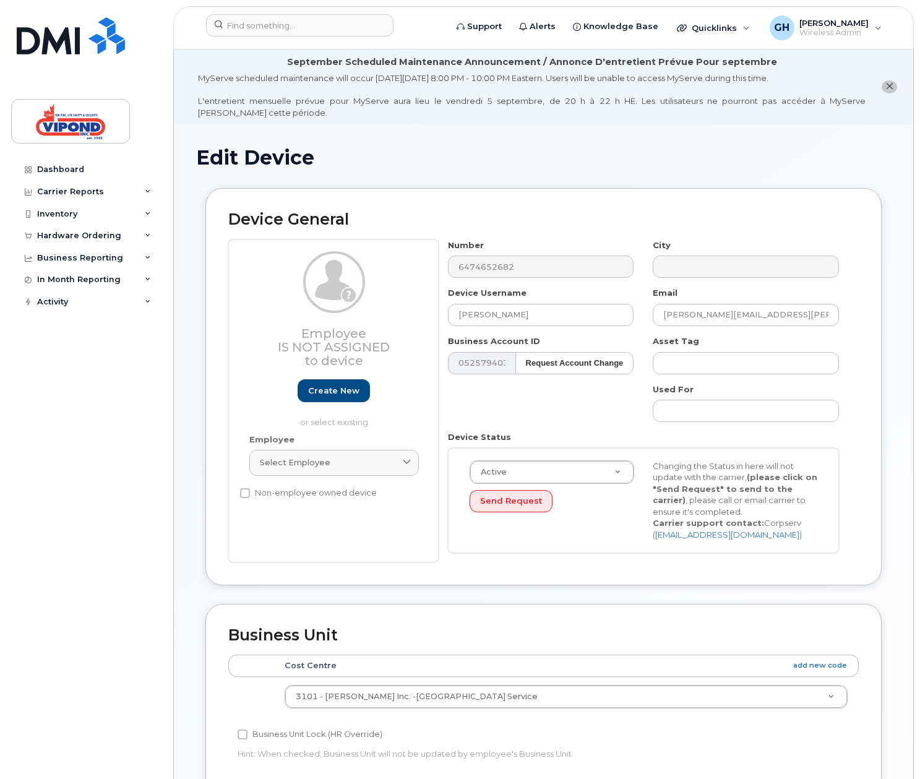
click at [516, 513] on div "Active Active Suspended Cancelled Send Request Changing the Status in here will…" at bounding box center [643, 500] width 366 height 80
click at [515, 508] on button "Send Request" at bounding box center [511, 501] width 83 height 23
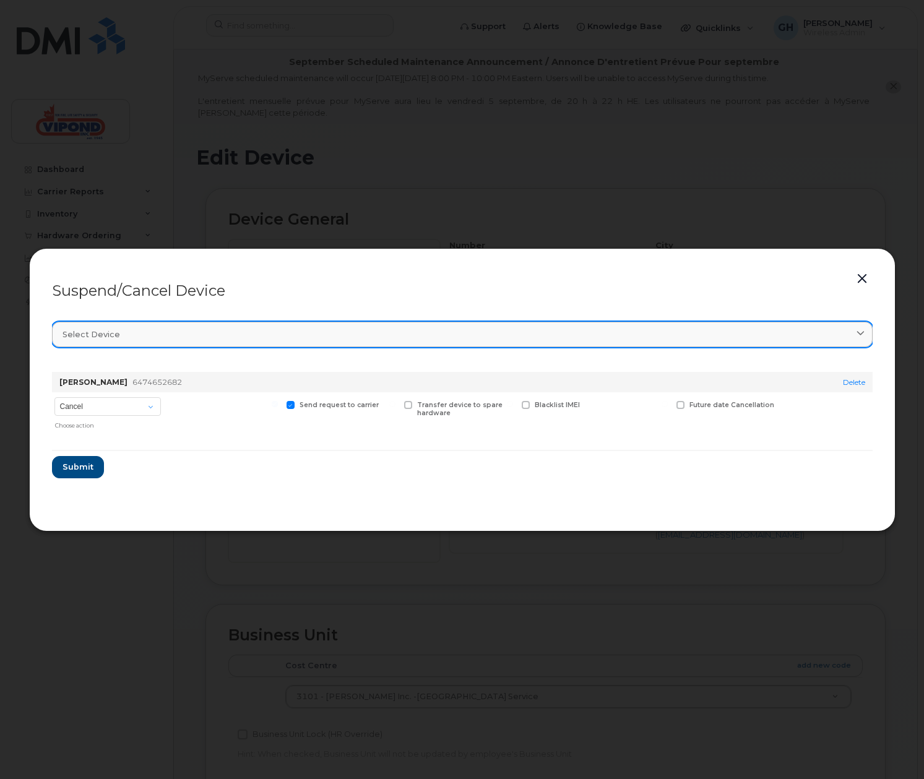
click at [196, 337] on div "Select device" at bounding box center [461, 334] width 799 height 12
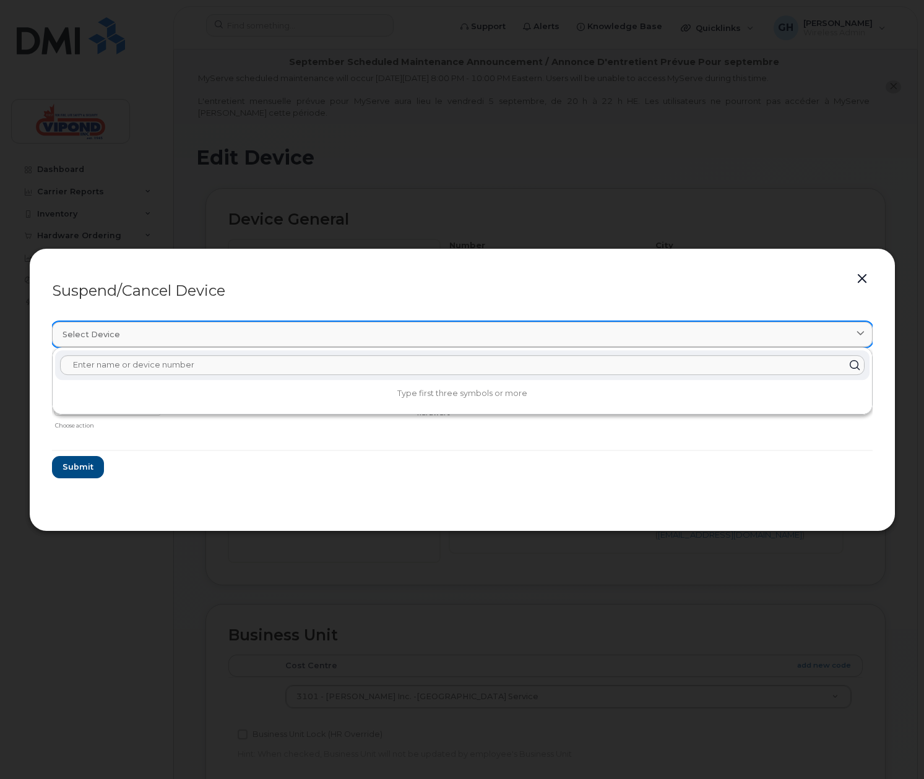
click at [196, 337] on div "Select device" at bounding box center [461, 334] width 799 height 12
click at [183, 368] on input "text" at bounding box center [462, 365] width 804 height 20
paste input "6474652682"
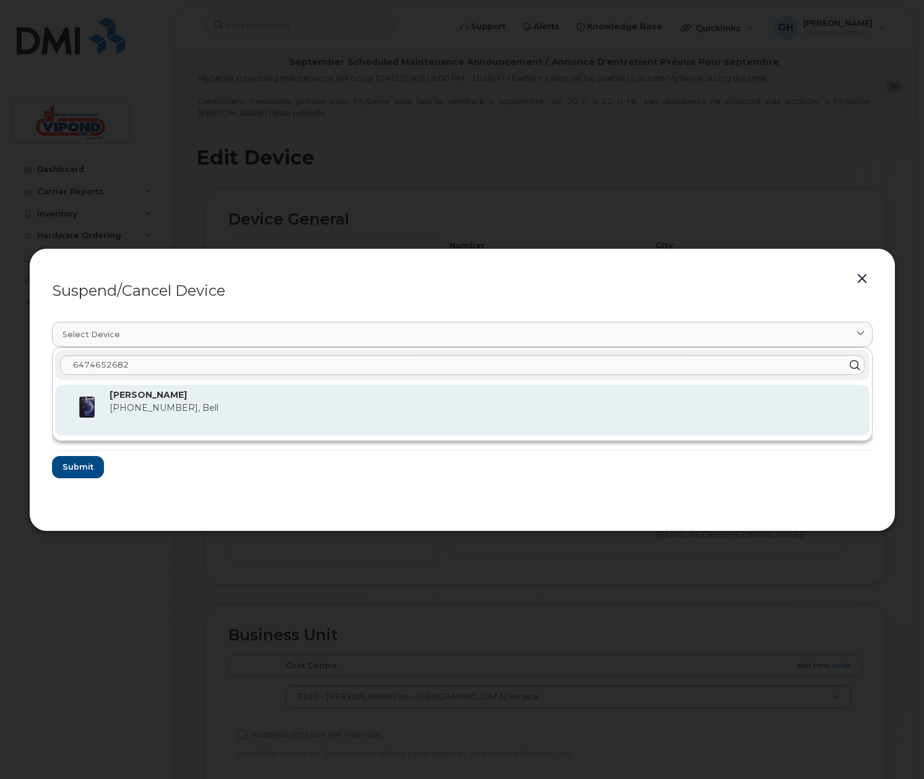
type input "6474652682"
click at [158, 396] on strong "[PERSON_NAME]" at bounding box center [147, 394] width 77 height 11
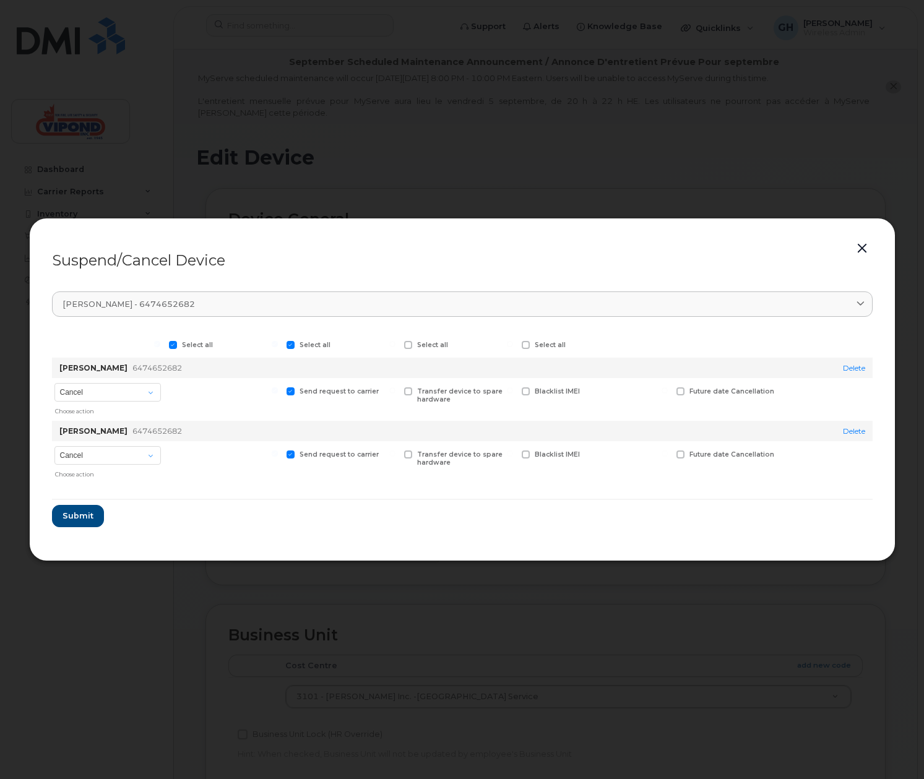
click at [170, 344] on span at bounding box center [173, 345] width 8 height 8
click at [160, 344] on input "Select all" at bounding box center [157, 344] width 6 height 6
checkbox input "false"
click at [290, 344] on span at bounding box center [290, 345] width 8 height 8
click at [278, 344] on input "Select all" at bounding box center [275, 344] width 6 height 6
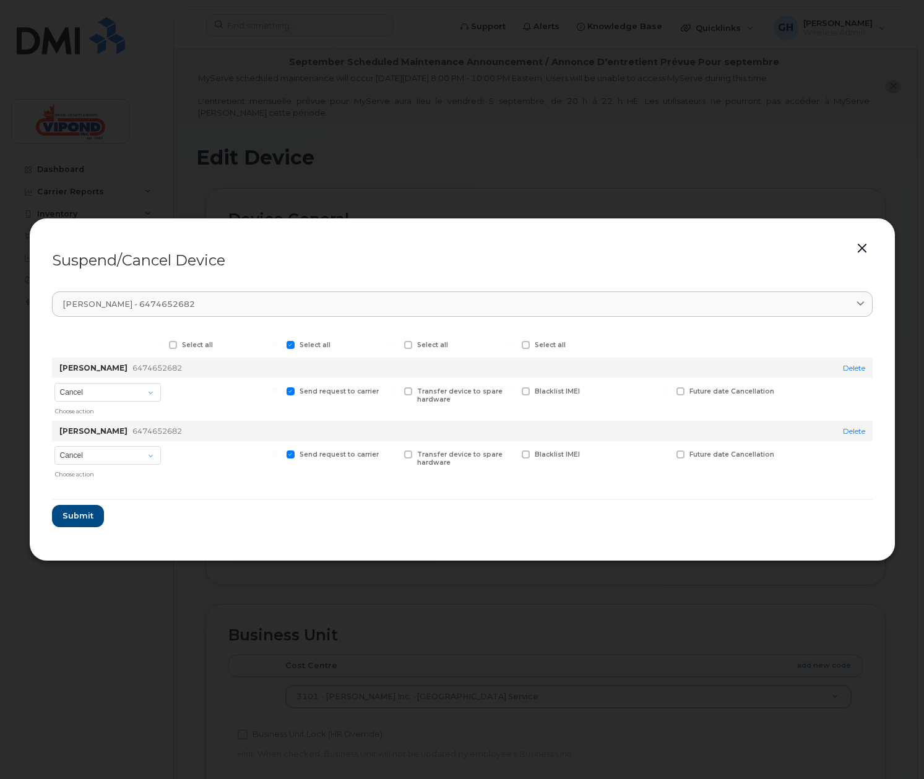
checkbox input "false"
click at [293, 387] on span at bounding box center [290, 391] width 8 height 8
click at [278, 387] on input "Send request to carrier" at bounding box center [275, 390] width 6 height 6
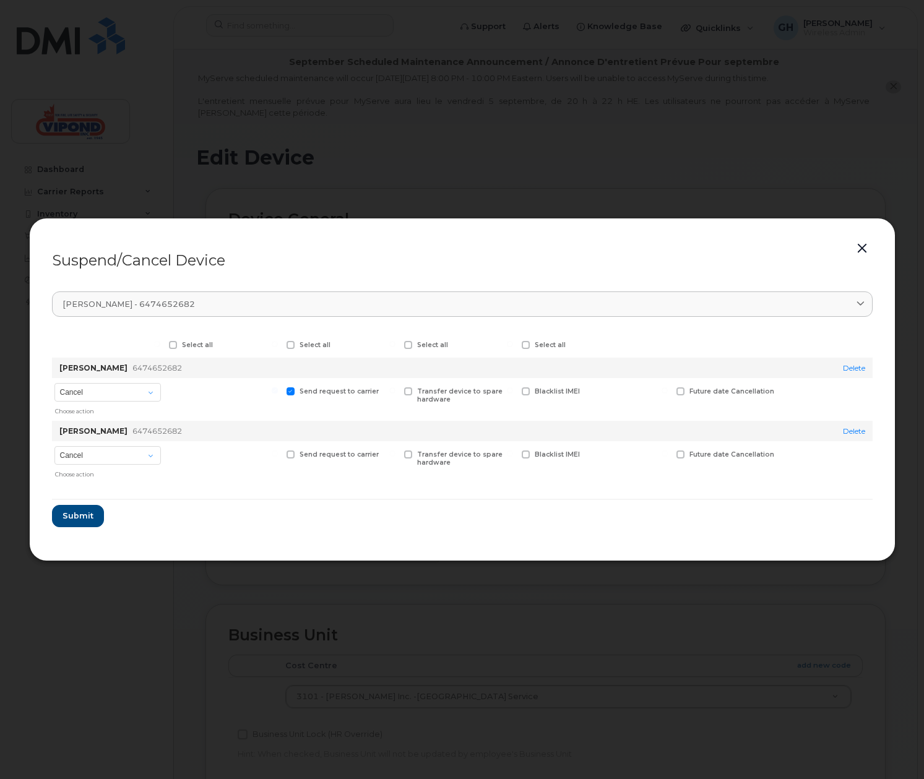
click at [296, 393] on label "Send request to carrier" at bounding box center [332, 391] width 92 height 8
click at [278, 393] on input "Send request to carrier" at bounding box center [275, 390] width 6 height 6
checkbox input "false"
click at [851, 368] on link "Delete" at bounding box center [854, 367] width 22 height 9
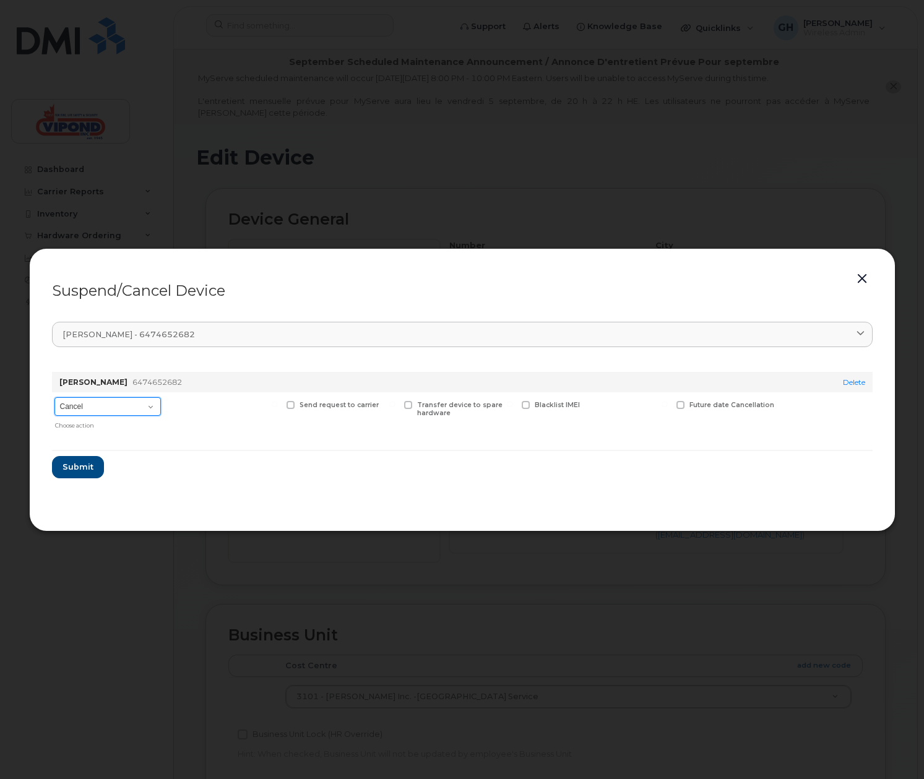
click at [152, 407] on select "Cancel Suspend - Reduced Rate Suspend - Full Rate Suspend - Lost Device/Stolen …" at bounding box center [107, 406] width 106 height 19
select select "[object Object]"
click at [54, 397] on select "Cancel Suspend - Reduced Rate Suspend - Full Rate Suspend - Lost Device/Stolen …" at bounding box center [107, 406] width 106 height 19
click at [291, 407] on span at bounding box center [290, 405] width 8 height 8
click at [278, 407] on input "Send request to carrier" at bounding box center [275, 404] width 6 height 6
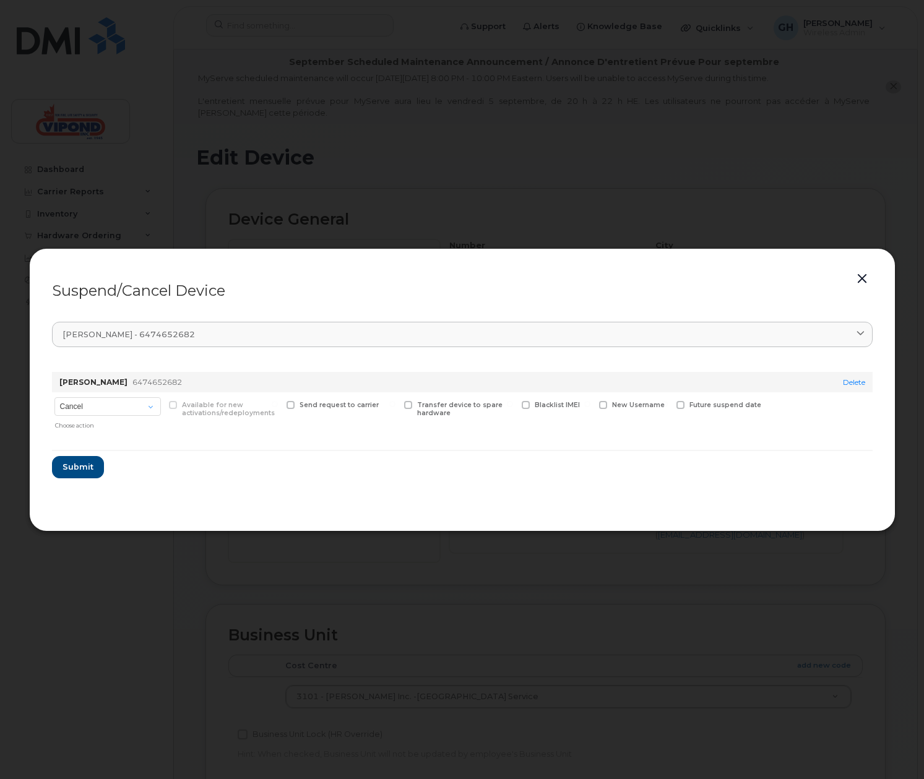
checkbox input "true"
click at [607, 405] on label "New Username" at bounding box center [632, 405] width 66 height 8
click at [590, 405] on input "New Username" at bounding box center [587, 404] width 6 height 6
checkbox input "true"
click at [639, 424] on input "text" at bounding box center [633, 424] width 69 height 22
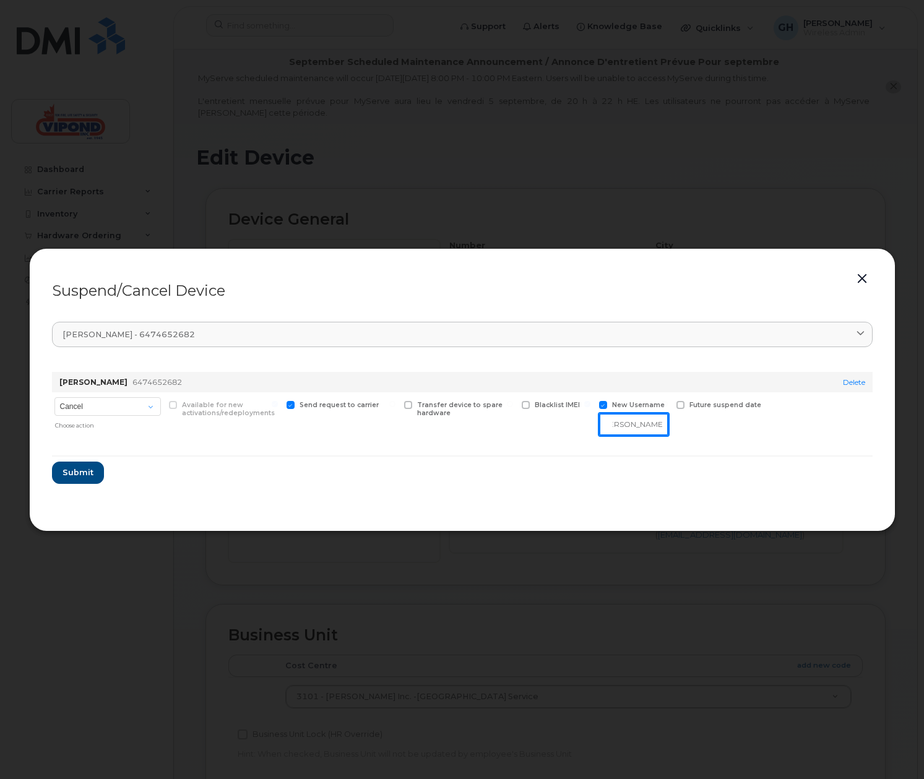
scroll to position [0, 16]
type input "[PERSON_NAME]"
click at [77, 478] on span "Submit" at bounding box center [77, 472] width 31 height 12
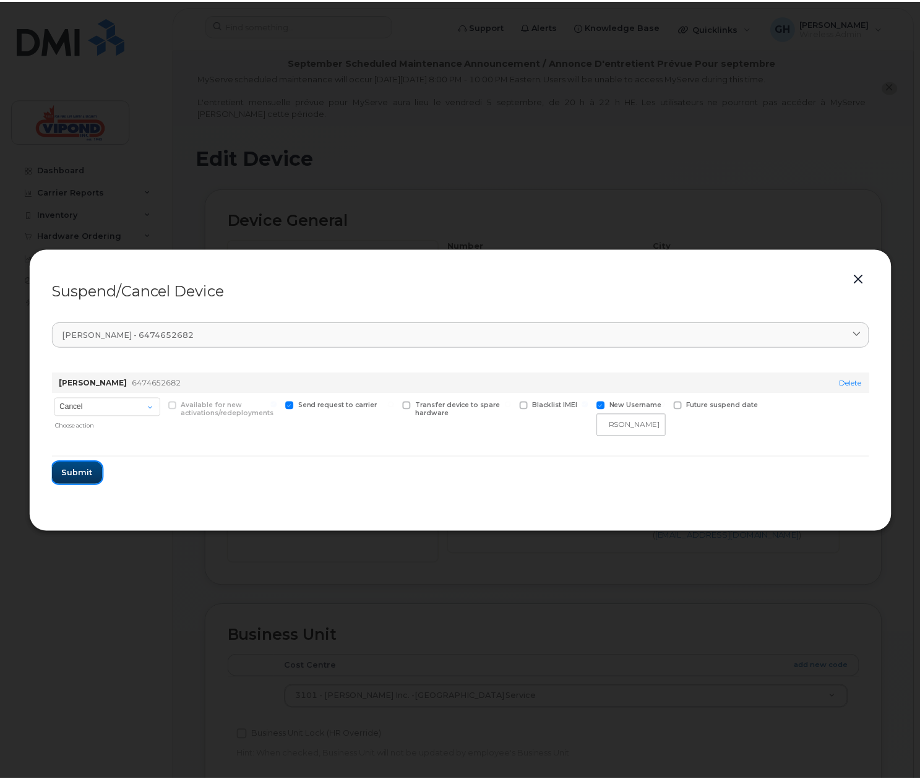
scroll to position [0, 0]
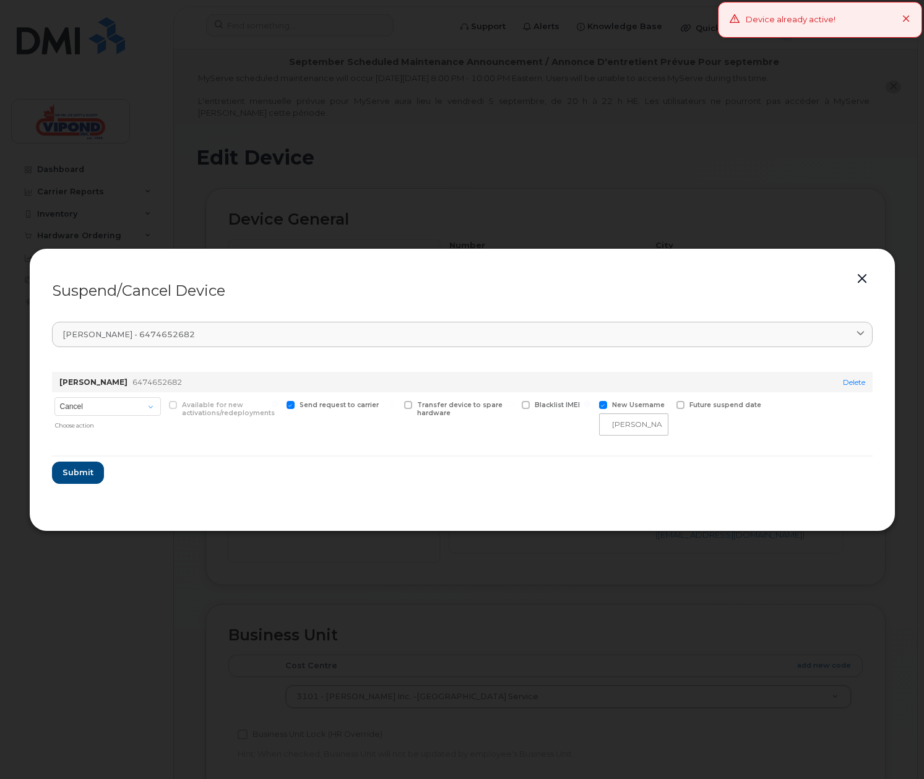
click at [907, 23] on icon at bounding box center [906, 19] width 8 height 8
click at [860, 275] on button "button" at bounding box center [861, 278] width 19 height 17
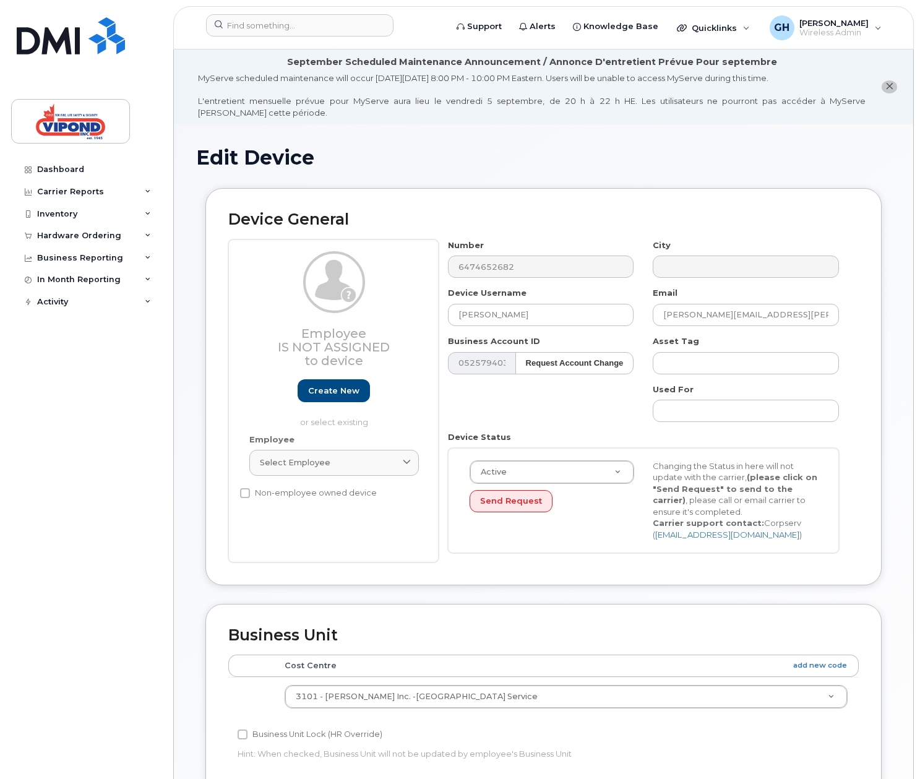
click at [376, 144] on div "Edit Device Device General Employee Is not assigned to device Create new or sel…" at bounding box center [543, 634] width 739 height 1021
